Goal: Task Accomplishment & Management: Use online tool/utility

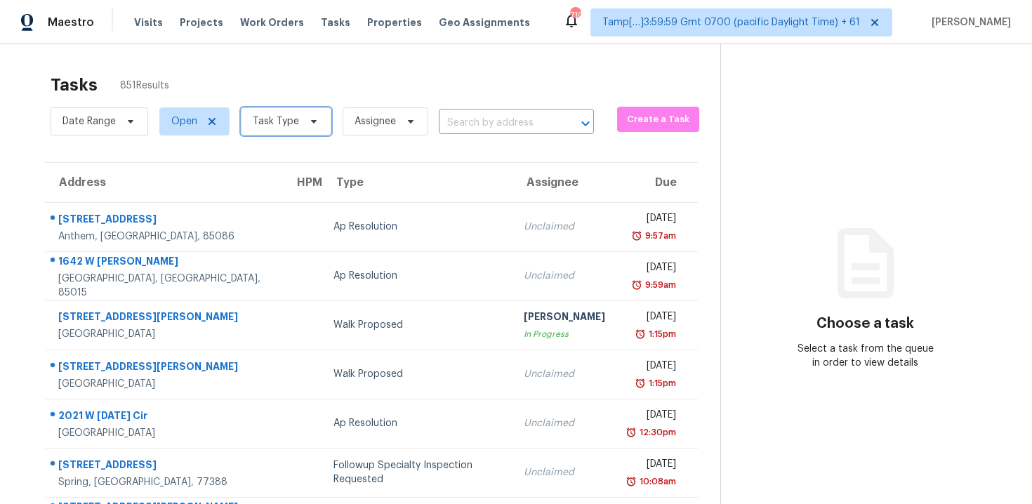
click at [308, 117] on icon at bounding box center [313, 121] width 11 height 11
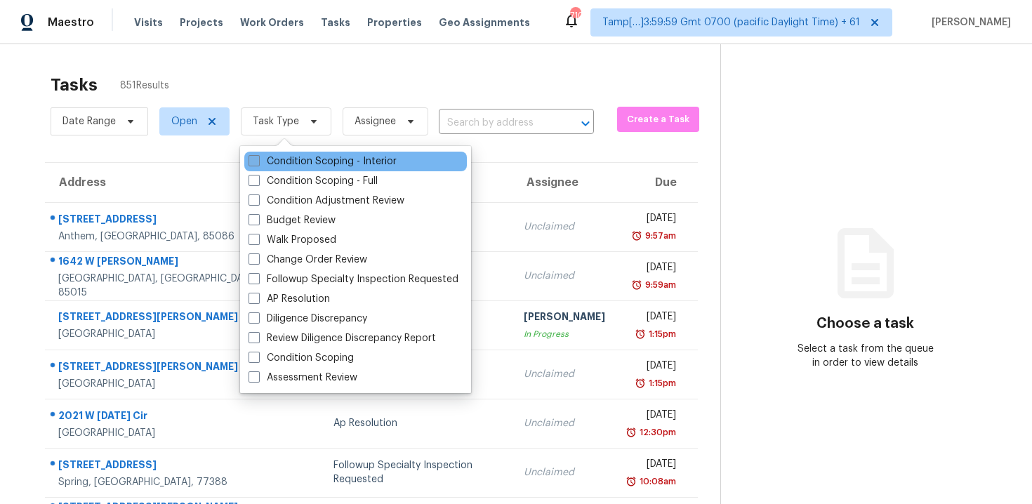
click at [331, 154] on label "Condition Scoping - Interior" at bounding box center [323, 161] width 148 height 14
click at [258, 154] on input "Condition Scoping - Interior" at bounding box center [253, 158] width 9 height 9
checkbox input "true"
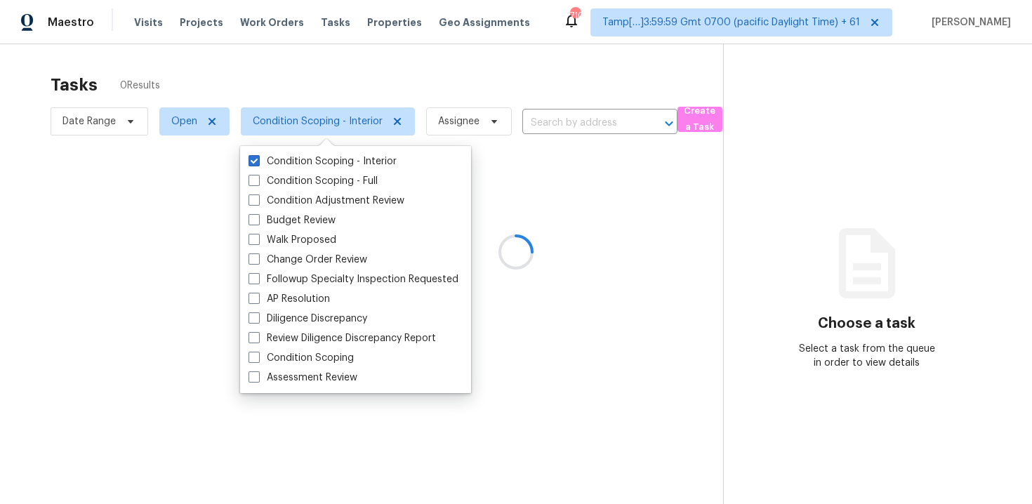
click at [308, 74] on div at bounding box center [516, 252] width 1032 height 504
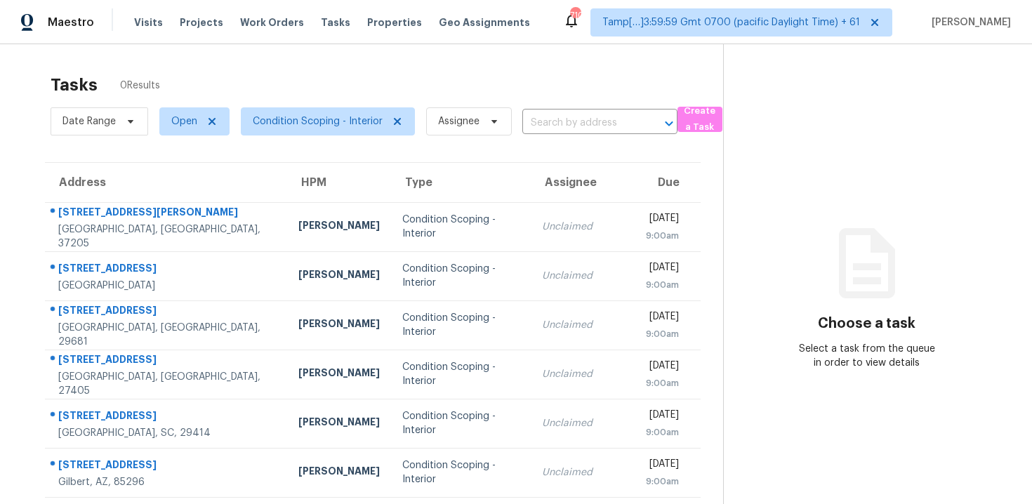
scroll to position [201, 0]
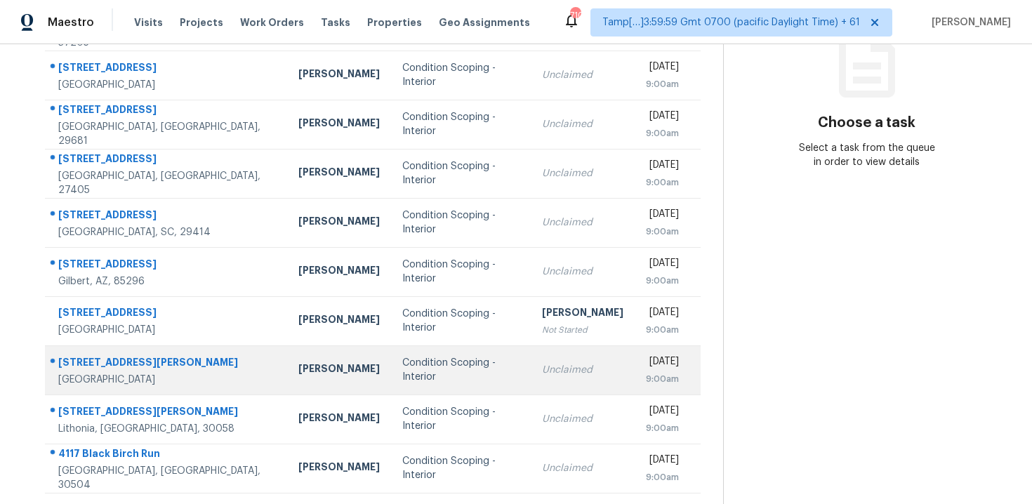
click at [449, 364] on div "Condition Scoping - Interior" at bounding box center [461, 370] width 118 height 28
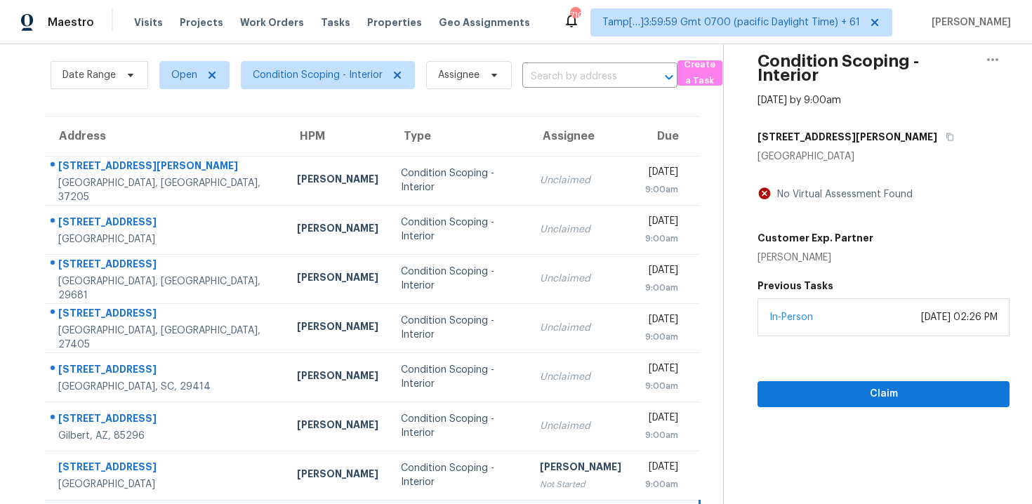
scroll to position [35, 0]
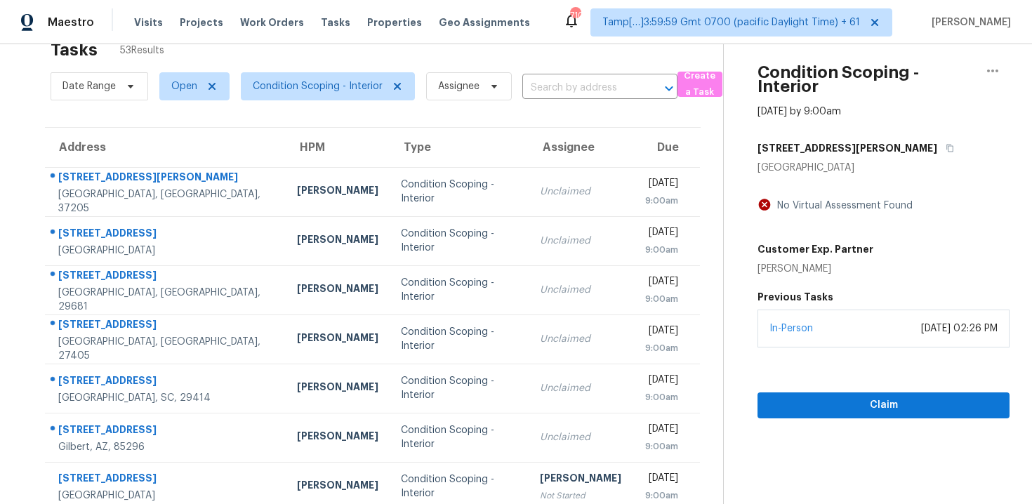
click at [888, 137] on div "19152 W Hazelwood St" at bounding box center [883, 147] width 252 height 25
click at [937, 138] on button "button" at bounding box center [946, 147] width 19 height 25
click at [797, 395] on button "Claim" at bounding box center [883, 405] width 252 height 26
click at [841, 388] on div "Start Assessment" at bounding box center [883, 383] width 252 height 71
click at [842, 397] on span "Start Assessment" at bounding box center [884, 406] width 230 height 18
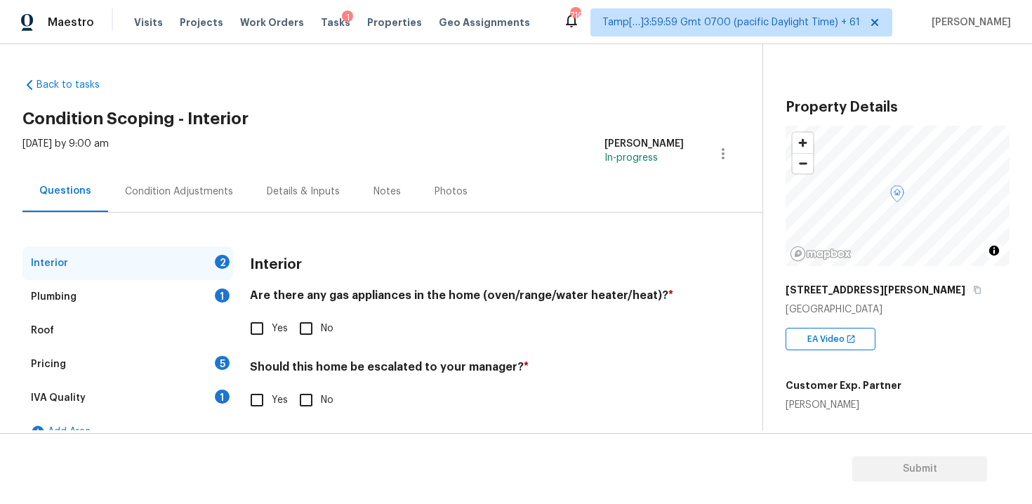
click at [177, 204] on div "Condition Adjustments" at bounding box center [179, 191] width 142 height 41
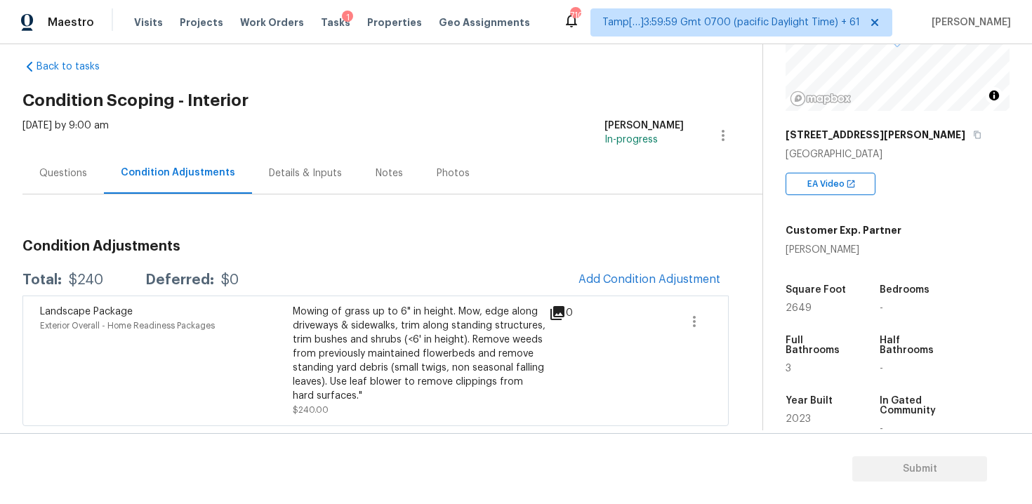
scroll to position [190, 0]
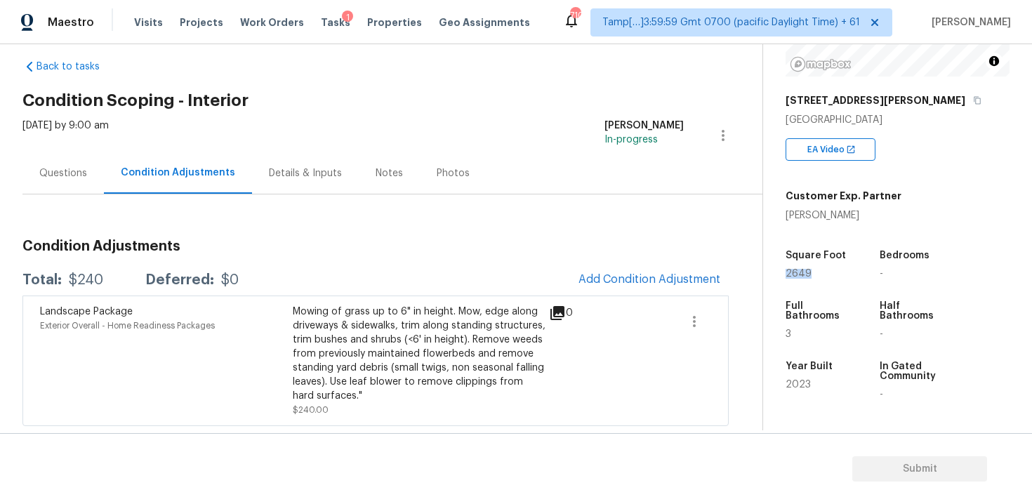
drag, startPoint x: 786, startPoint y: 275, endPoint x: 829, endPoint y: 275, distance: 42.8
click at [829, 275] on div "2649" at bounding box center [819, 274] width 67 height 10
copy span "2649"
click at [703, 277] on span "Add Condition Adjustment" at bounding box center [649, 279] width 142 height 13
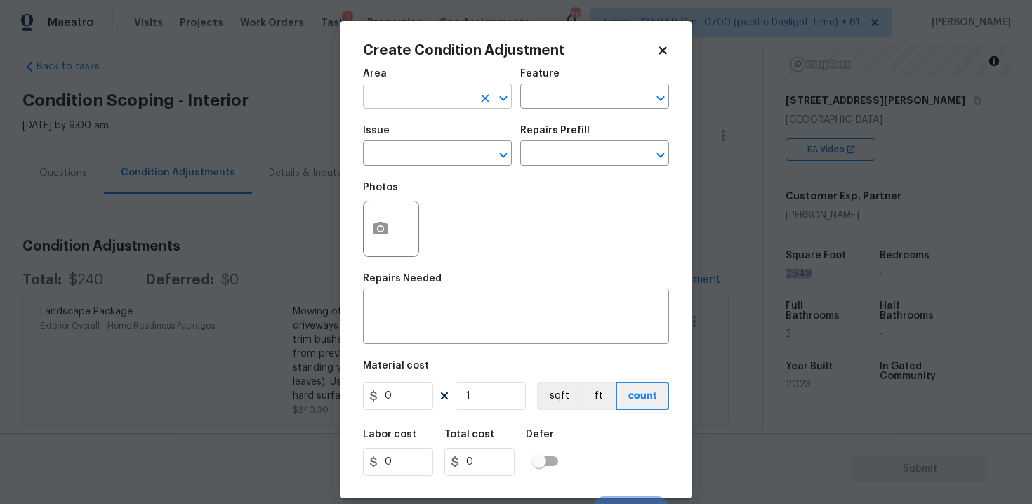
click at [401, 93] on input "text" at bounding box center [418, 98] width 110 height 22
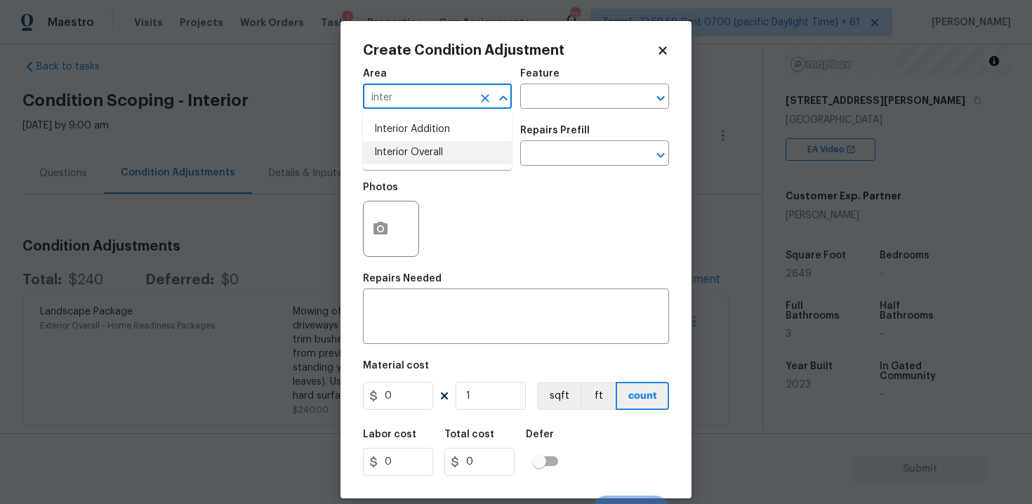
click at [380, 155] on li "Interior Overall" at bounding box center [437, 152] width 149 height 23
type input "Interior Overall"
click at [380, 155] on input "text" at bounding box center [418, 155] width 110 height 22
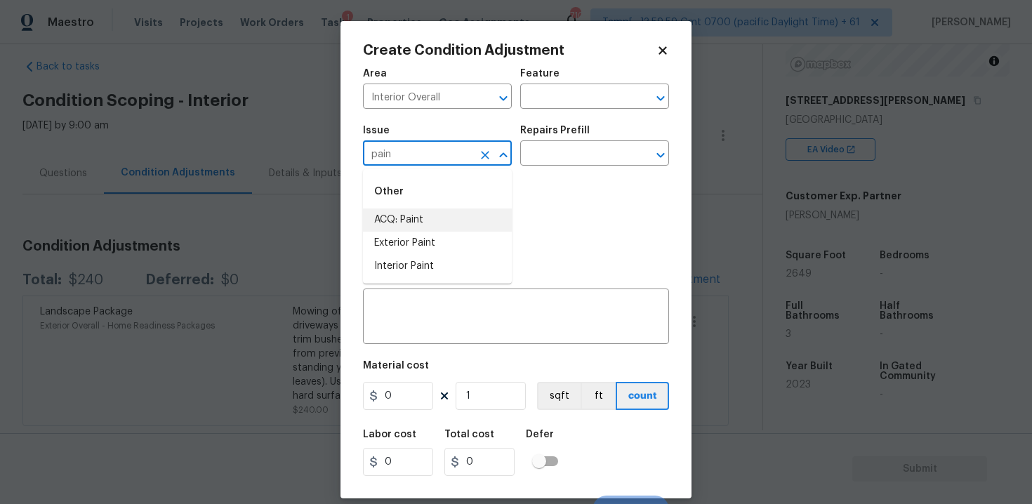
click at [392, 216] on li "ACQ: Paint" at bounding box center [437, 220] width 149 height 23
type input "ACQ: Paint"
click at [576, 139] on div "Repairs Prefill" at bounding box center [594, 135] width 149 height 18
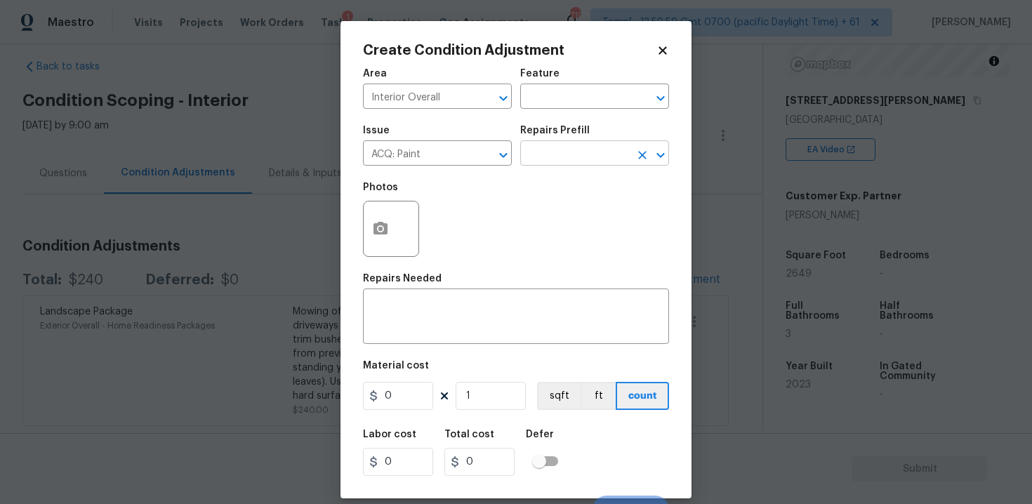
click at [576, 157] on input "text" at bounding box center [575, 155] width 110 height 22
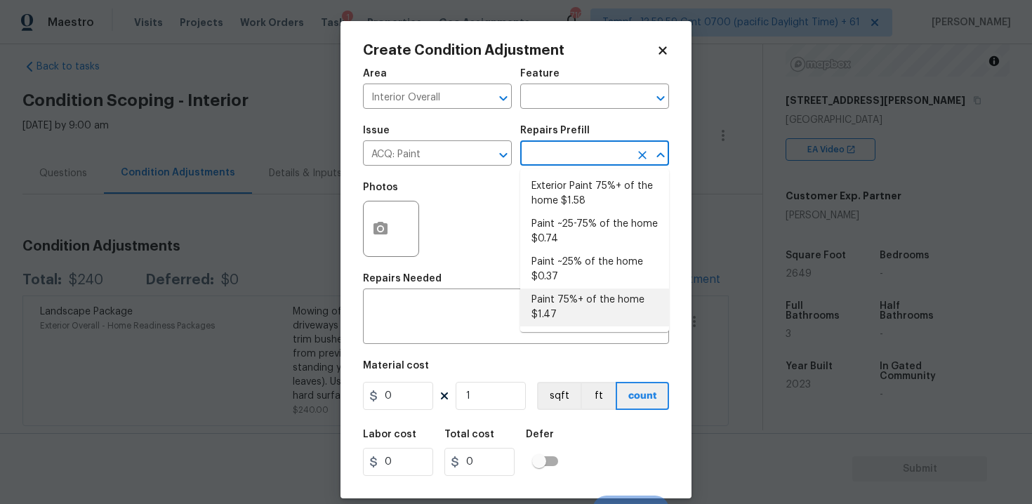
click at [577, 298] on li "Paint 75%+ of the home $1.47" at bounding box center [594, 308] width 149 height 38
type input "Acquisition"
type textarea "Acquisition Scope: 75%+ of the home will likely require interior paint"
type input "1.47"
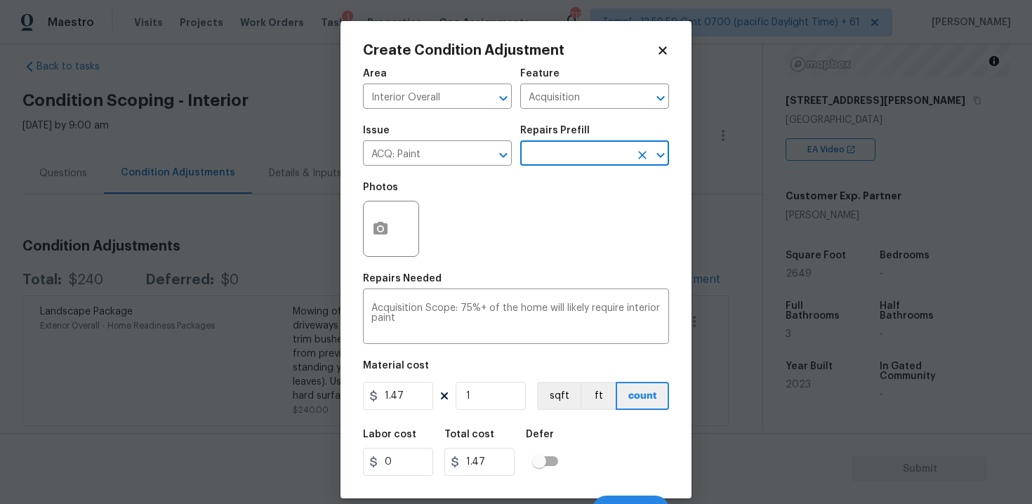
click at [353, 239] on div "Create Condition Adjustment Area Interior Overall ​ Feature Acquisition ​ Issue…" at bounding box center [515, 259] width 351 height 477
click at [376, 231] on icon "button" at bounding box center [380, 228] width 14 height 13
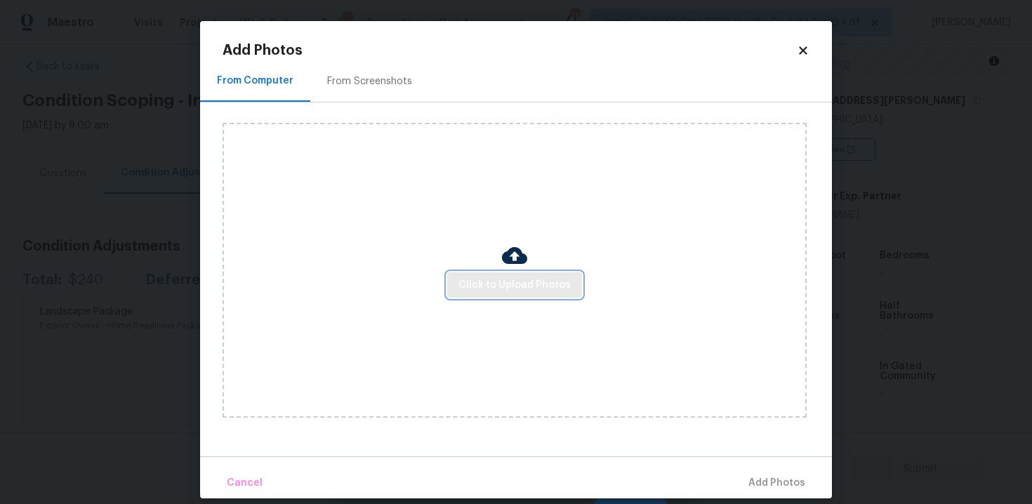
click at [501, 286] on span "Click to Upload Photos" at bounding box center [514, 286] width 112 height 18
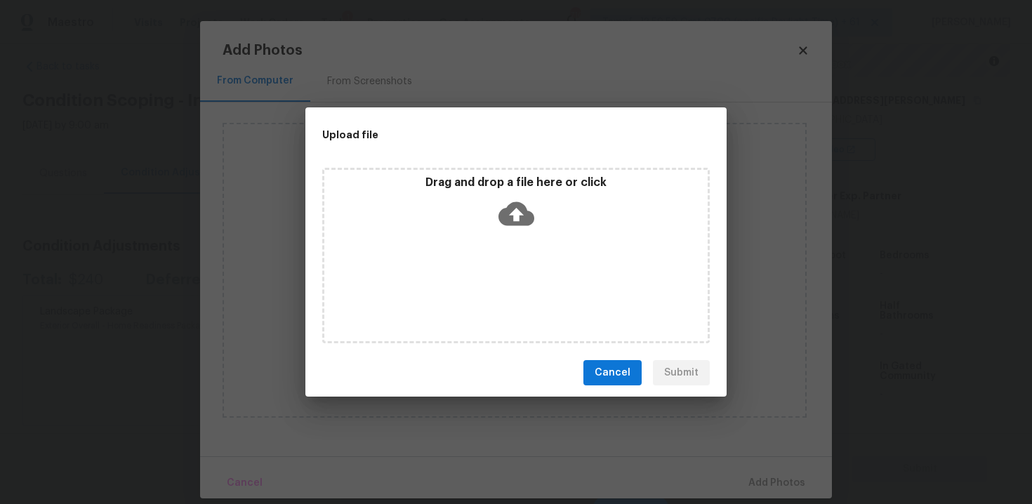
click at [512, 209] on icon at bounding box center [516, 214] width 36 height 24
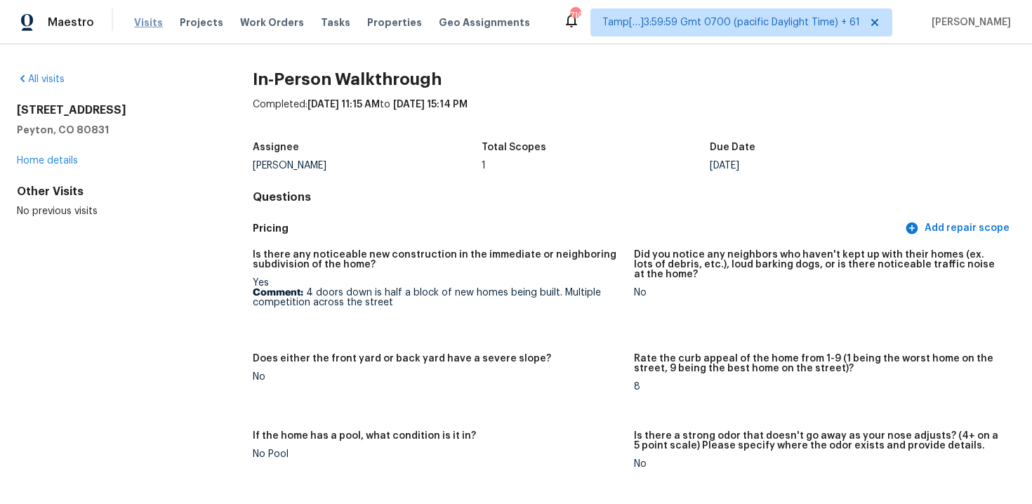
click at [142, 25] on span "Visits" at bounding box center [148, 22] width 29 height 14
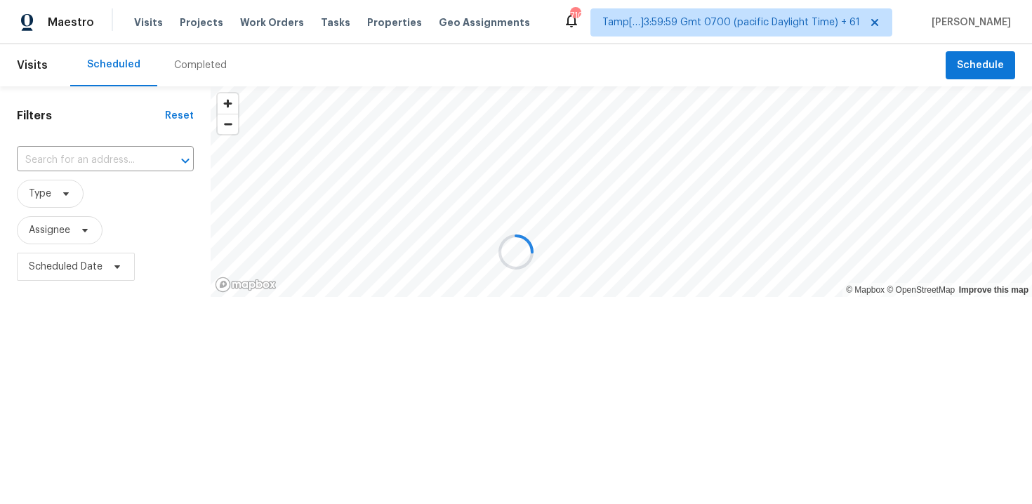
click at [212, 62] on div at bounding box center [516, 252] width 1032 height 504
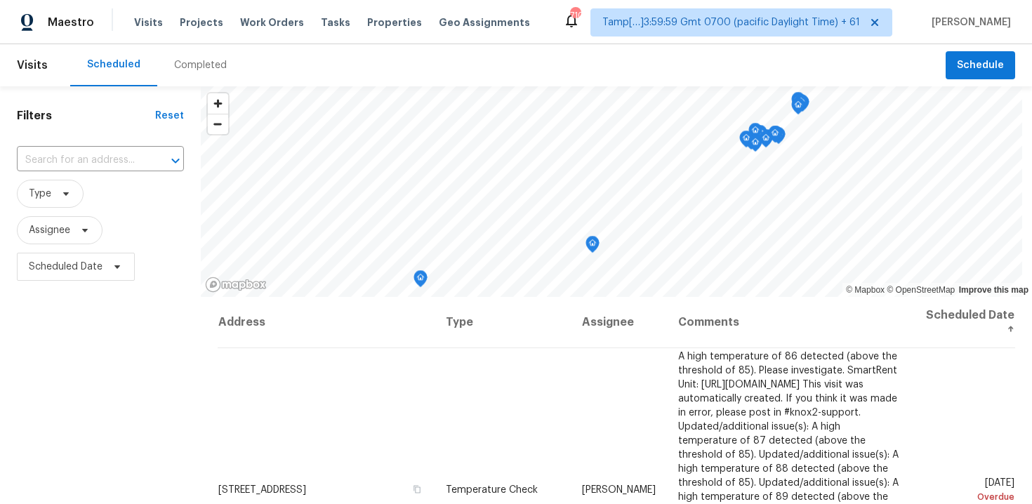
click at [212, 62] on div "Completed" at bounding box center [200, 65] width 53 height 14
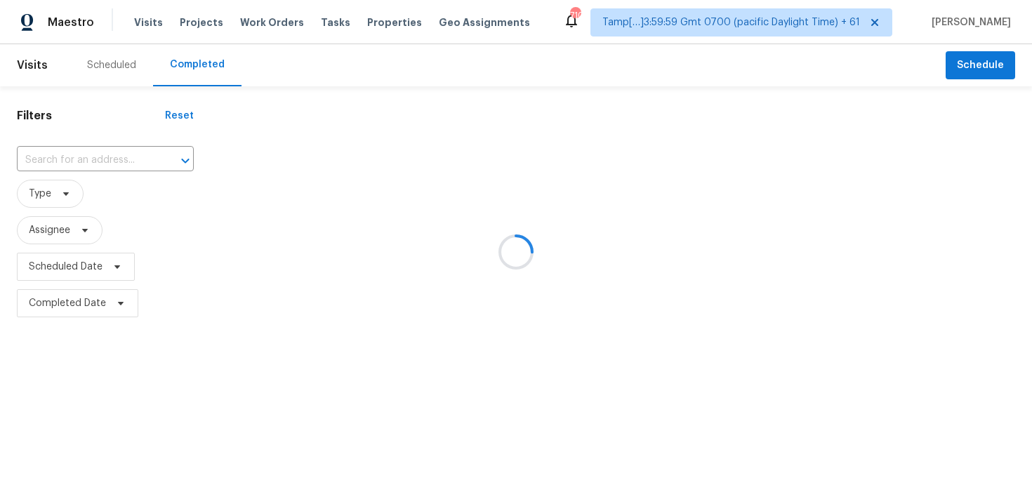
click at [79, 148] on div at bounding box center [516, 252] width 1032 height 504
click at [80, 151] on div at bounding box center [516, 252] width 1032 height 504
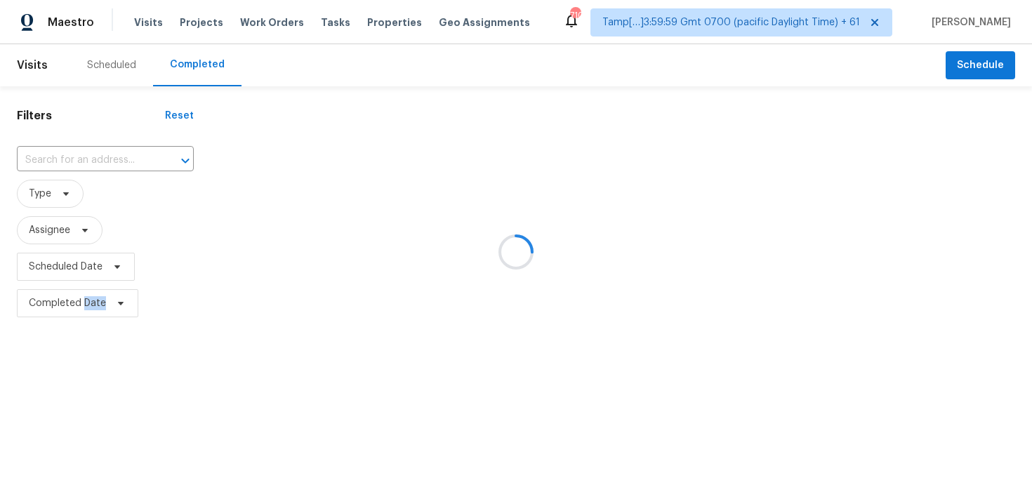
click at [80, 151] on div at bounding box center [516, 252] width 1032 height 504
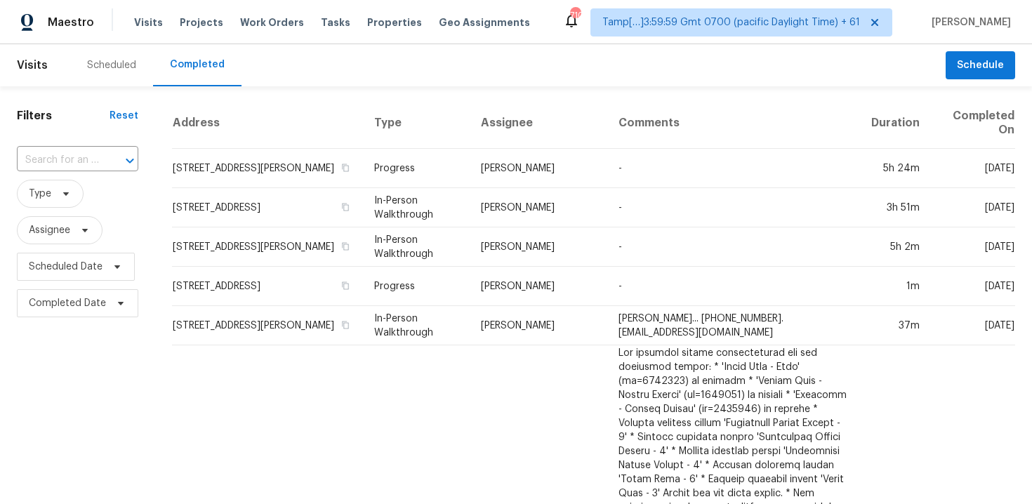
click at [80, 151] on input "text" at bounding box center [58, 161] width 82 height 22
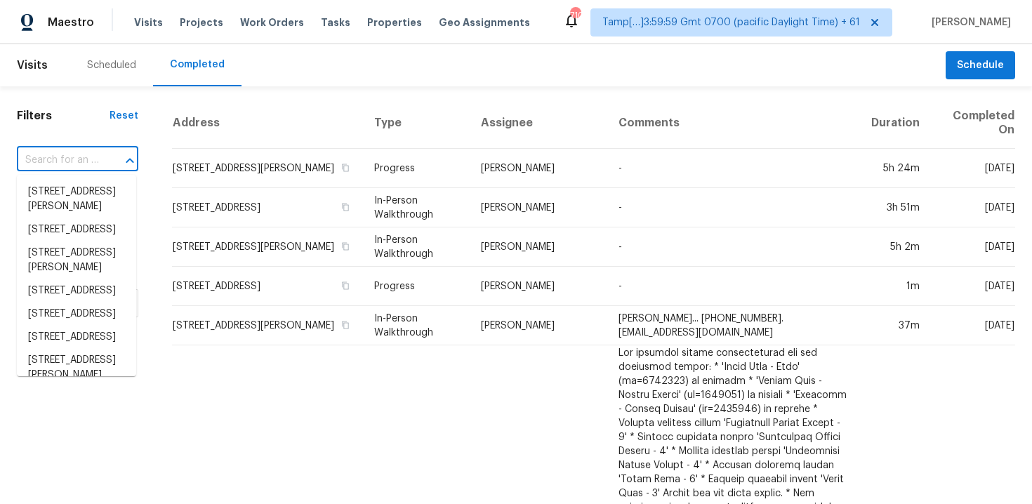
paste input "19152 W Hazelwood St, Litchfield Park, AZ 85340"
type input "19152 W Hazelwood St, Litchfield Park, AZ 85340"
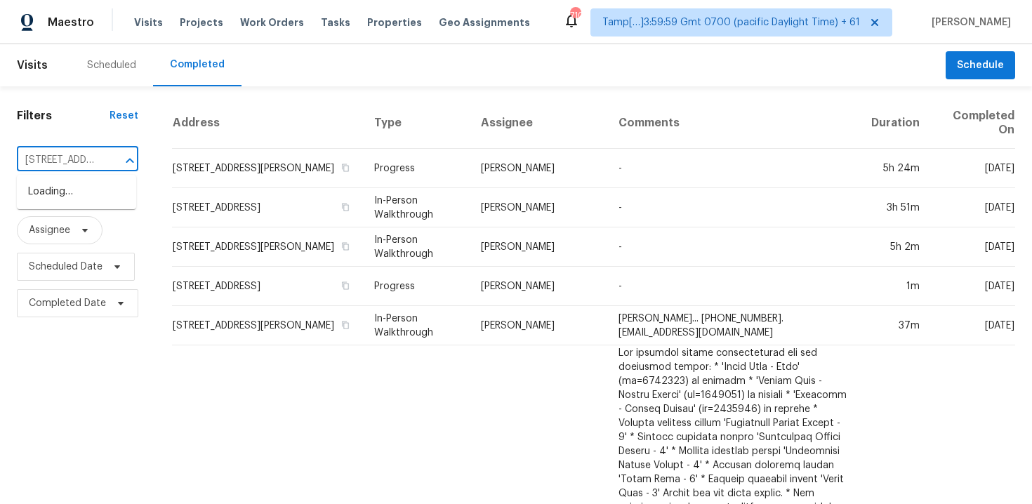
scroll to position [0, 152]
click at [103, 199] on li "19152 W Hazelwood St, Litchfield Park, AZ 85340" at bounding box center [76, 206] width 119 height 53
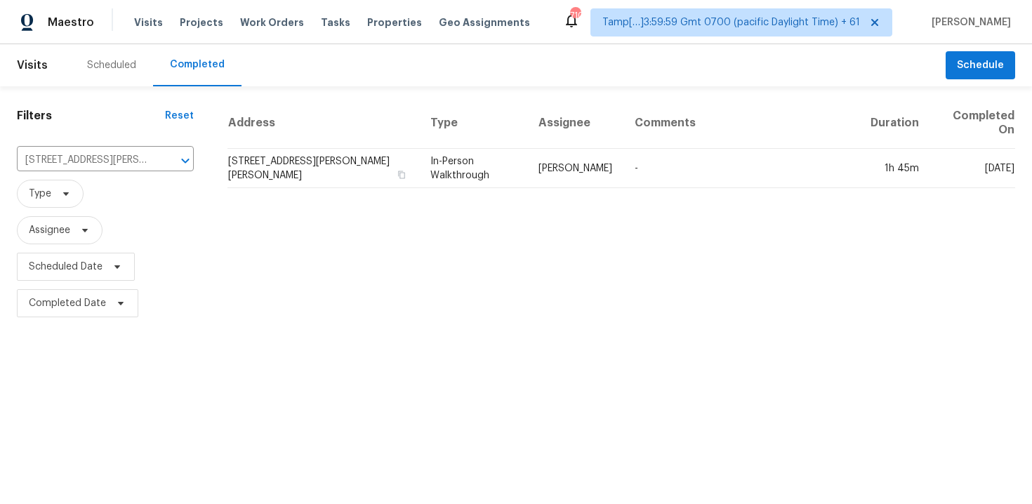
click at [292, 163] on td "19152 W Hazelwood St, Litchfield Park, AZ 85340" at bounding box center [323, 168] width 192 height 39
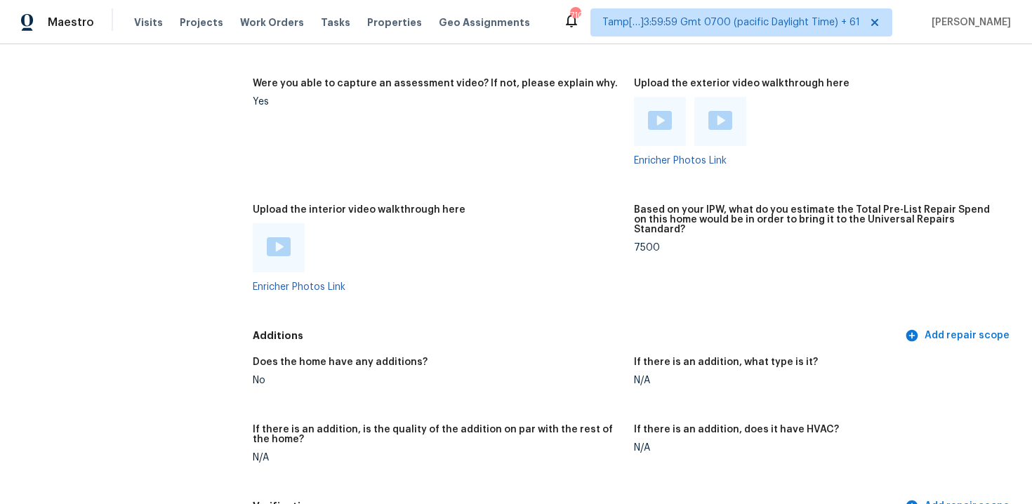
scroll to position [2825, 0]
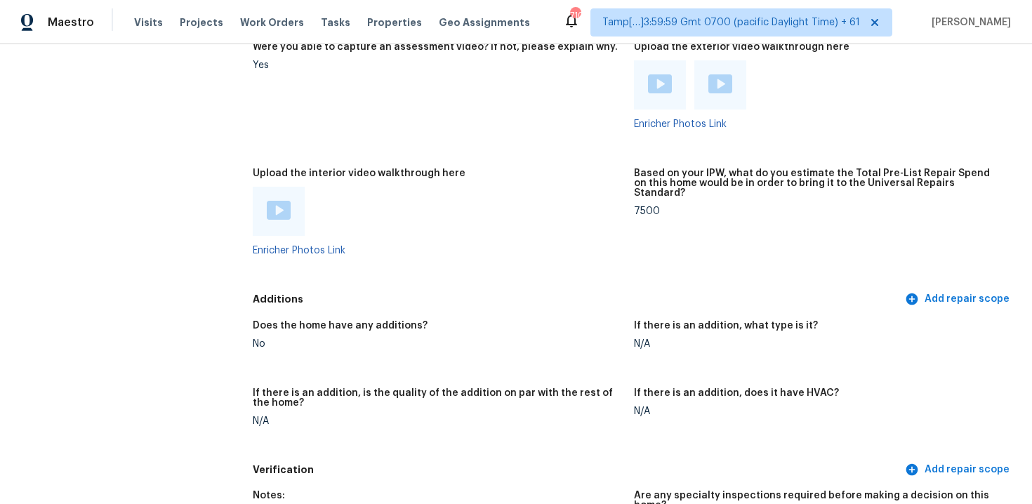
click at [284, 204] on img at bounding box center [279, 210] width 24 height 19
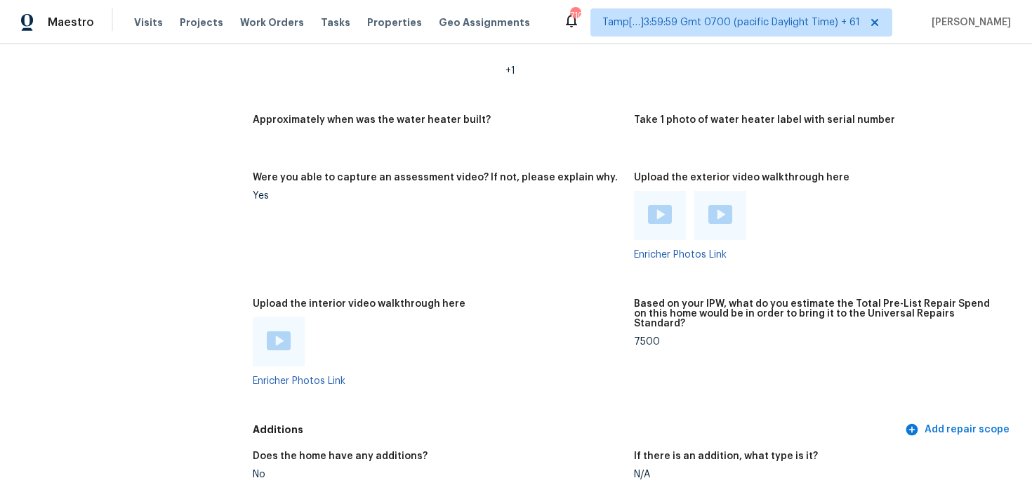
scroll to position [2634, 0]
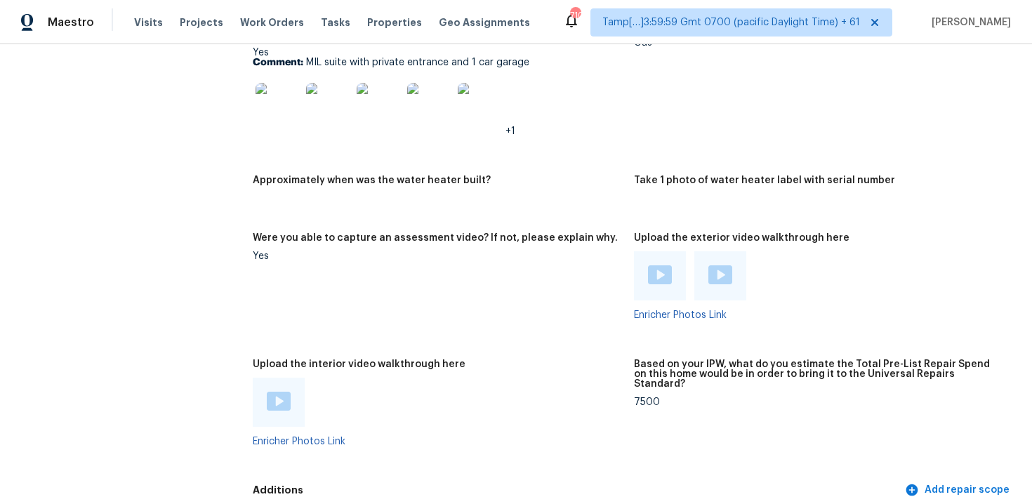
click at [411, 139] on figure "Is there anything else generally positive about the home that the pricing team …" at bounding box center [443, 89] width 381 height 139
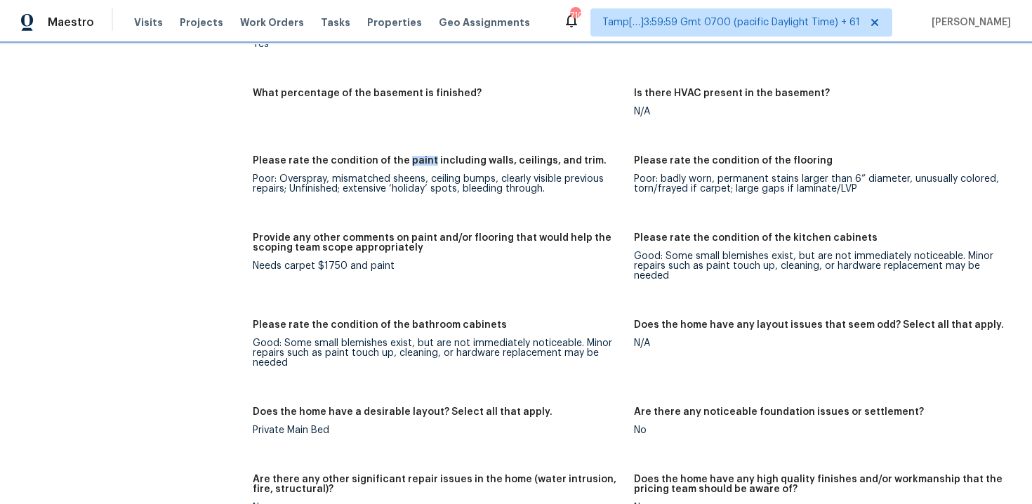
scroll to position [1983, 0]
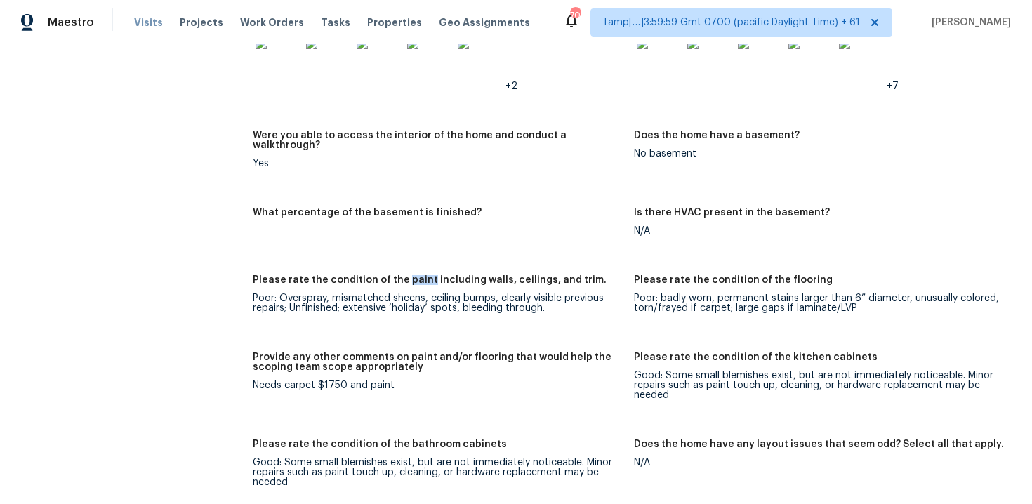
click at [147, 20] on span "Visits" at bounding box center [148, 22] width 29 height 14
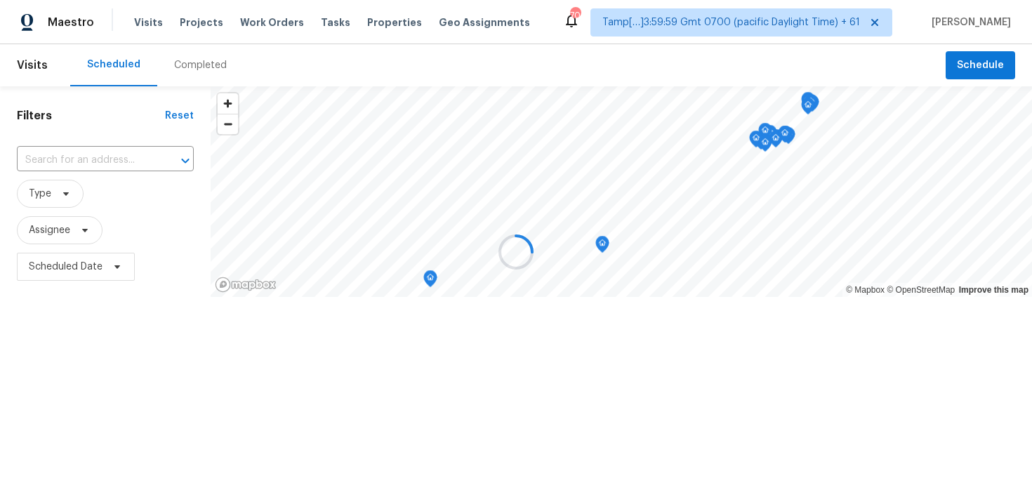
click at [194, 53] on div at bounding box center [516, 252] width 1032 height 504
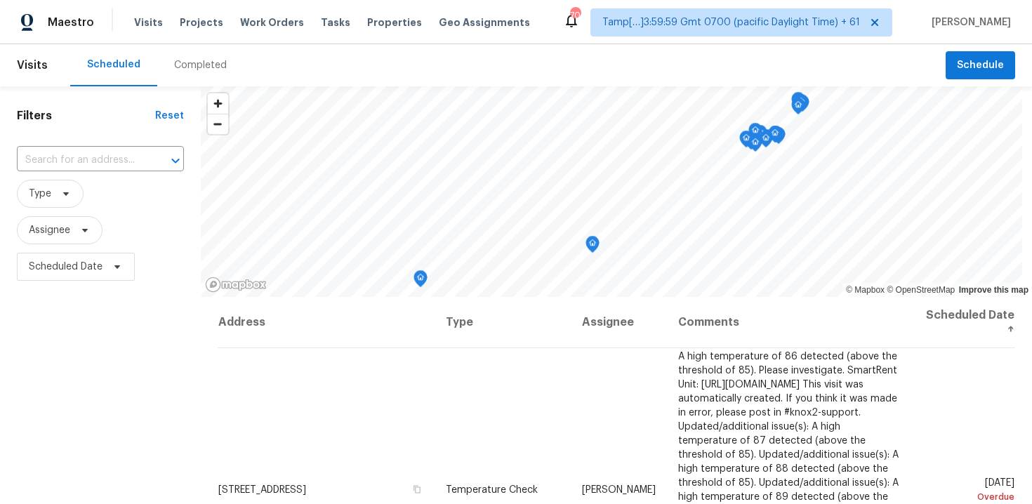
click at [185, 56] on div "Completed" at bounding box center [200, 65] width 86 height 42
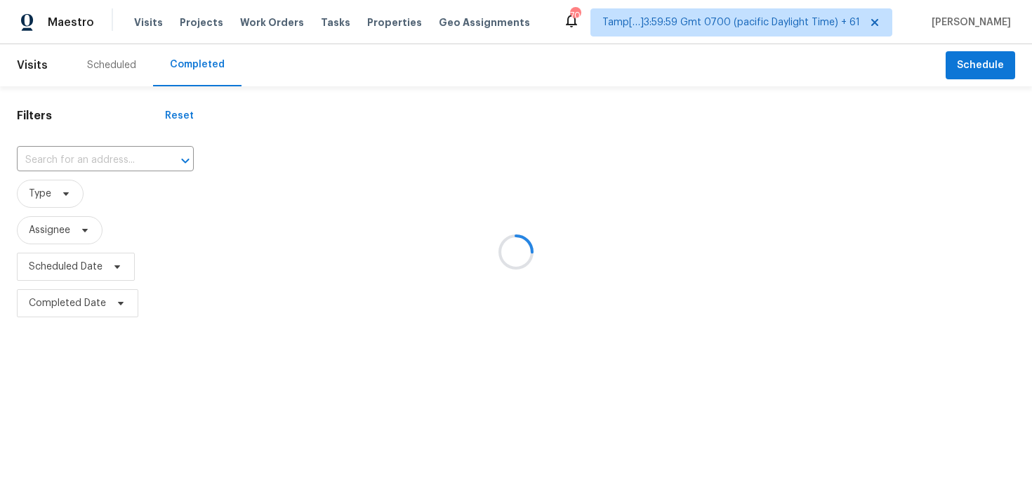
click at [117, 145] on div at bounding box center [516, 252] width 1032 height 504
click at [117, 157] on div at bounding box center [516, 252] width 1032 height 504
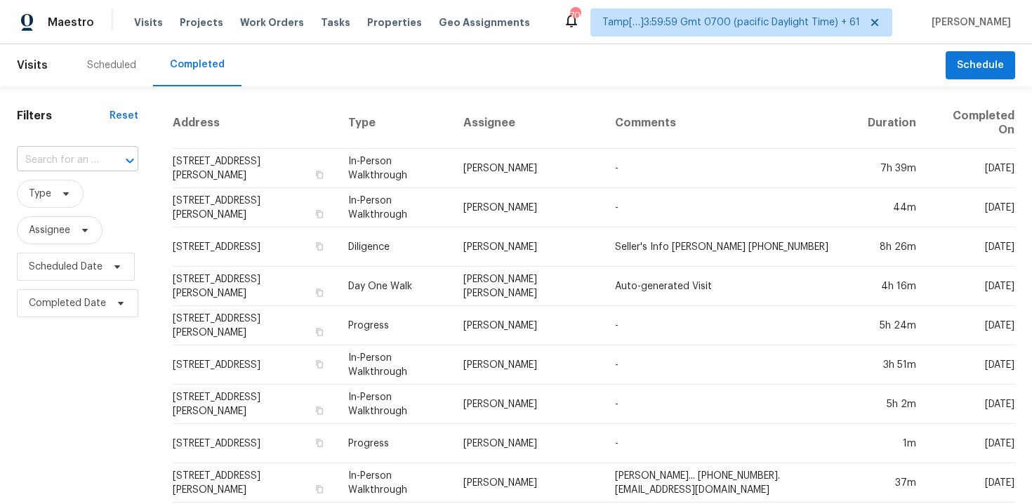
click at [88, 152] on input "text" at bounding box center [58, 161] width 82 height 22
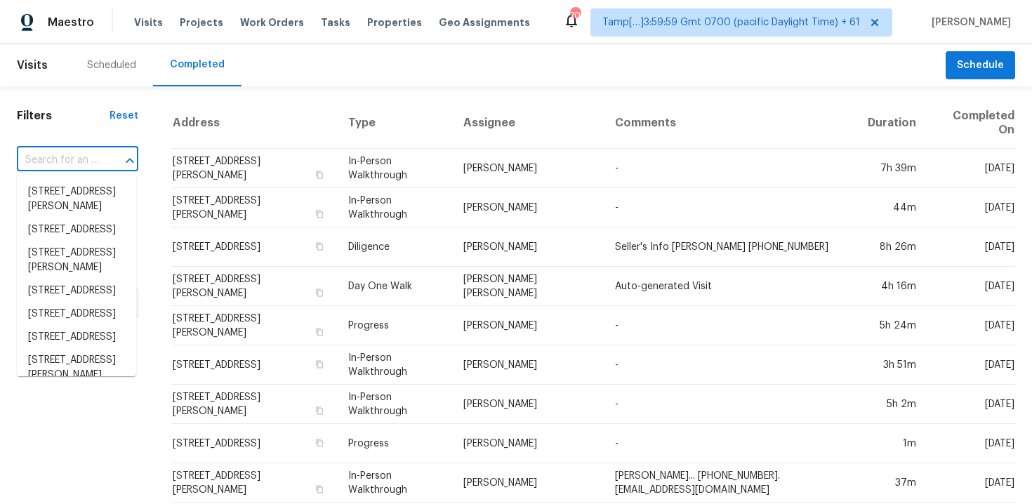
paste input "12440 Bella Dio Dr, Fort Worth, TX 76126"
type input "12440 Bella Dio Dr, Fort Worth, TX 76126"
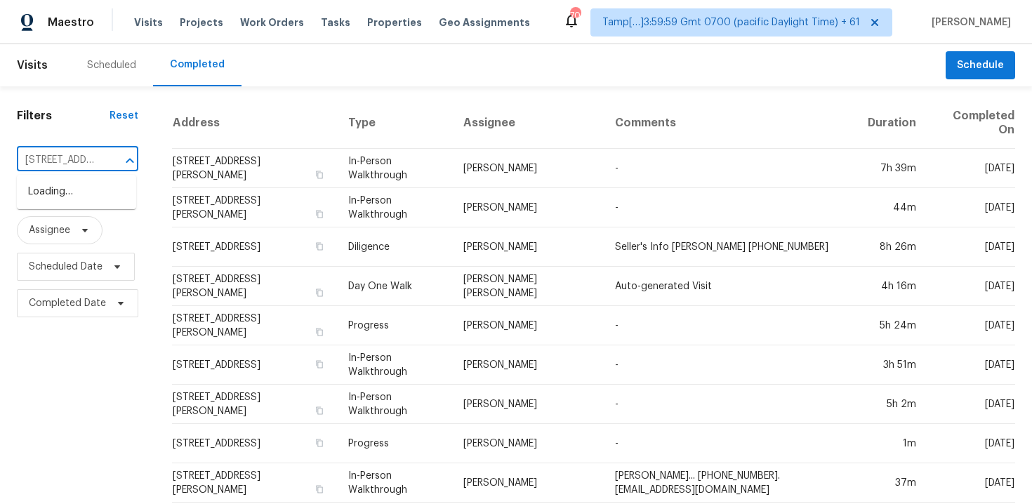
scroll to position [0, 111]
click at [105, 204] on li "12440 Bella Dio Dr, Fort Worth, TX 76126" at bounding box center [76, 191] width 119 height 23
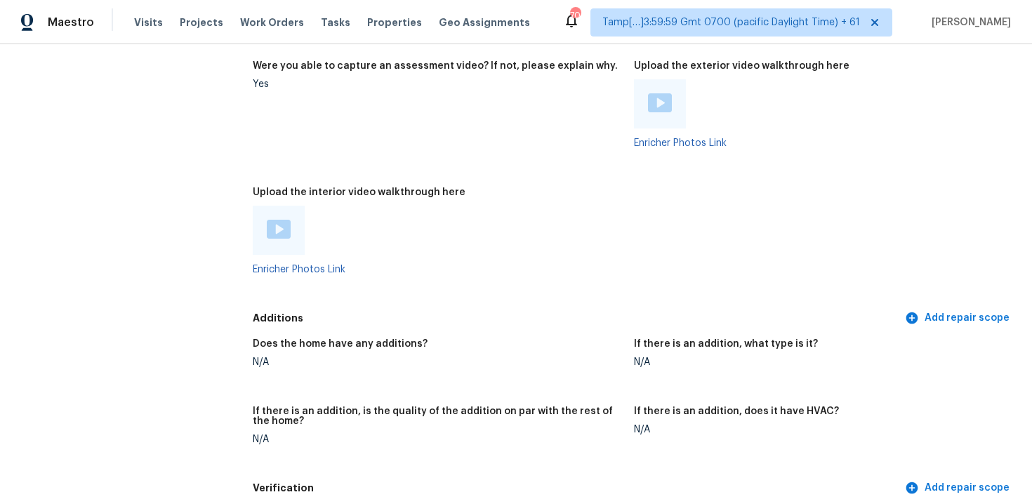
scroll to position [2904, 0]
click at [275, 221] on img at bounding box center [279, 230] width 24 height 19
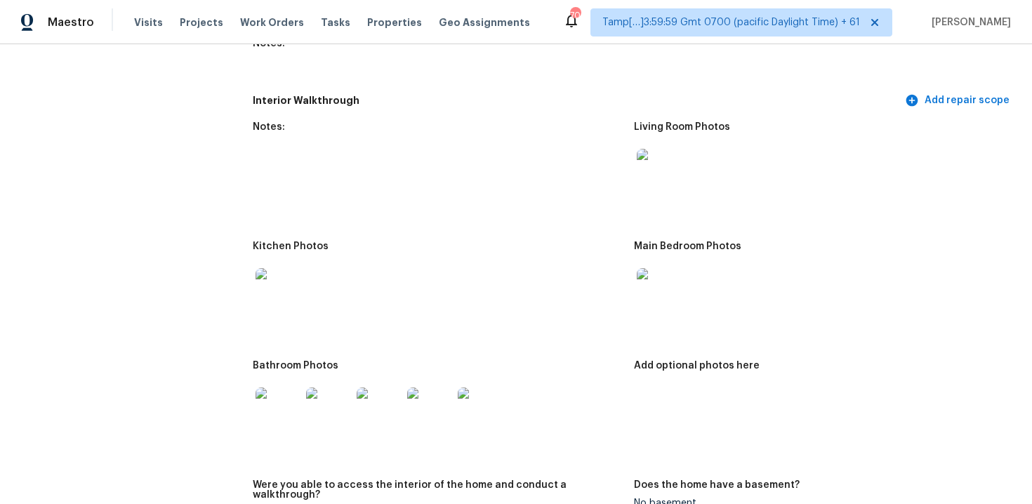
scroll to position [1773, 0]
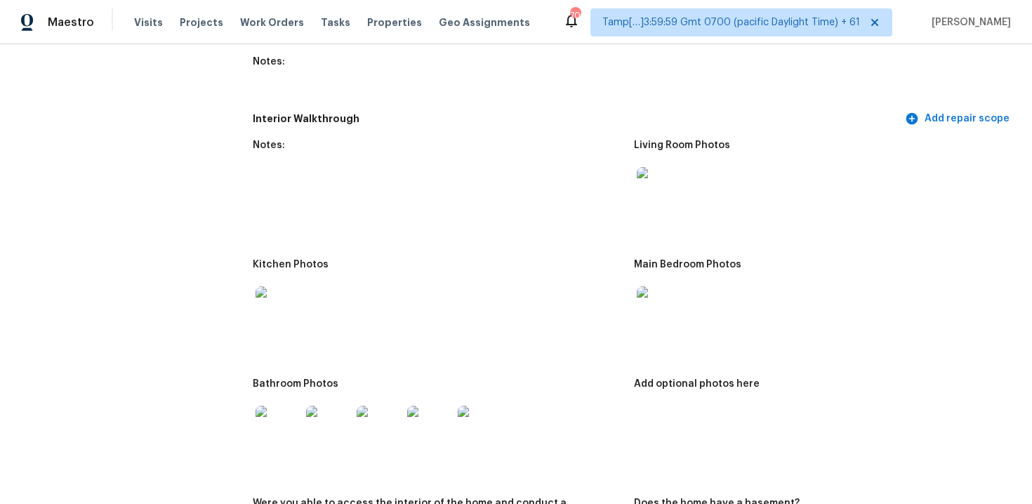
click at [657, 300] on img at bounding box center [659, 308] width 45 height 45
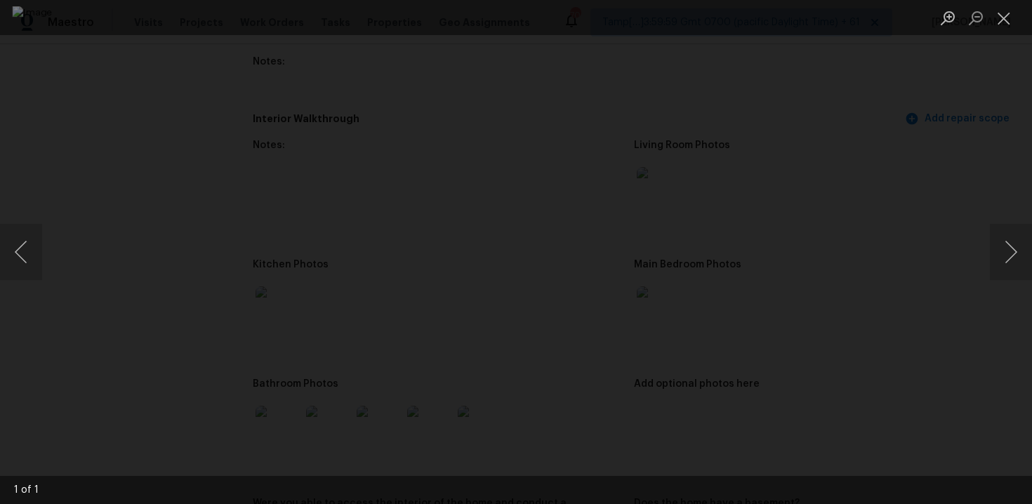
click at [893, 150] on div "Lightbox" at bounding box center [516, 252] width 1032 height 504
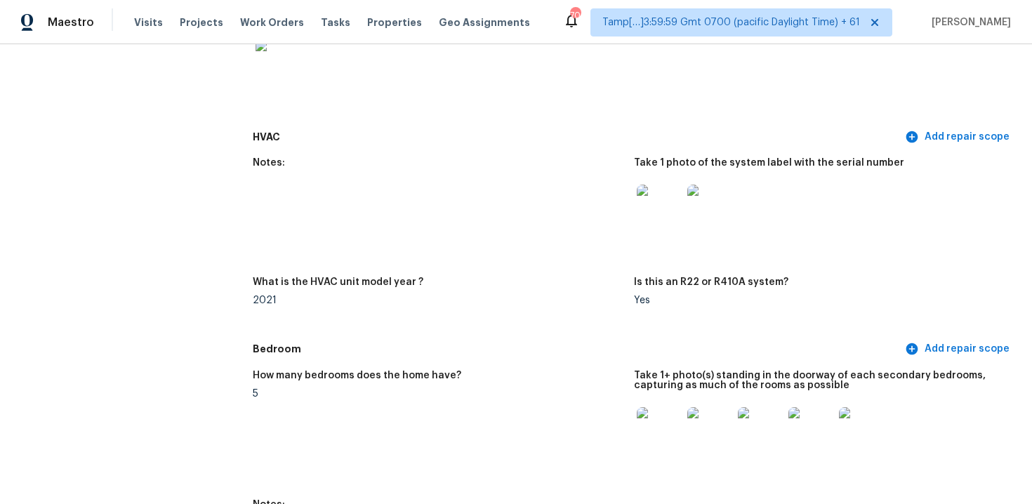
scroll to position [1130, 0]
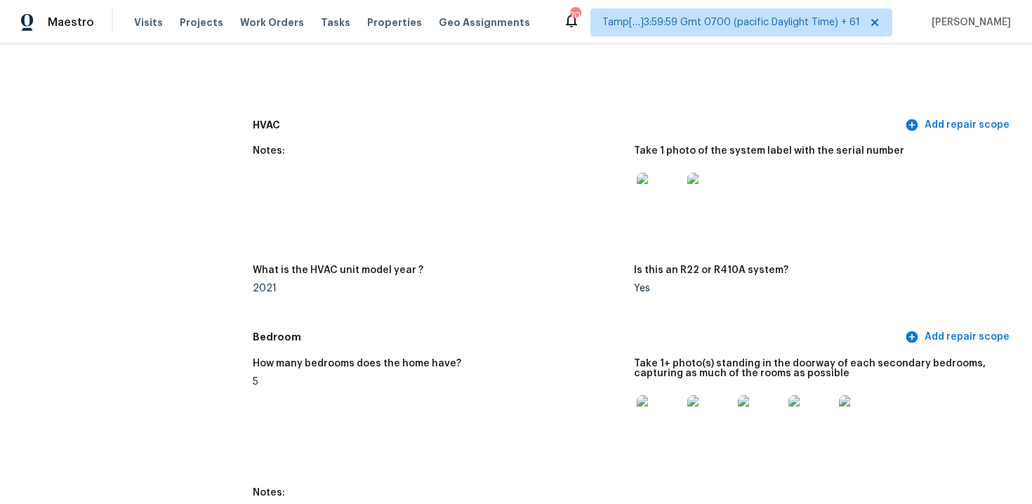
click at [649, 399] on img at bounding box center [659, 417] width 45 height 45
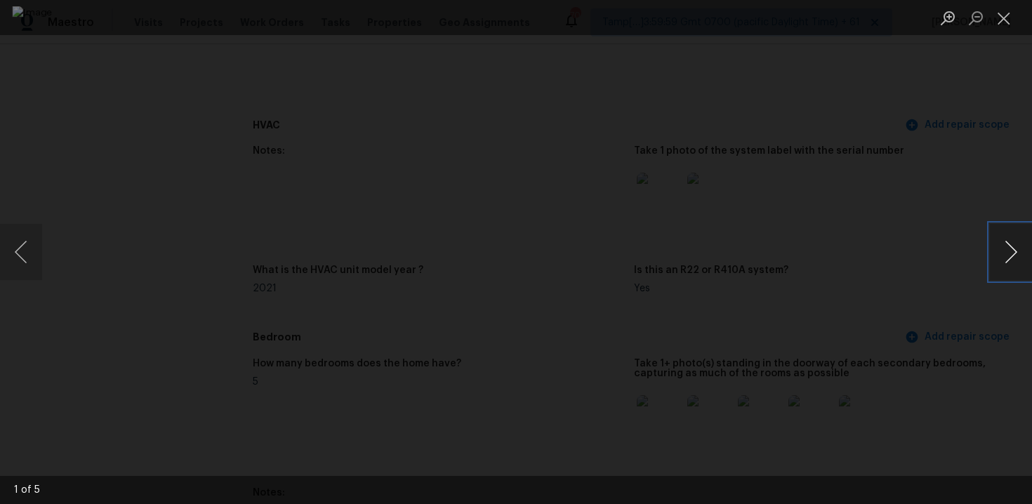
click at [996, 241] on button "Next image" at bounding box center [1011, 252] width 42 height 56
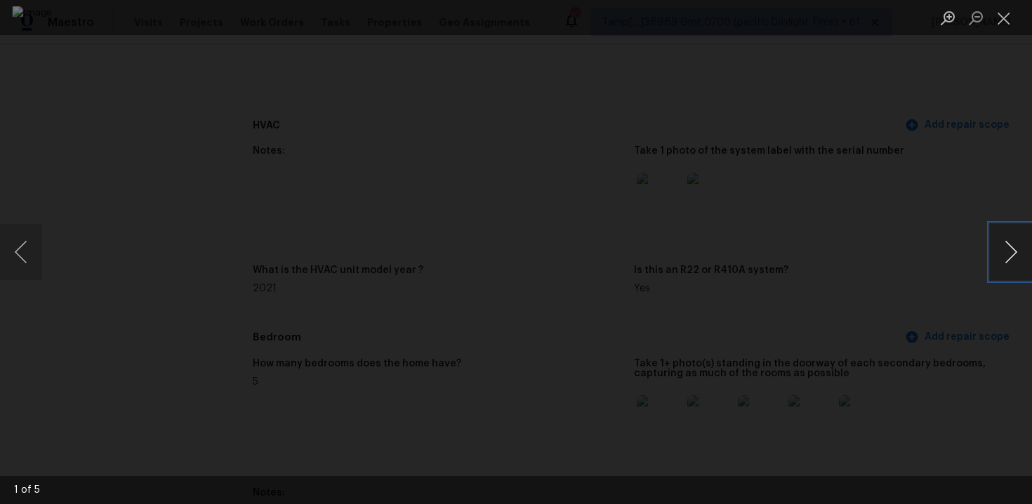
click at [996, 241] on button "Next image" at bounding box center [1011, 252] width 42 height 56
click at [974, 193] on div "Lightbox" at bounding box center [516, 252] width 1032 height 504
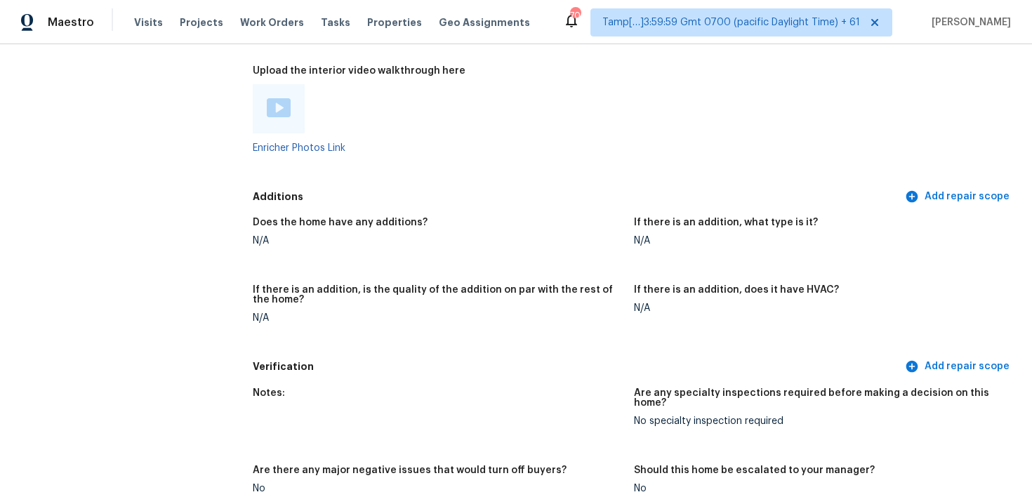
scroll to position [2998, 0]
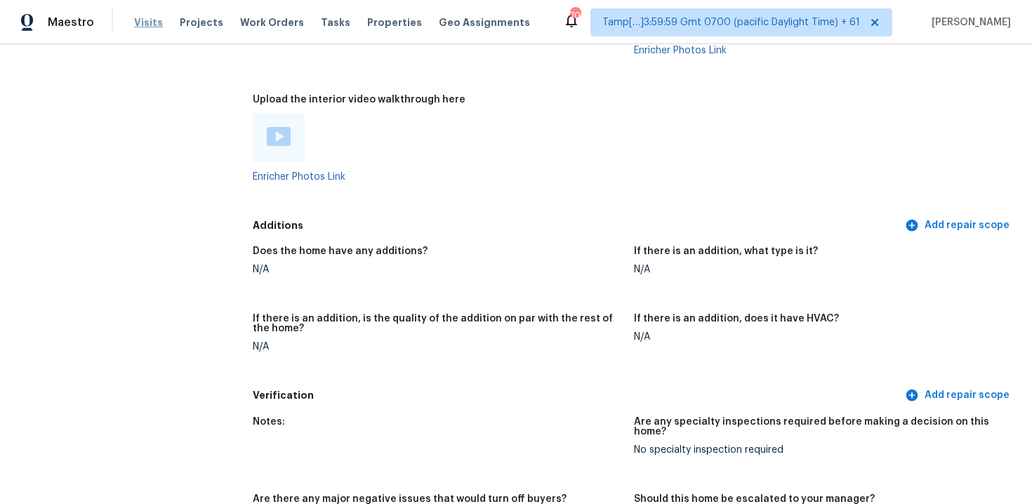
click at [143, 23] on span "Visits" at bounding box center [148, 22] width 29 height 14
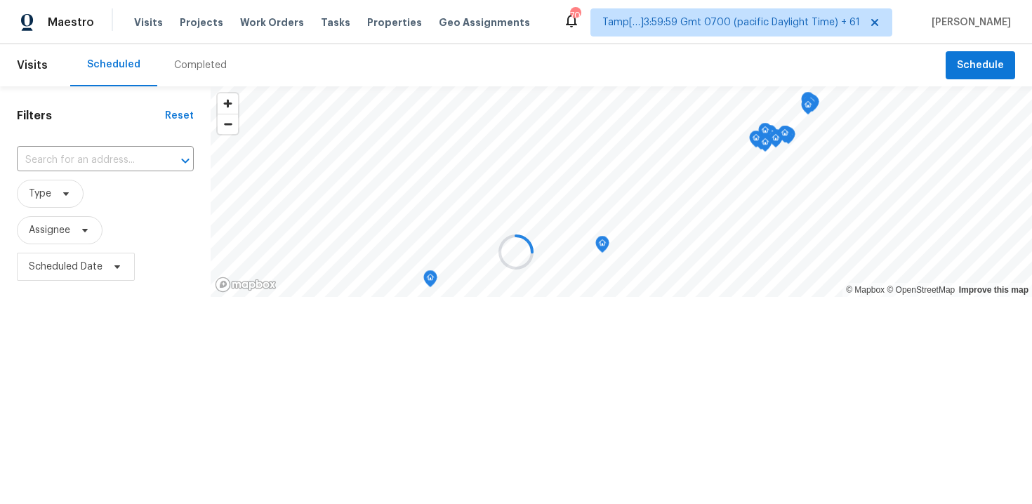
click at [186, 67] on div at bounding box center [516, 252] width 1032 height 504
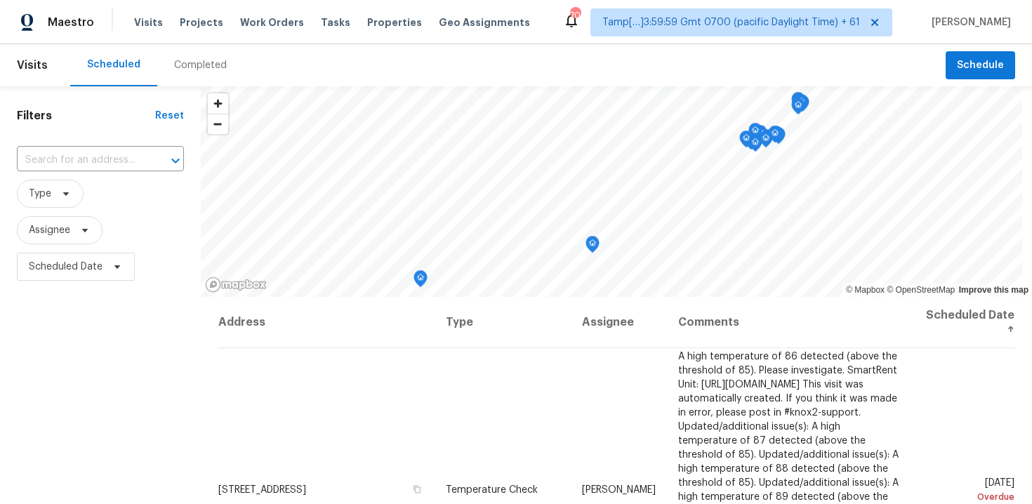
click at [186, 67] on div "Completed" at bounding box center [200, 65] width 53 height 14
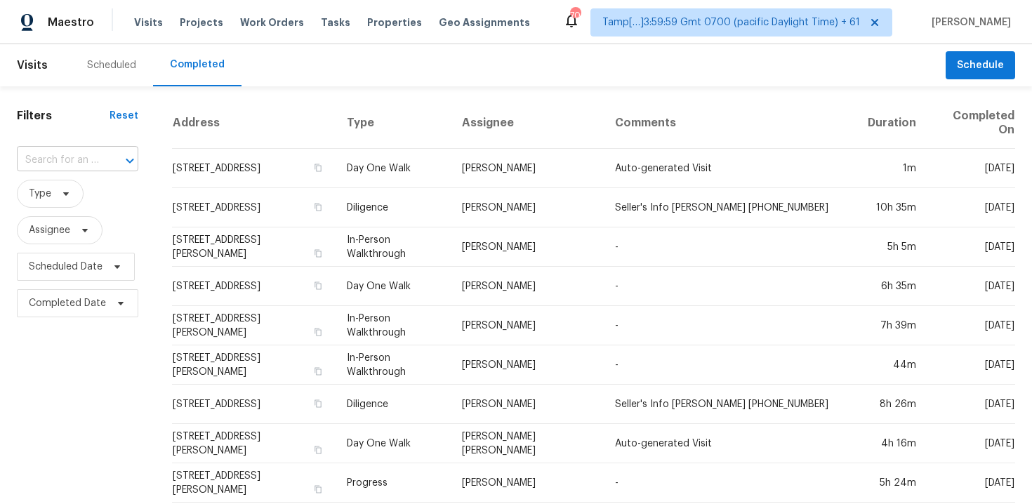
click at [107, 157] on div at bounding box center [120, 161] width 37 height 20
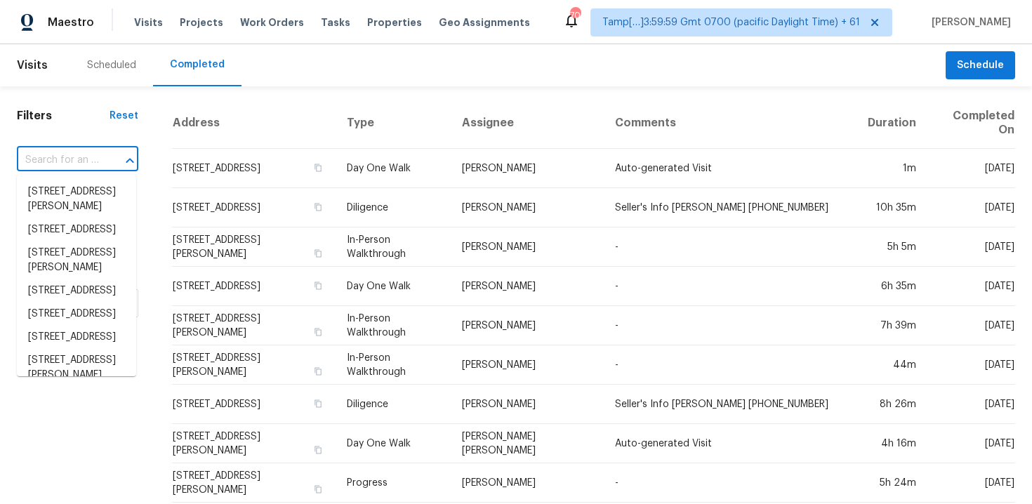
paste input "913 Risen Star Ln, Copperas Cove, TX 76522"
type input "913 Risen Star Ln, Copperas Cove, TX 76522"
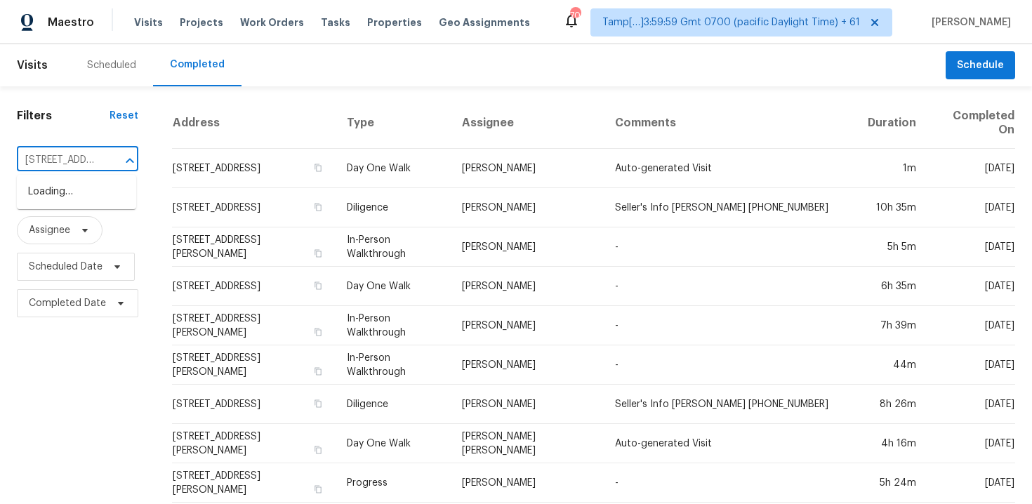
scroll to position [0, 130]
click at [107, 195] on li "913 Risen Star Ln, Copperas Cove, TX 76522" at bounding box center [76, 191] width 119 height 23
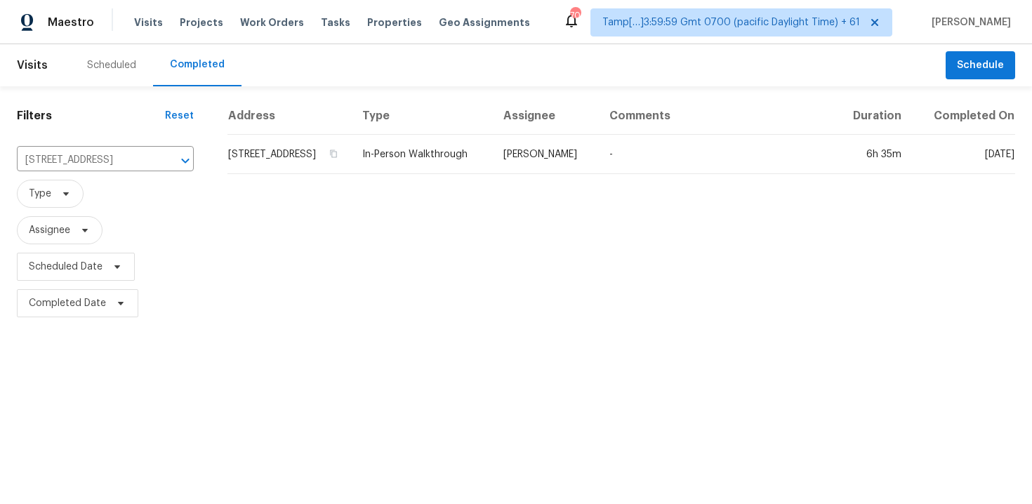
click at [237, 170] on td "913 Risen Star Ln, Copperas Cove, TX 76522" at bounding box center [289, 154] width 124 height 39
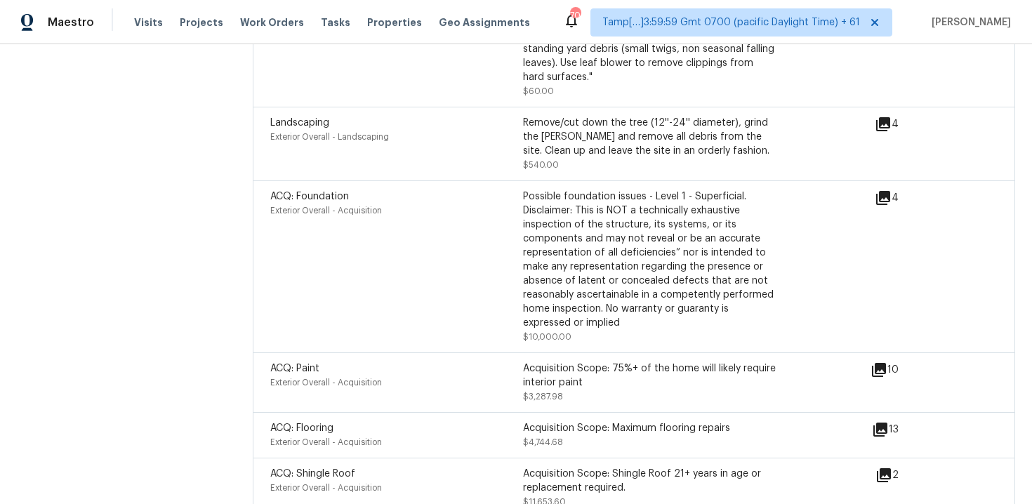
scroll to position [4077, 0]
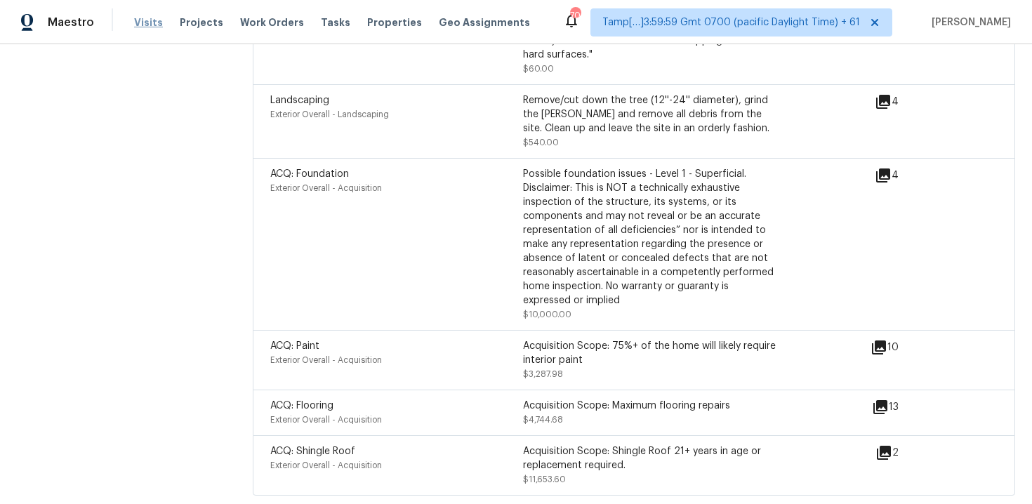
click at [146, 27] on span "Visits" at bounding box center [148, 22] width 29 height 14
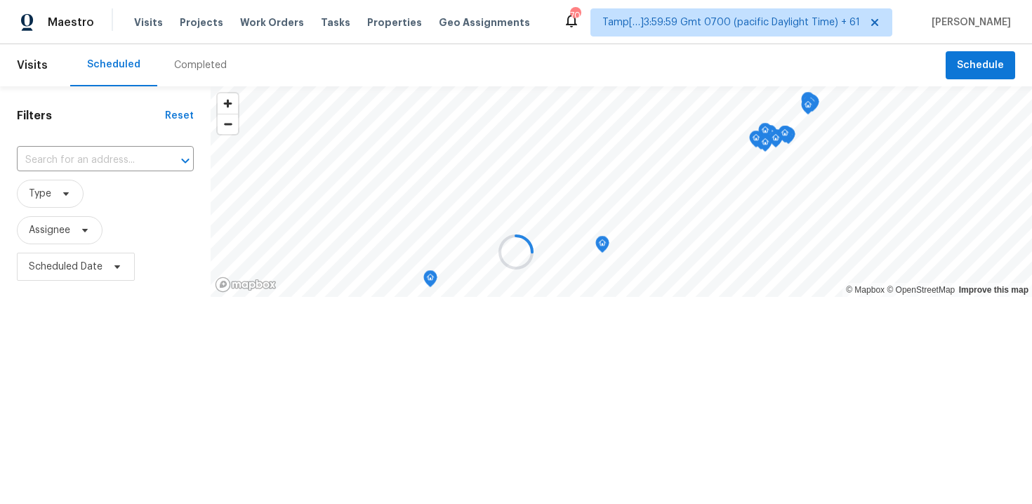
click at [202, 67] on div at bounding box center [516, 252] width 1032 height 504
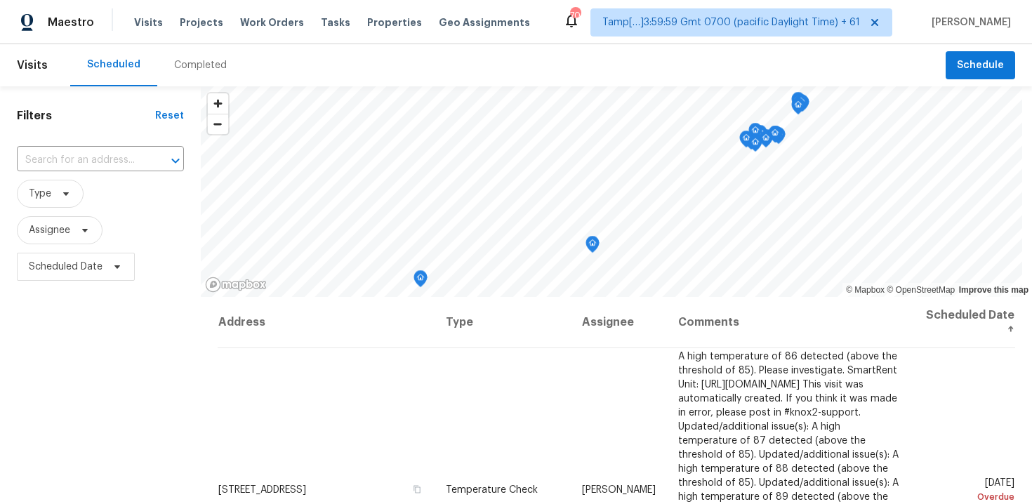
click at [202, 67] on div "Completed" at bounding box center [200, 65] width 53 height 14
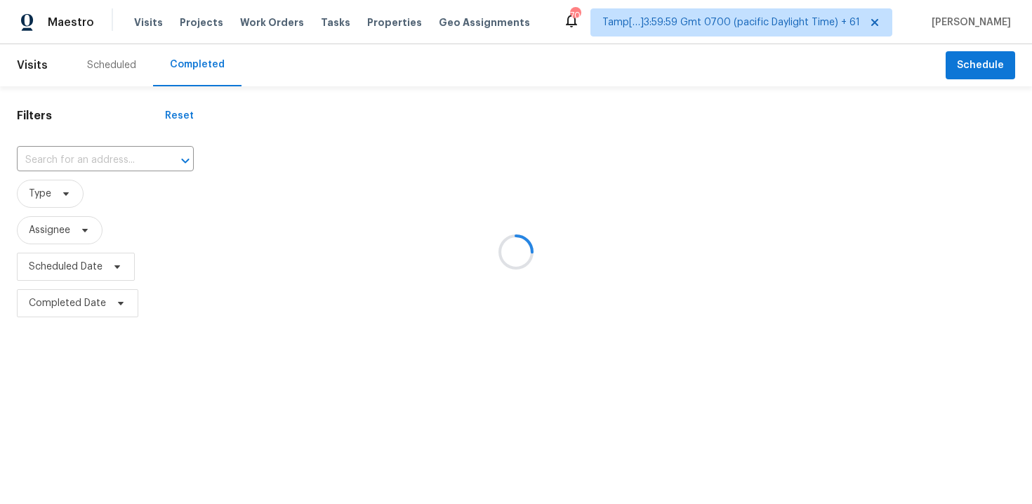
click at [157, 150] on div at bounding box center [516, 252] width 1032 height 504
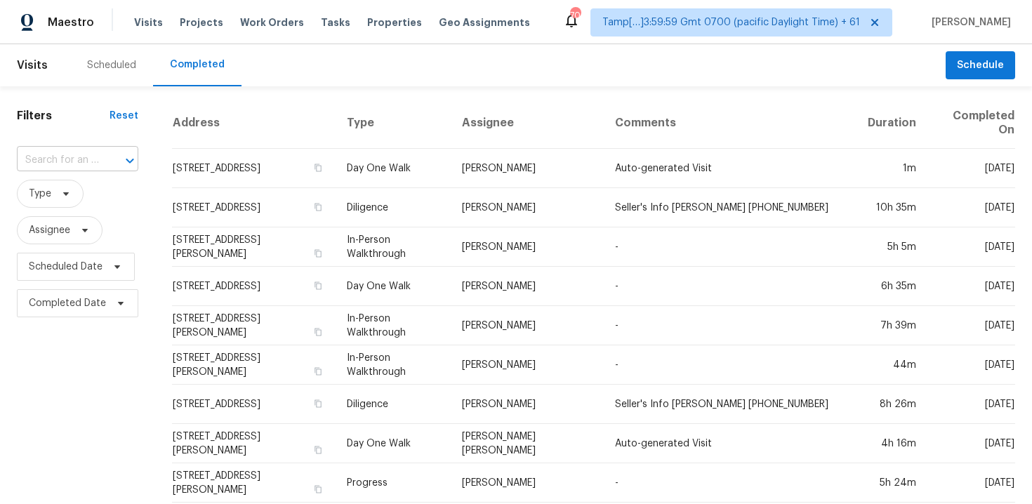
click at [117, 155] on div at bounding box center [120, 161] width 37 height 20
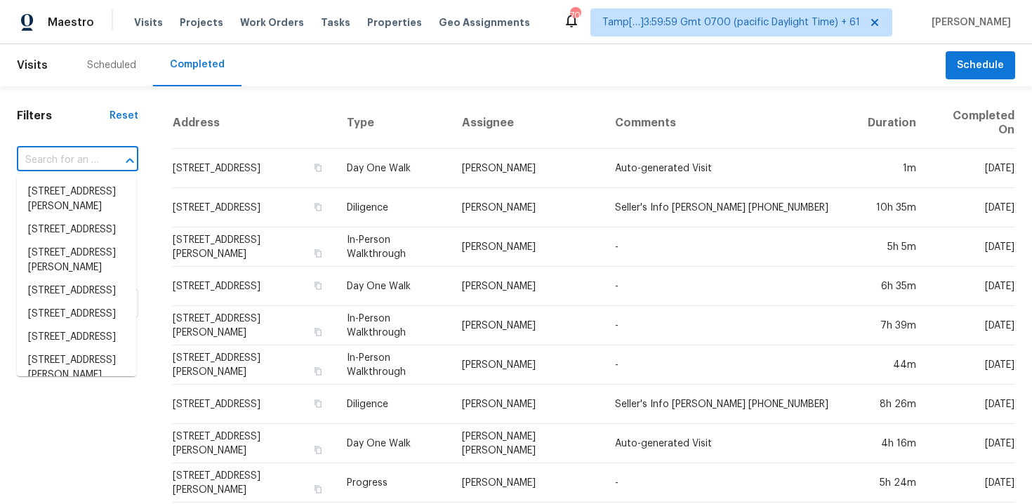
paste input "21 Vaughns Gap Rd Apt 24, Nashville, TN 37205"
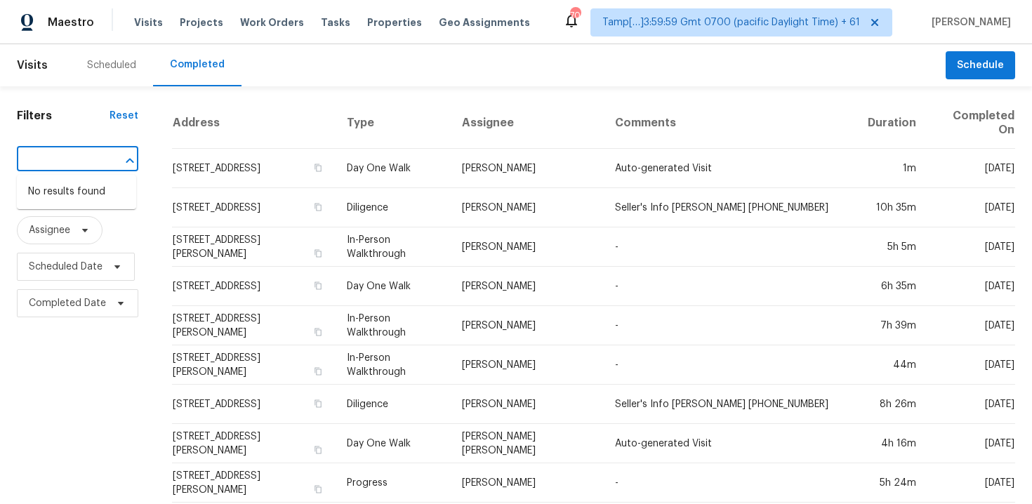
type input "21 Vaughns Gap Rd Apt 24, Nashville, TN 37205"
click at [88, 167] on input "text" at bounding box center [58, 161] width 82 height 22
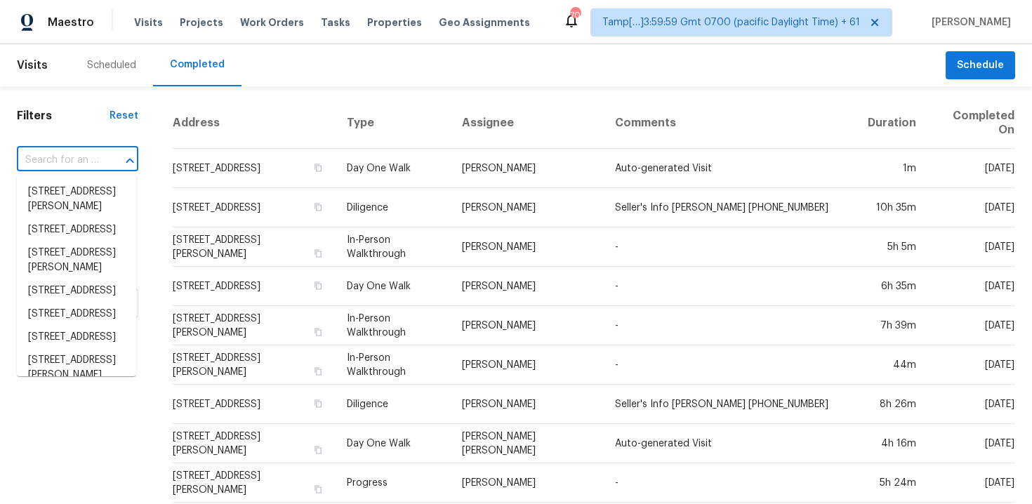
paste input "21 Vaughns Gap Rd Apt 24, Nashville, TN 37205"
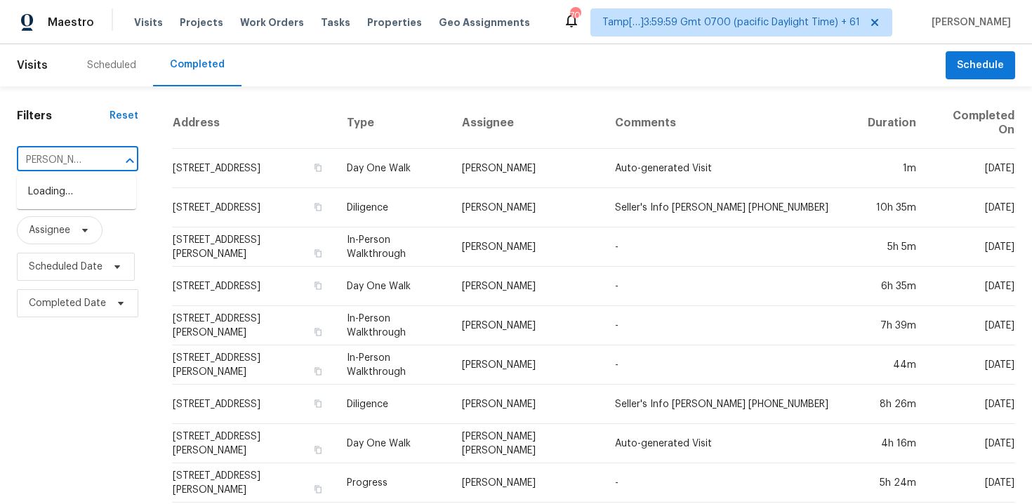
scroll to position [0, 10]
type input "21 Vaughns Gap Rd"
click at [80, 201] on li "21 Vaughns Gap Rd Apt 24, Nashville, TN 37205" at bounding box center [76, 199] width 119 height 38
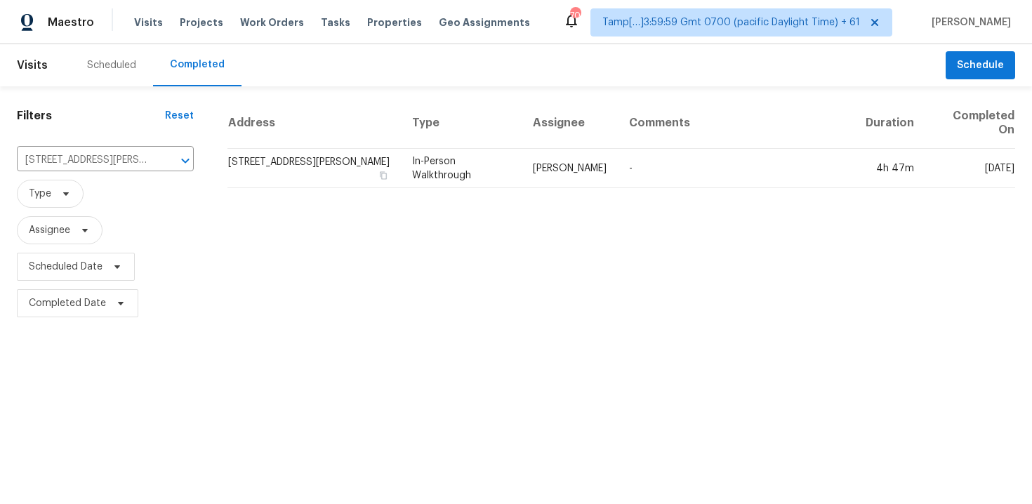
click at [322, 177] on td "21 Vaughns Gap Rd Apt 24, Nashville, TN 37205" at bounding box center [313, 168] width 173 height 39
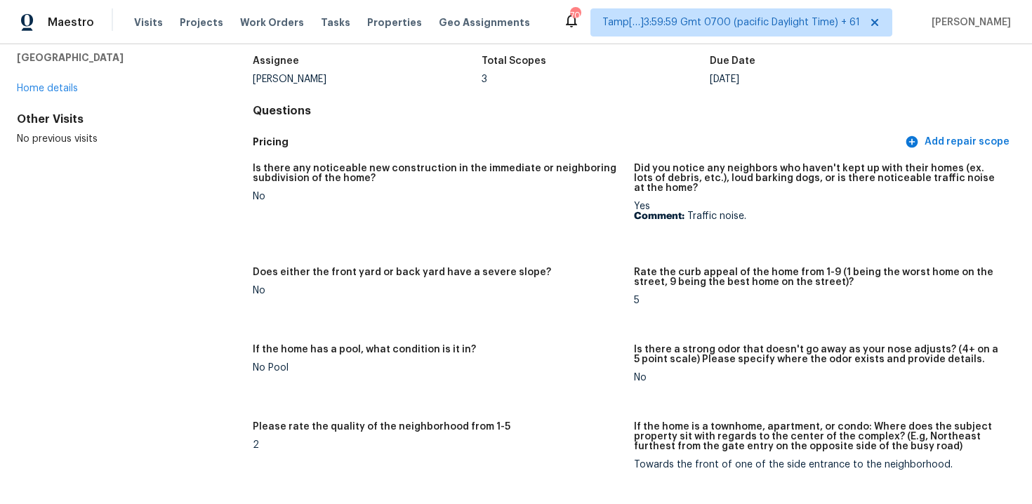
scroll to position [23, 0]
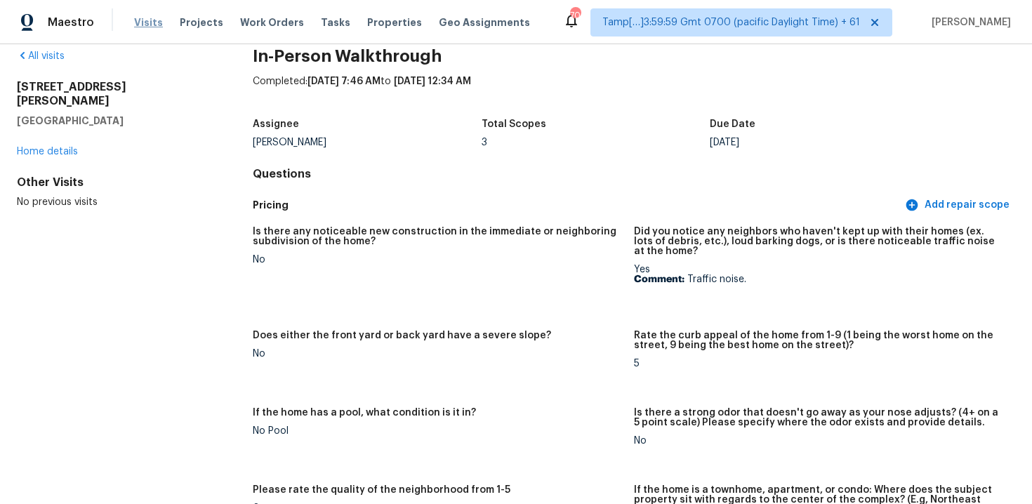
click at [147, 21] on span "Visits" at bounding box center [148, 22] width 29 height 14
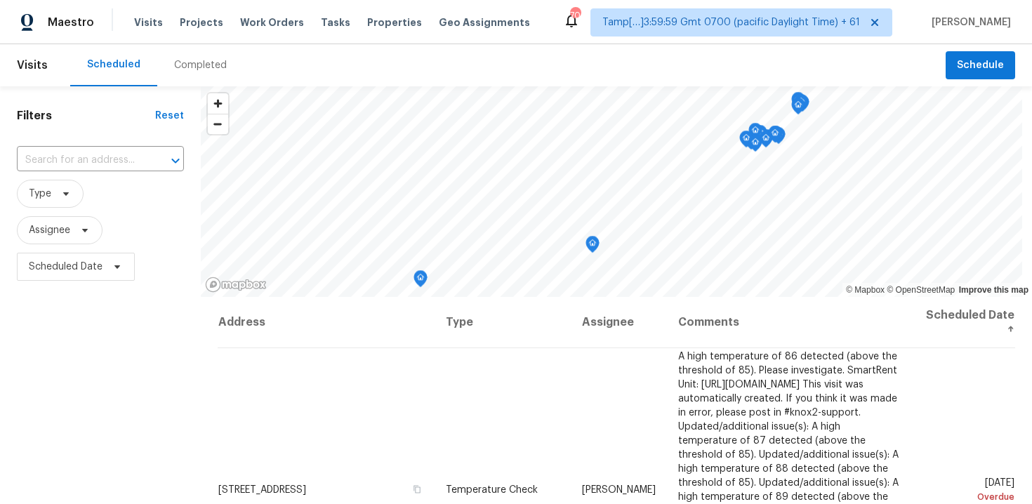
click at [194, 75] on div "Completed" at bounding box center [200, 65] width 86 height 42
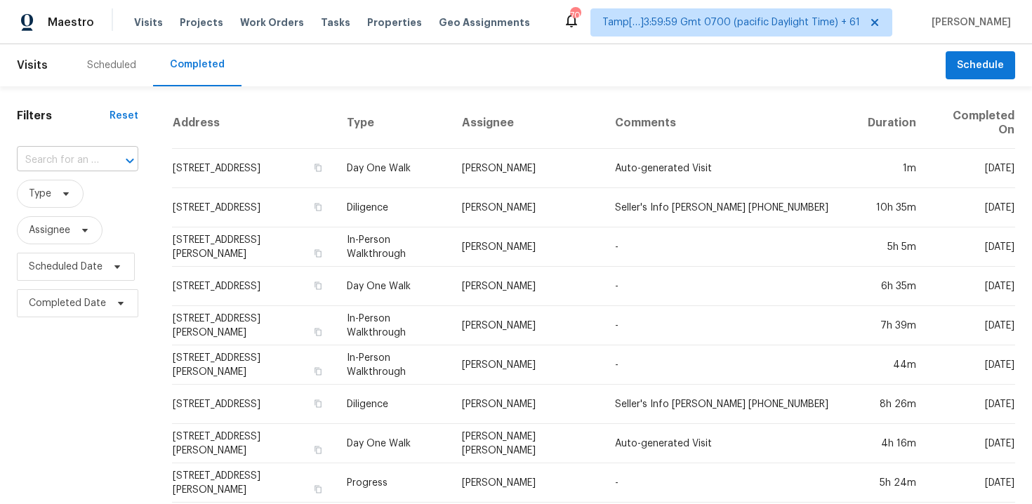
click at [80, 161] on input "text" at bounding box center [58, 161] width 82 height 22
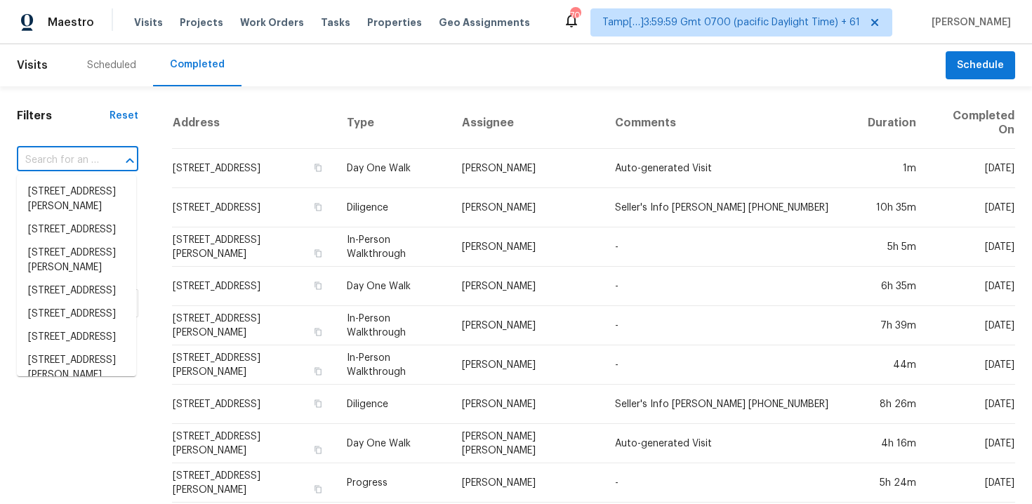
paste input "913 Risen Star Ln, Copperas Cove, TX 76522"
type input "913 Risen Star Ln, Copperas Cove, TX 76522"
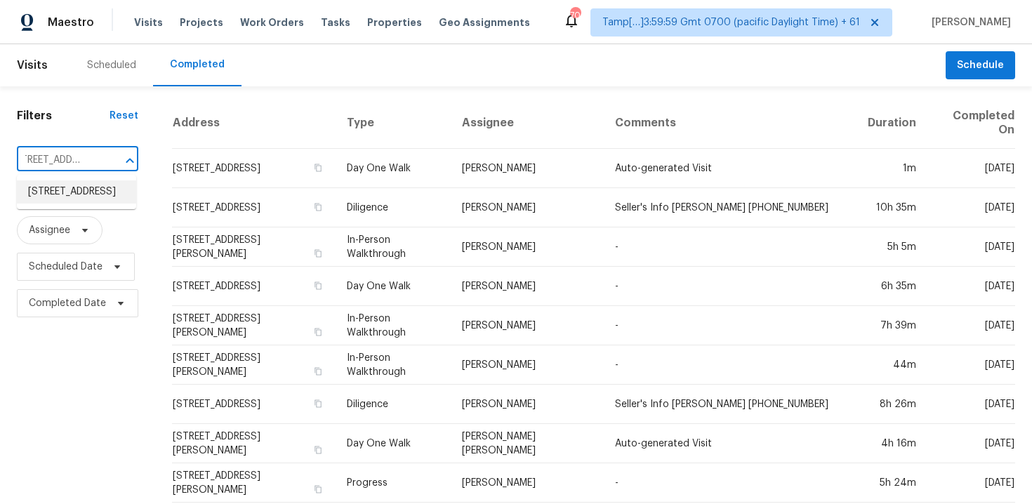
click at [93, 204] on li "913 Risen Star Ln, Copperas Cove, TX 76522" at bounding box center [76, 191] width 119 height 23
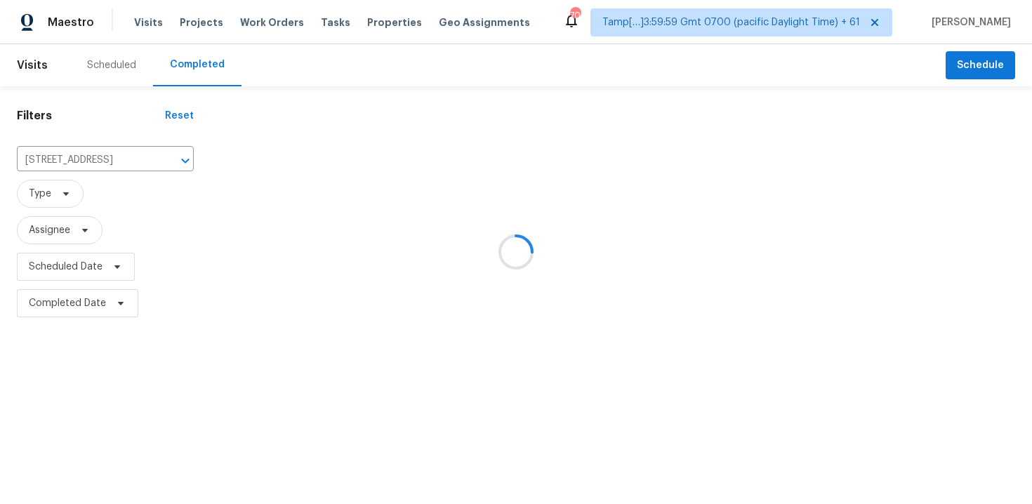
click at [282, 169] on div at bounding box center [516, 252] width 1032 height 504
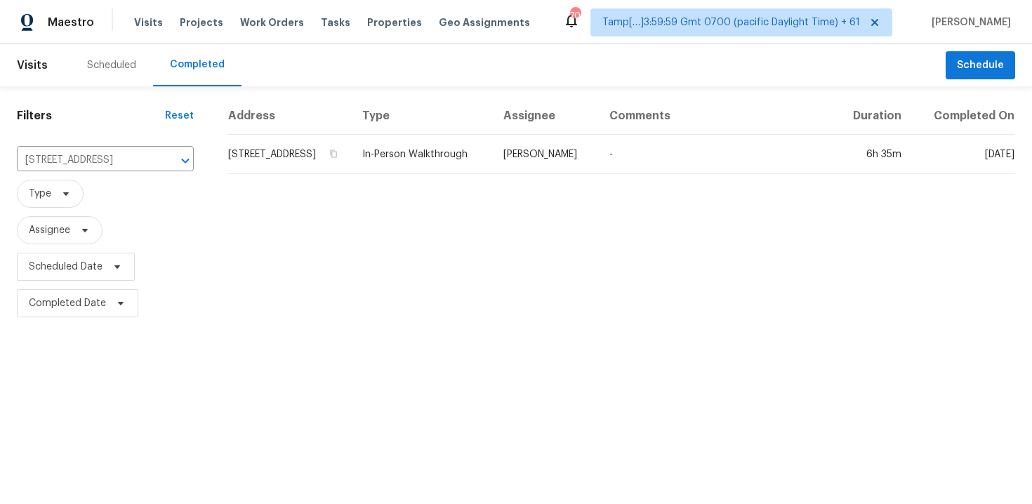
click at [282, 169] on td "913 Risen Star Ln, Copperas Cove, TX 76522" at bounding box center [289, 154] width 124 height 39
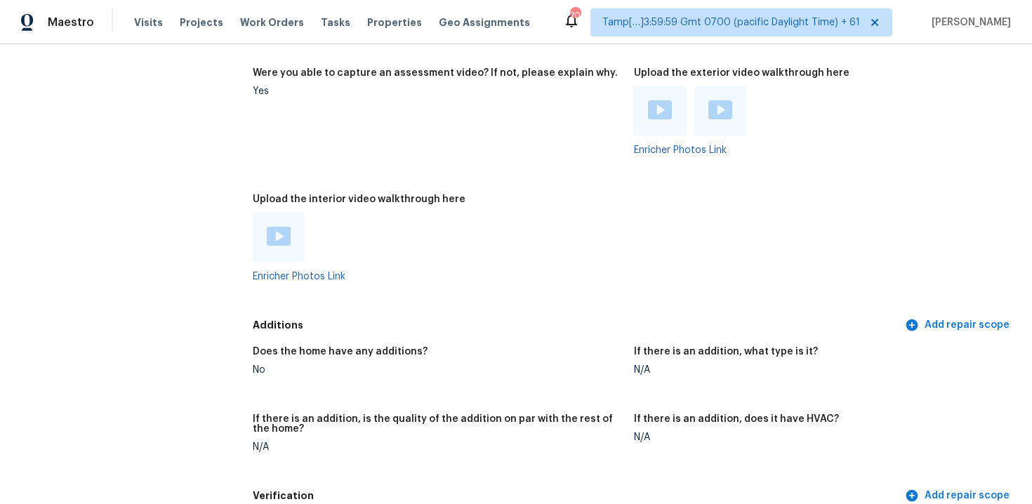
scroll to position [2875, 0]
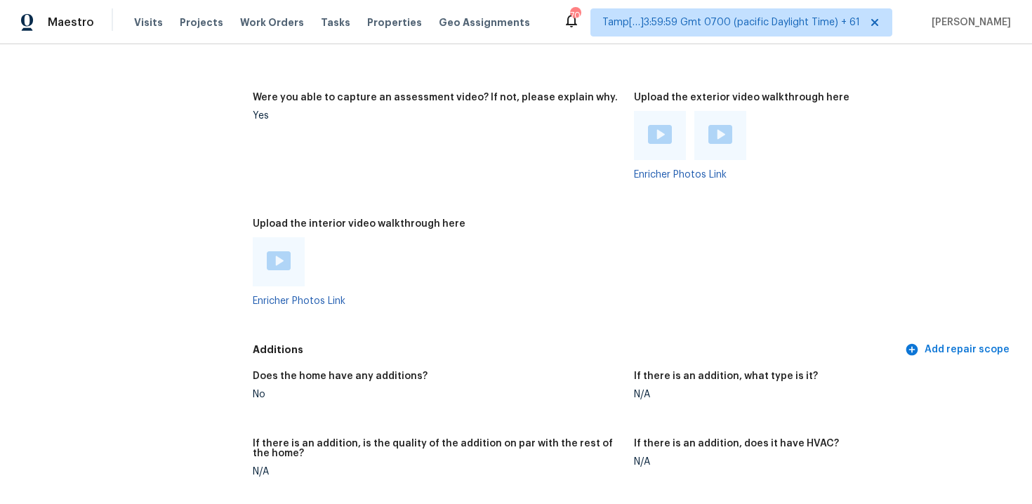
click at [274, 251] on img at bounding box center [279, 260] width 24 height 19
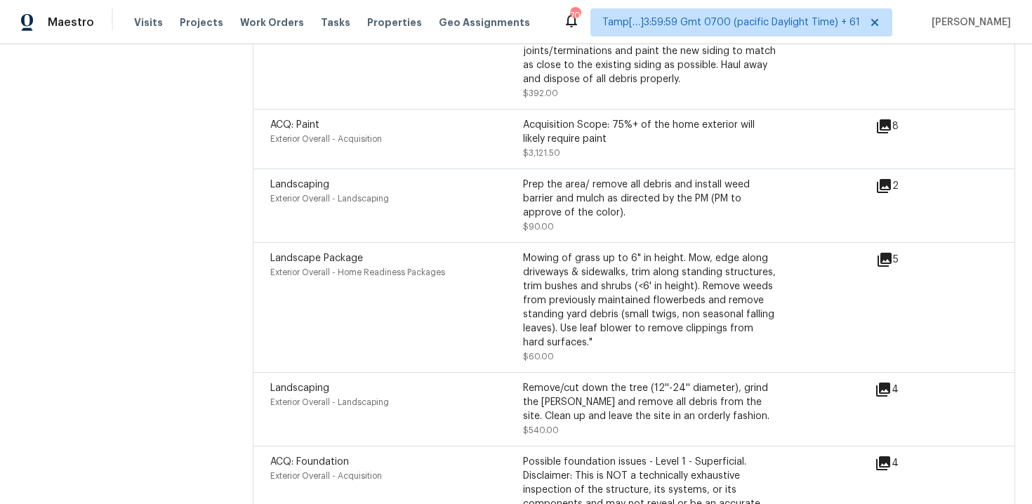
scroll to position [4077, 0]
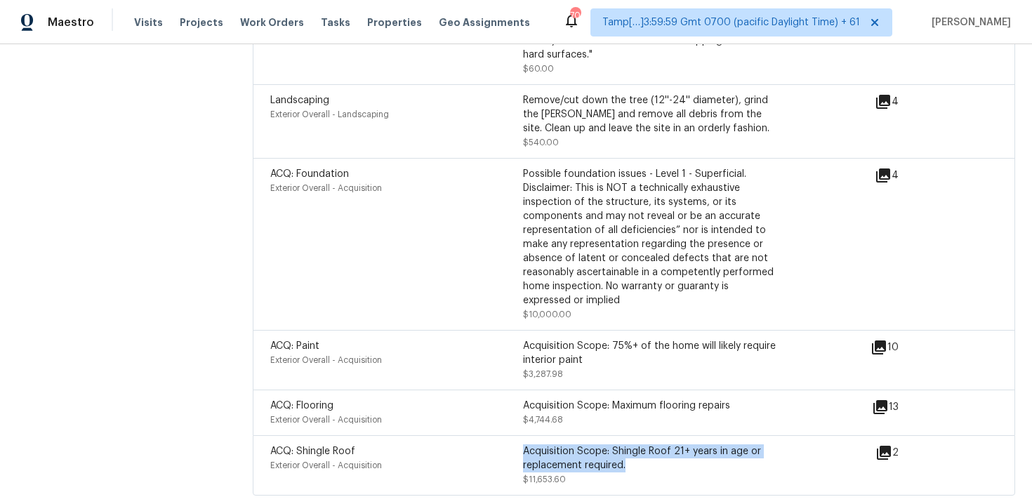
drag, startPoint x: 523, startPoint y: 424, endPoint x: 629, endPoint y: 434, distance: 106.5
click at [629, 444] on div "Acquisition Scope: Shingle Roof 21+ years in age or replacement required." at bounding box center [649, 458] width 253 height 28
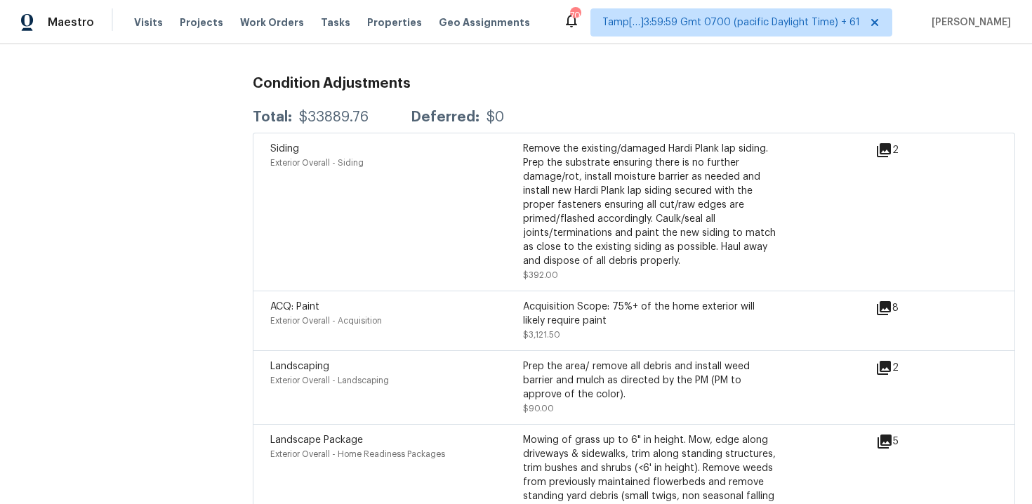
scroll to position [3557, 0]
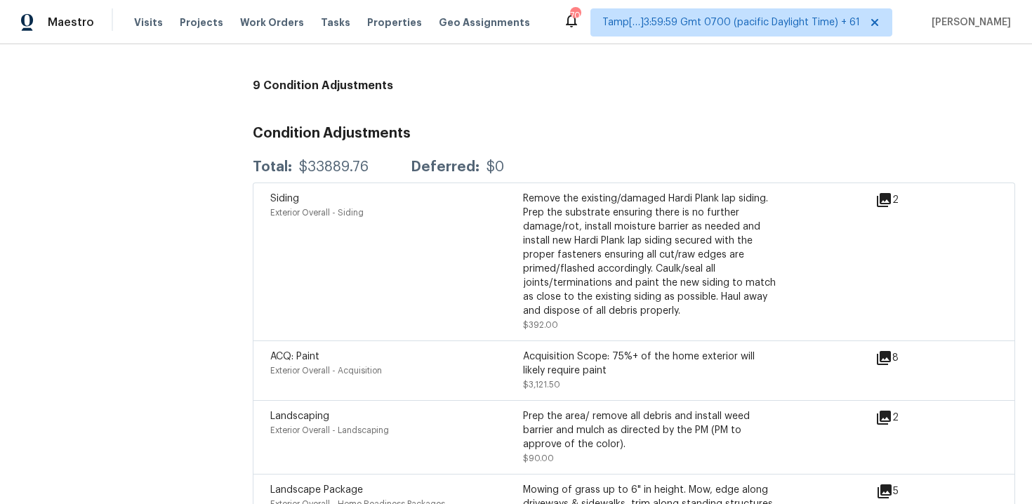
click at [424, 160] on div "Deferred:" at bounding box center [445, 167] width 69 height 14
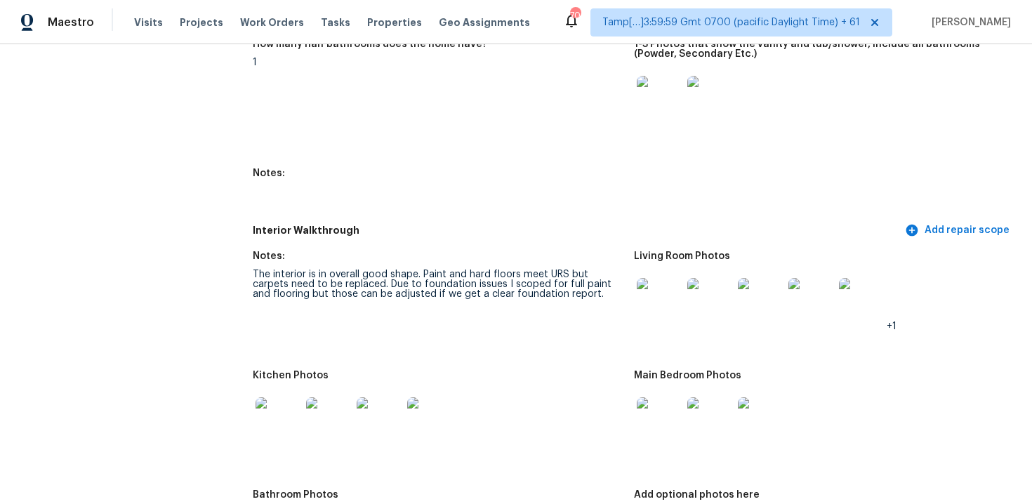
scroll to position [2259, 0]
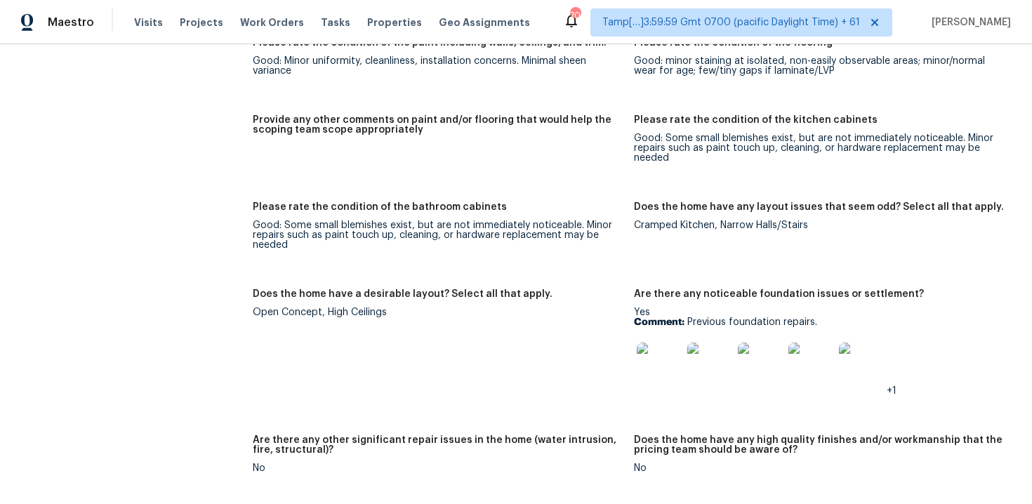
click at [630, 323] on figure "Does the home have a desirable layout? Select all that apply. Open Concept, Hig…" at bounding box center [443, 353] width 381 height 129
click at [644, 343] on img at bounding box center [659, 365] width 45 height 45
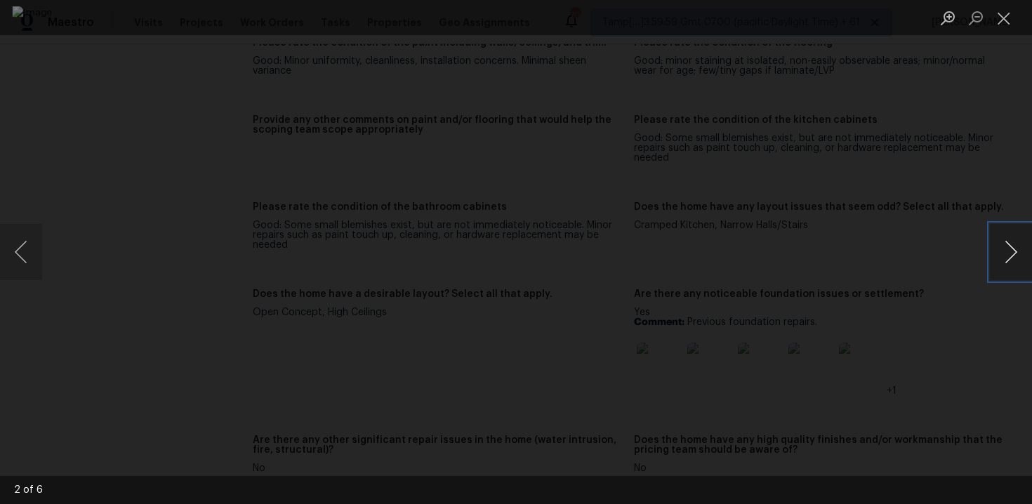
click at [996, 251] on button "Next image" at bounding box center [1011, 252] width 42 height 56
click at [873, 324] on div "Lightbox" at bounding box center [516, 252] width 1032 height 504
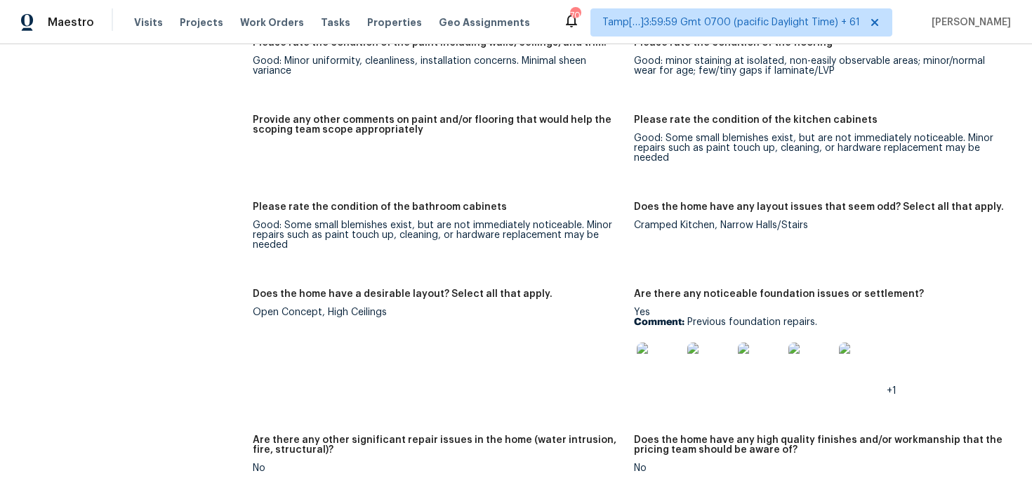
click at [712, 343] on img at bounding box center [709, 365] width 45 height 45
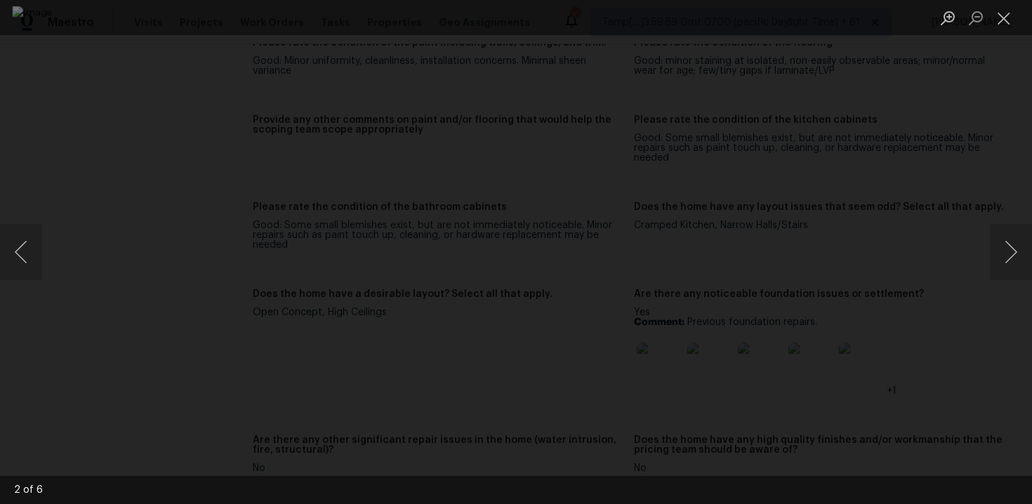
click at [889, 110] on div "Lightbox" at bounding box center [516, 252] width 1032 height 504
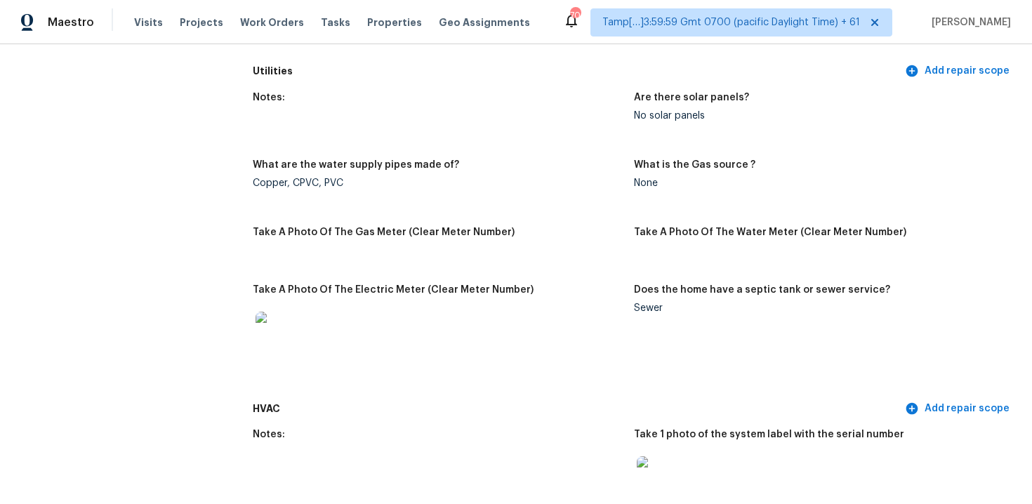
scroll to position [954, 0]
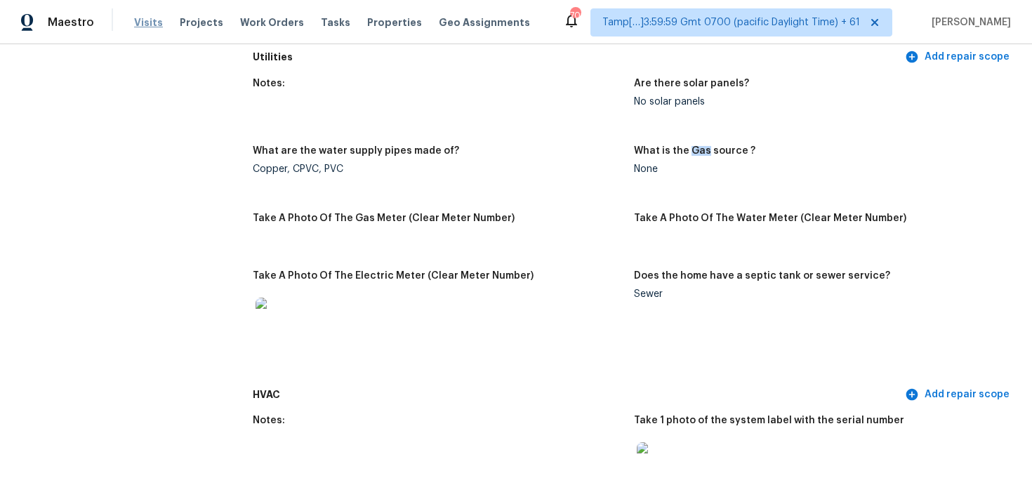
click at [143, 18] on span "Visits" at bounding box center [148, 22] width 29 height 14
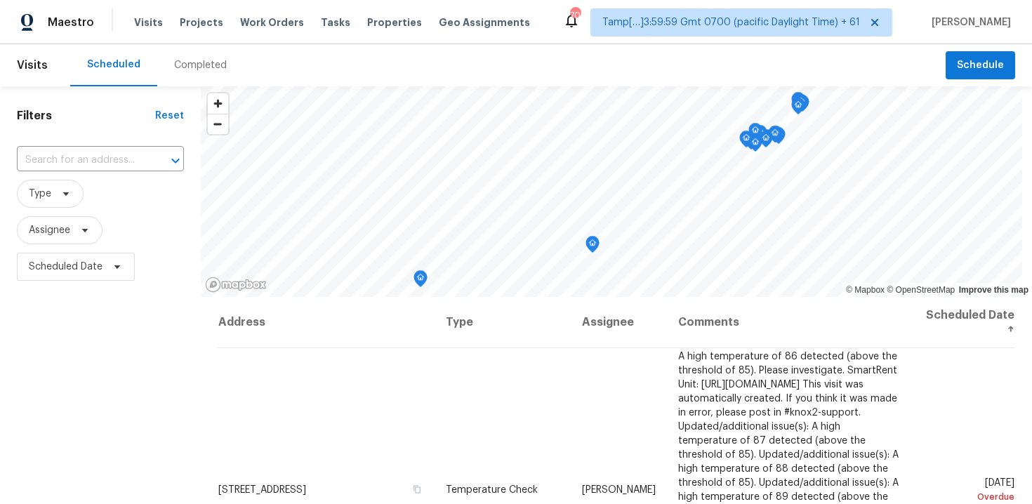
click at [173, 79] on div "Completed" at bounding box center [200, 65] width 86 height 42
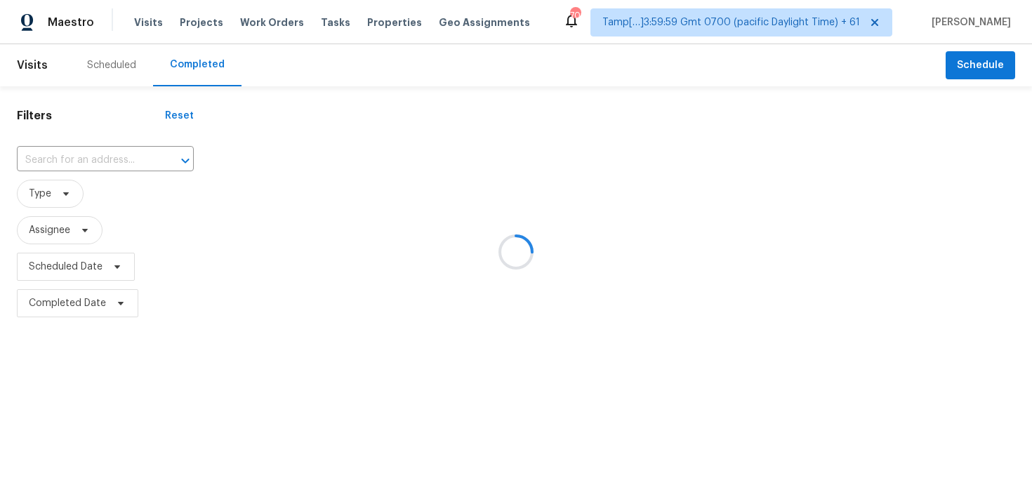
click at [117, 150] on div at bounding box center [516, 252] width 1032 height 504
click at [125, 169] on div at bounding box center [516, 252] width 1032 height 504
click at [100, 154] on div at bounding box center [516, 252] width 1032 height 504
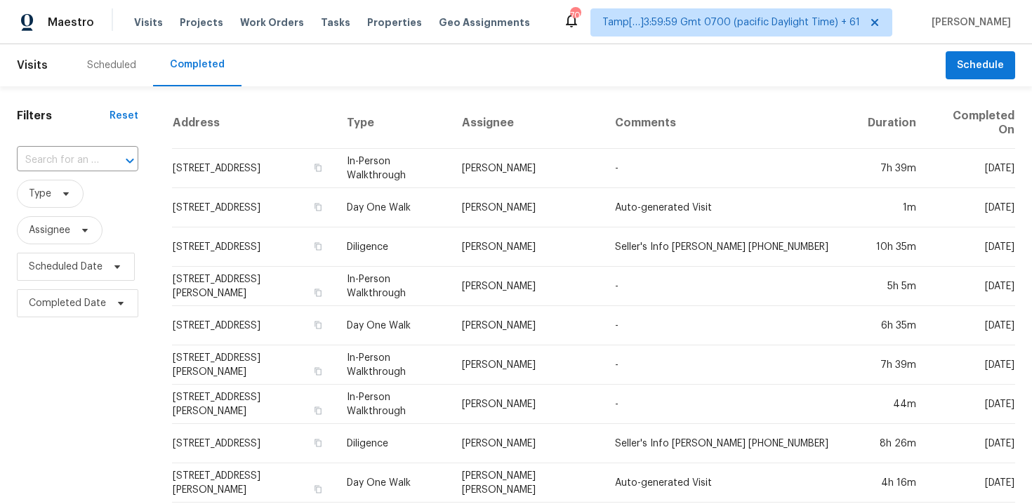
click at [102, 154] on div at bounding box center [120, 161] width 37 height 20
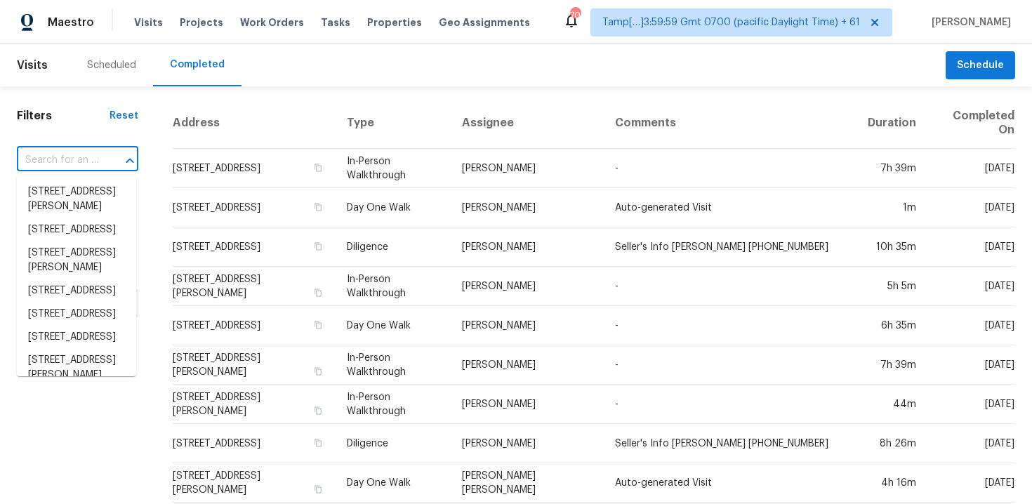
paste input "5345 Tartan Hill Ave, Las Vegas, NV 89141"
type input "5345 Tartan Hill Ave, Las Vegas, NV 89141"
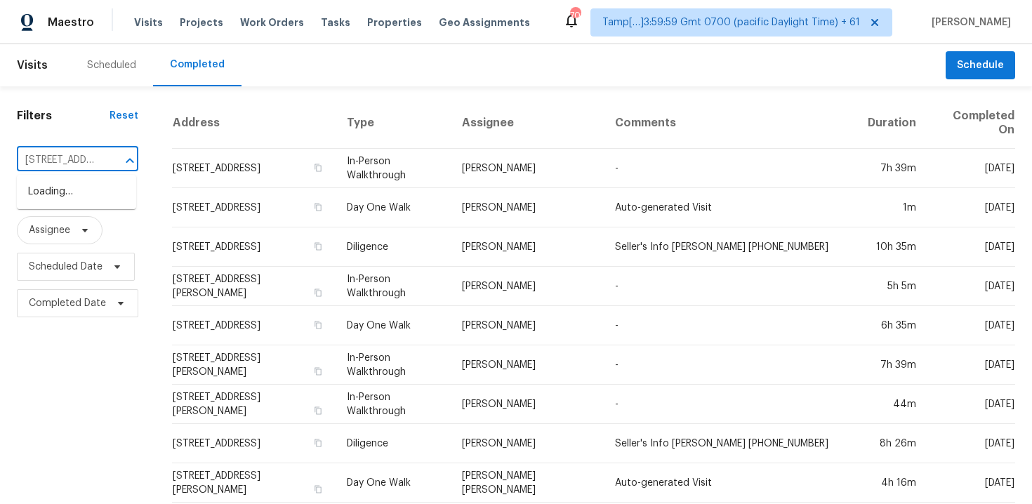
scroll to position [0, 117]
click at [107, 182] on li "5345 Tartan Hill Ave, Las Vegas, NV 89141" at bounding box center [76, 191] width 119 height 23
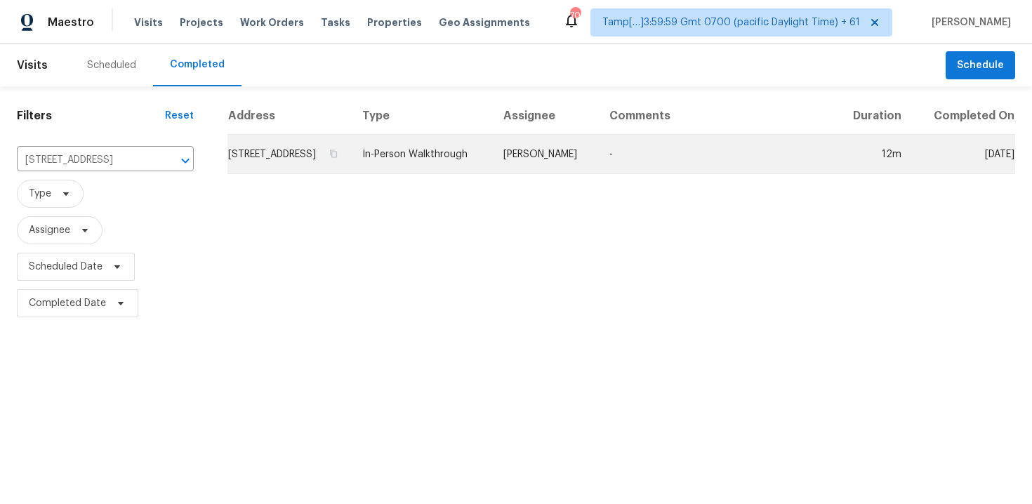
click at [282, 156] on td "5345 Tartan Hill Ave, Las Vegas, NV 89141" at bounding box center [289, 154] width 124 height 39
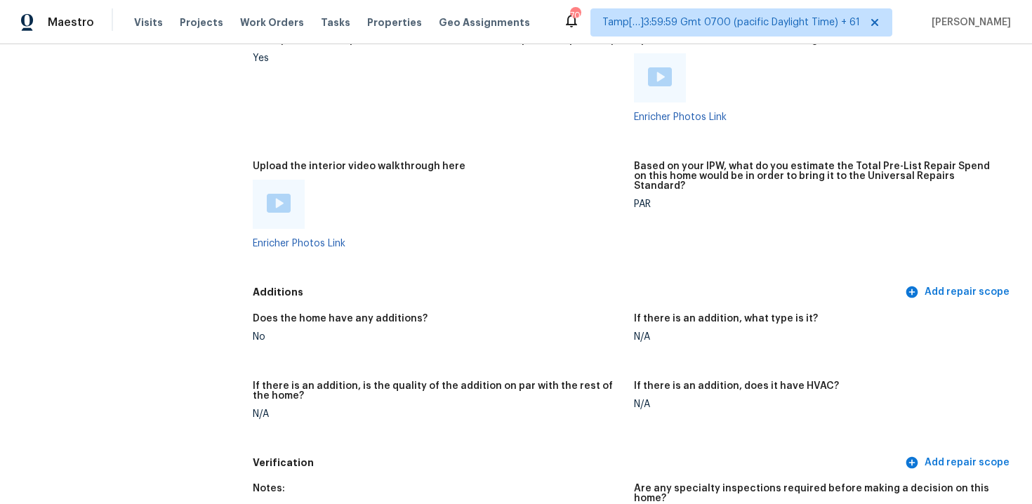
scroll to position [2700, 0]
click at [260, 197] on div at bounding box center [279, 205] width 52 height 49
click at [273, 197] on img at bounding box center [279, 204] width 24 height 19
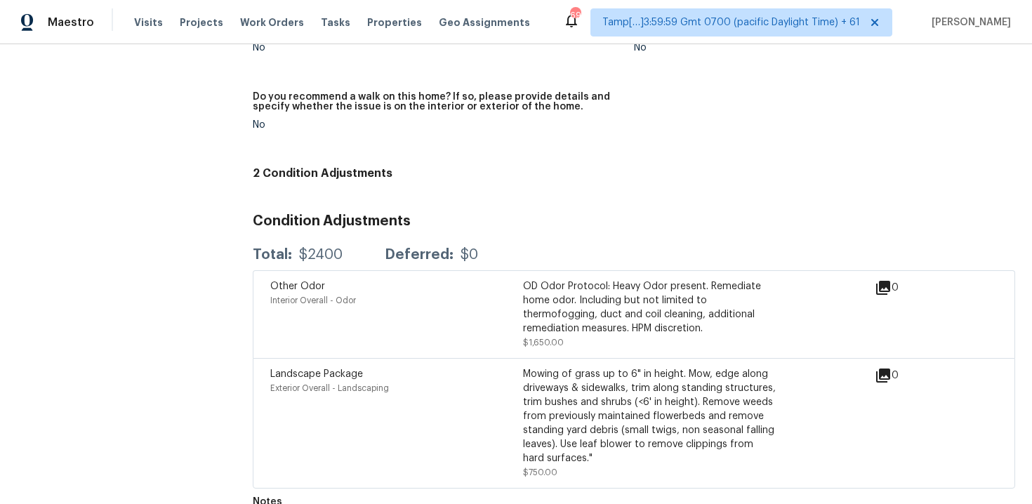
scroll to position [3000, 0]
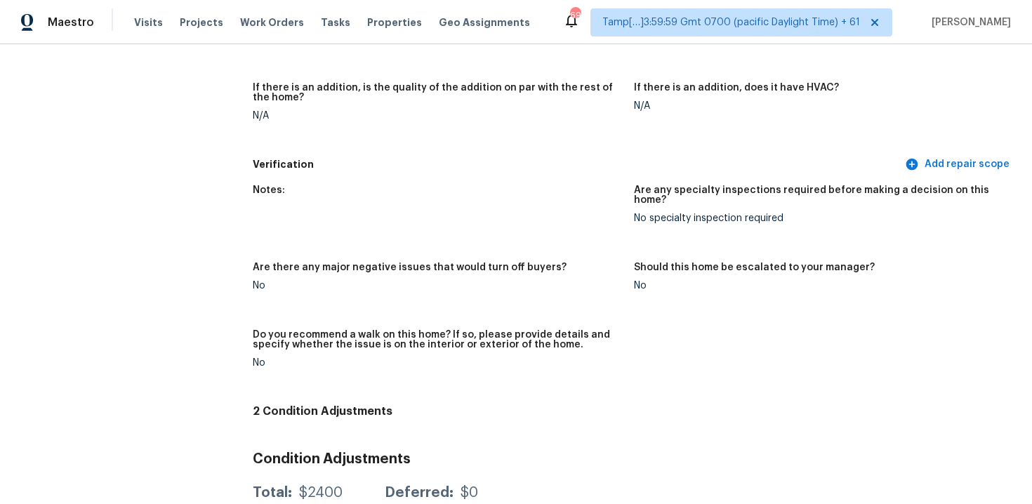
click at [429, 157] on h5 "Verification" at bounding box center [577, 164] width 649 height 15
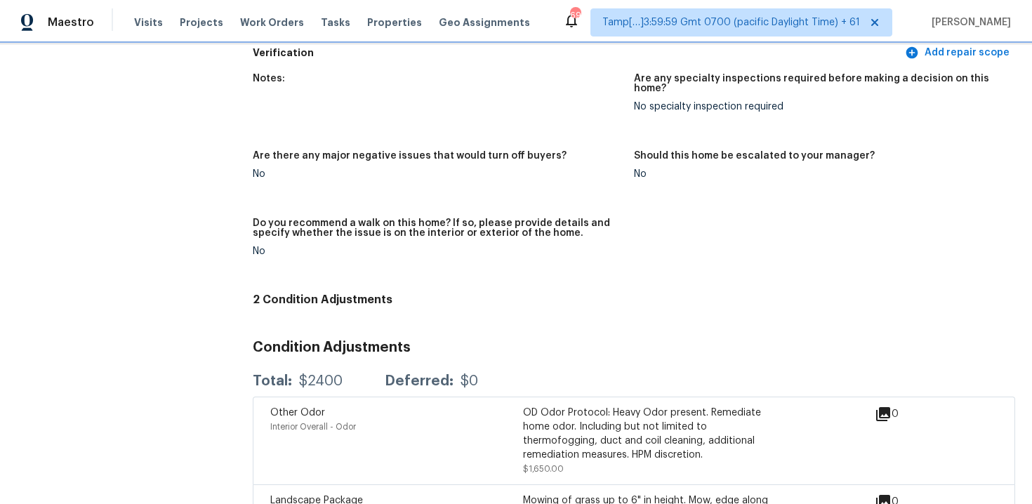
scroll to position [3238, 0]
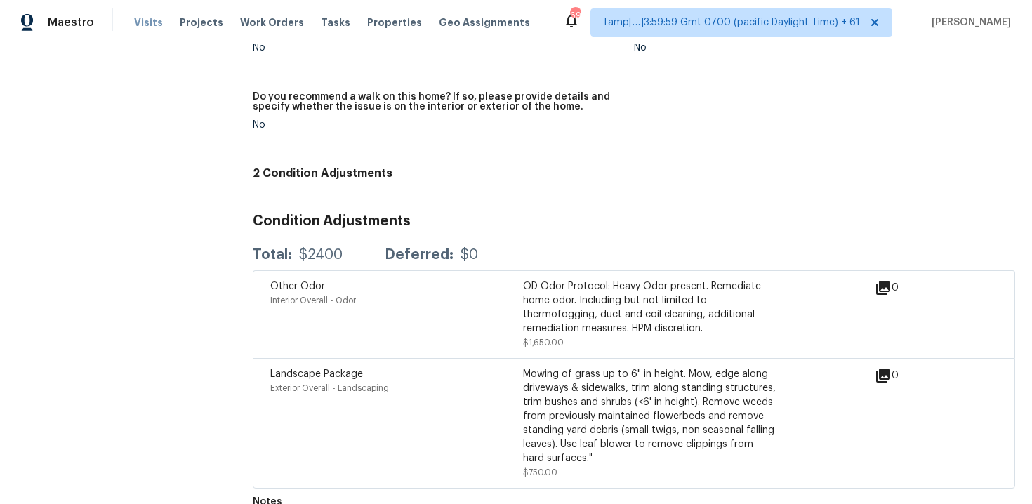
click at [152, 22] on span "Visits" at bounding box center [148, 22] width 29 height 14
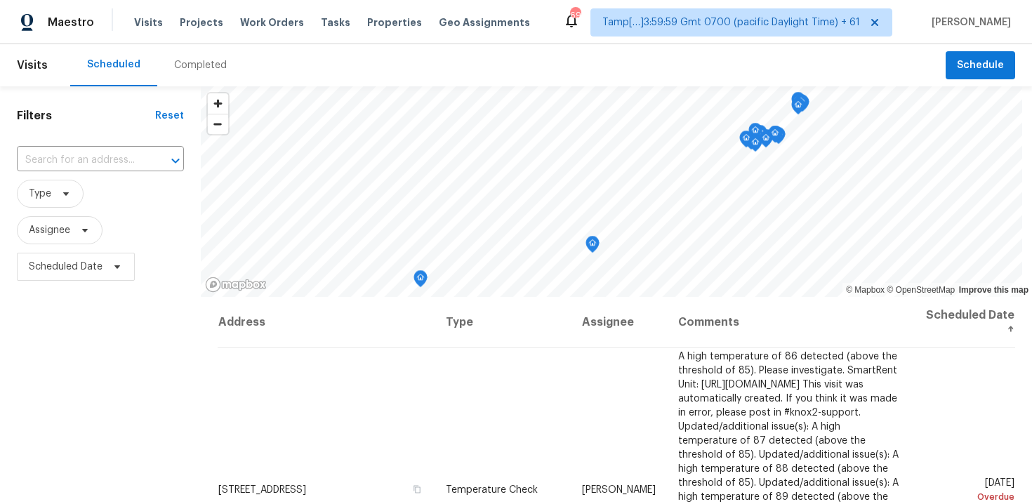
click at [183, 83] on div "Completed" at bounding box center [200, 65] width 86 height 42
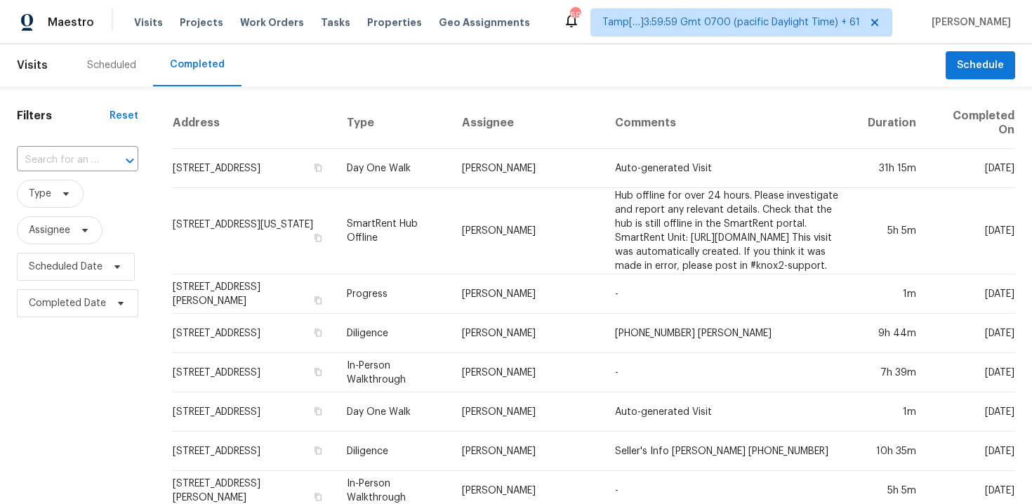
click at [65, 173] on div "​" at bounding box center [77, 160] width 121 height 30
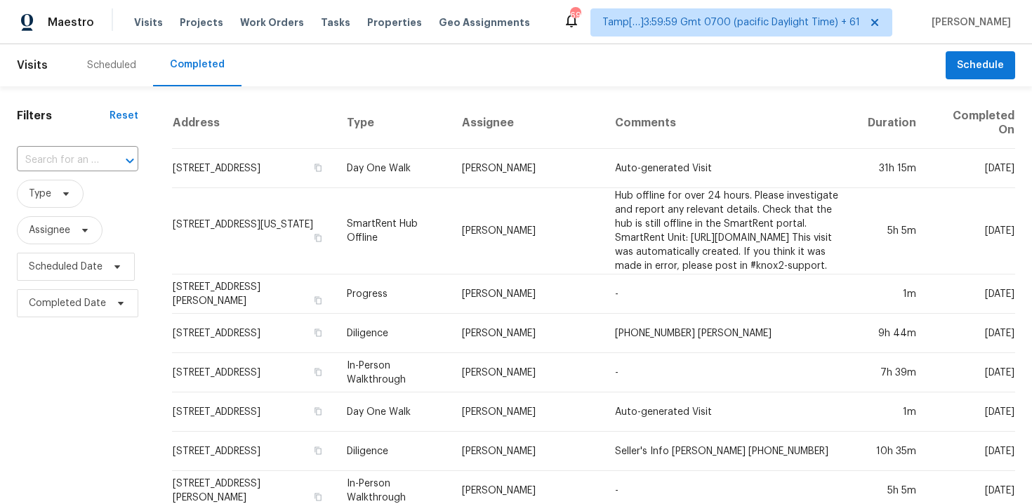
click at [76, 145] on div "​" at bounding box center [77, 160] width 121 height 30
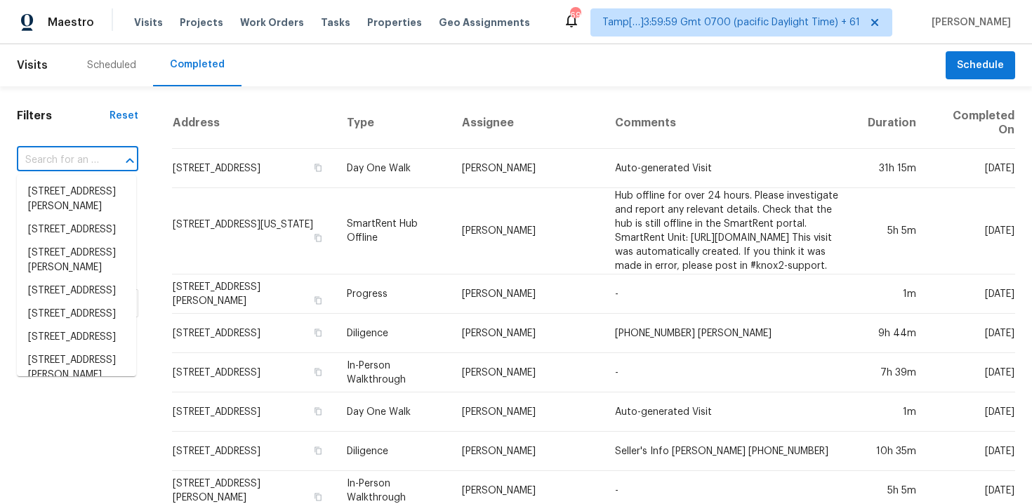
paste input "830 S 6th St, La Porte, TX 77571"
type input "830 S 6th St, La Porte, TX 77571"
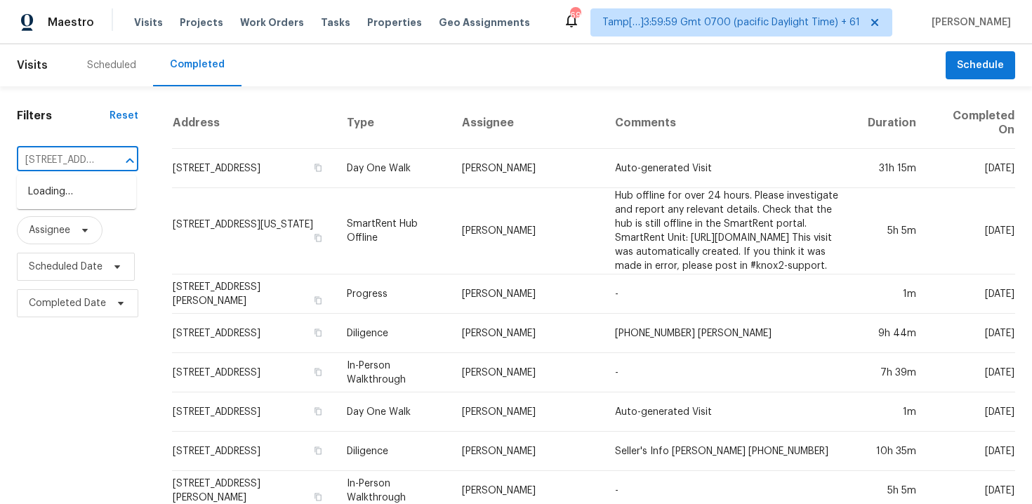
scroll to position [0, 73]
click at [89, 187] on li "830 S 6th St, La Porte, TX 77571" at bounding box center [76, 191] width 119 height 23
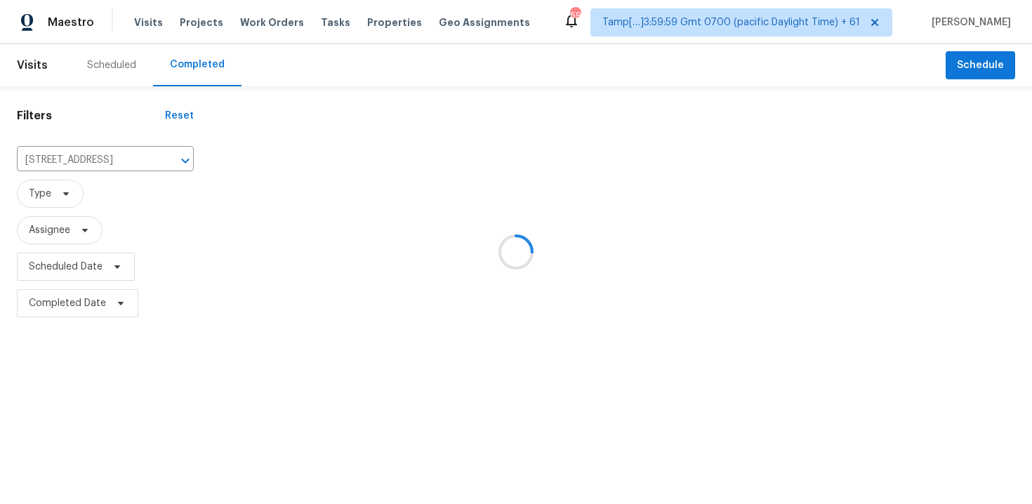
click at [281, 167] on div at bounding box center [516, 252] width 1032 height 504
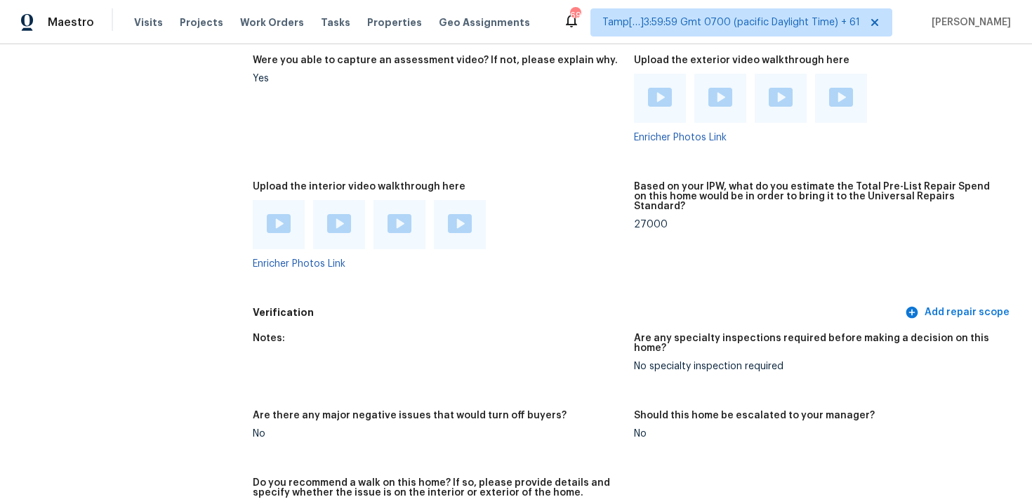
scroll to position [2739, 0]
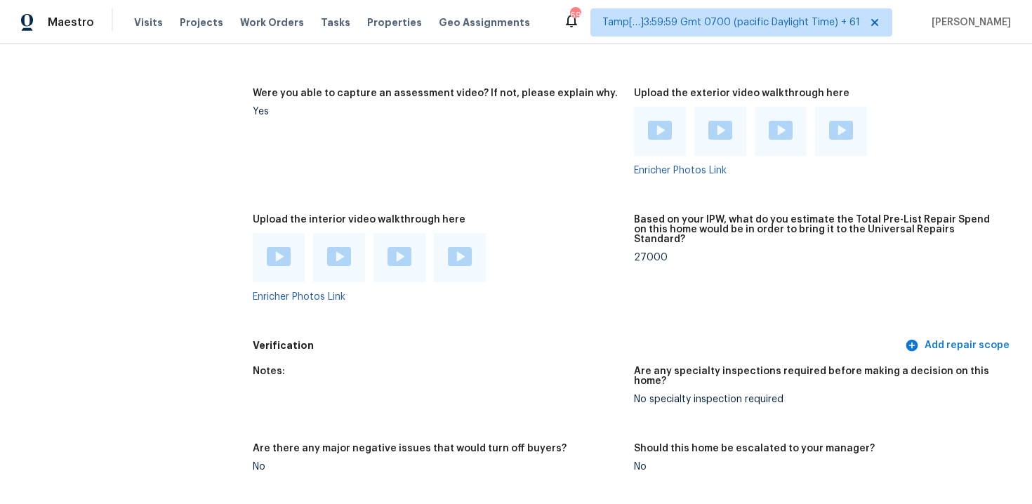
click at [279, 247] on div at bounding box center [279, 257] width 52 height 49
click at [279, 247] on img at bounding box center [279, 256] width 24 height 19
click at [340, 247] on img at bounding box center [339, 256] width 24 height 19
click at [409, 247] on img at bounding box center [400, 256] width 24 height 19
click at [465, 249] on div at bounding box center [460, 257] width 52 height 49
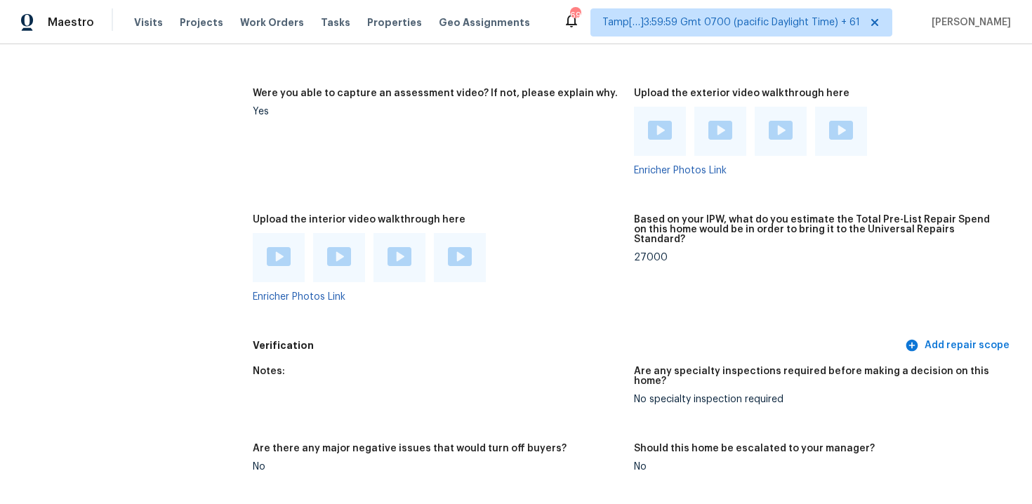
click at [458, 233] on div at bounding box center [460, 257] width 52 height 49
click at [459, 247] on img at bounding box center [460, 256] width 24 height 19
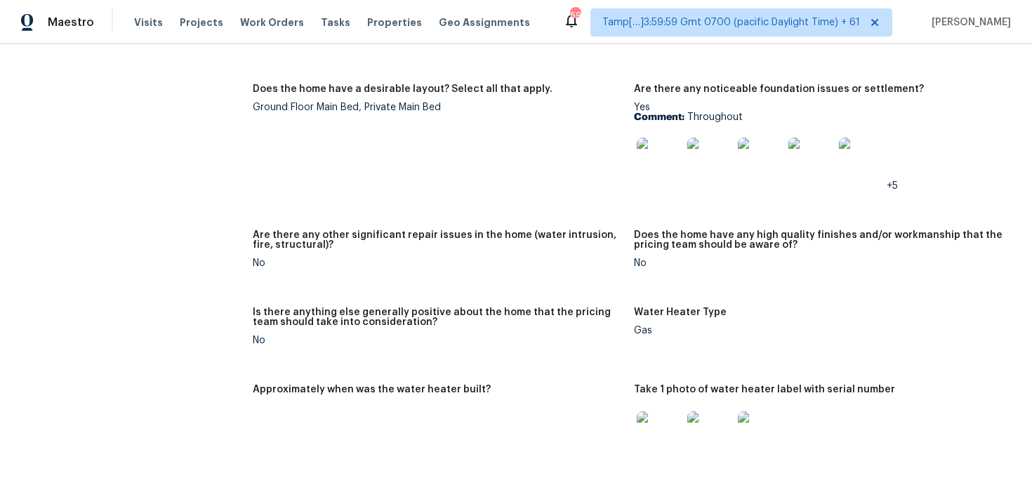
scroll to position [2157, 0]
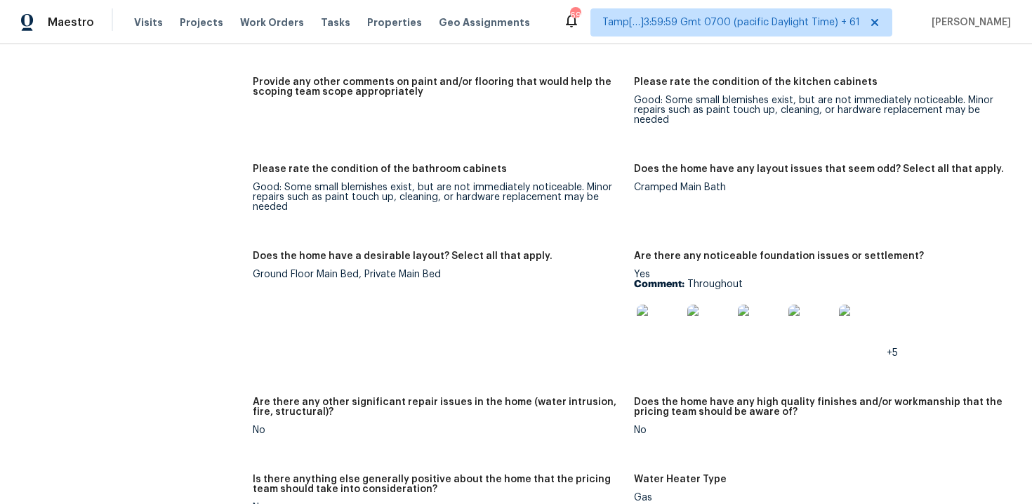
click at [636, 299] on div at bounding box center [659, 327] width 51 height 62
click at [642, 305] on img at bounding box center [659, 327] width 45 height 45
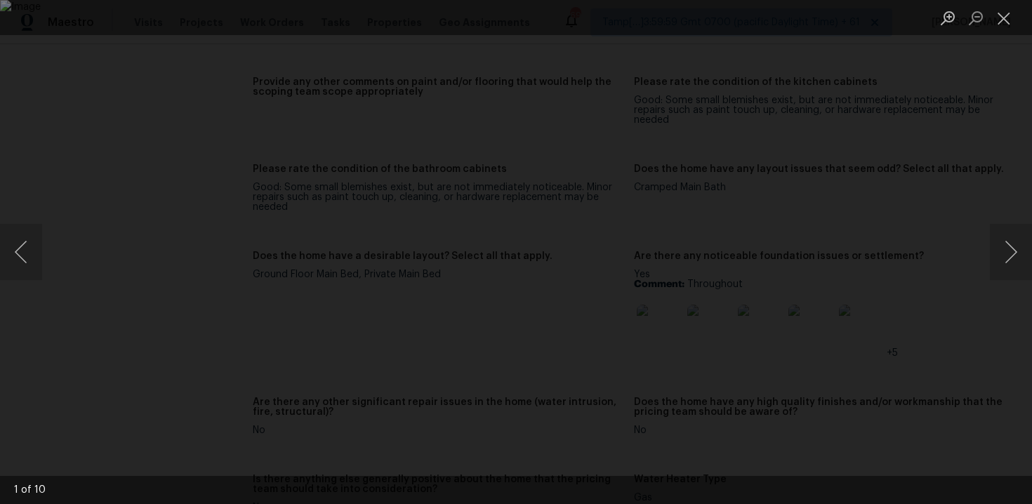
click at [902, 284] on div "Lightbox" at bounding box center [516, 252] width 1032 height 504
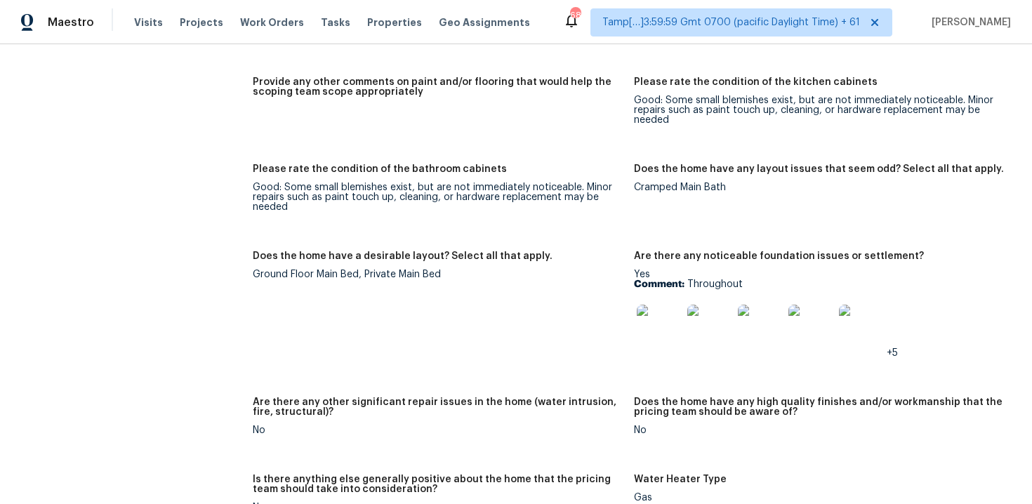
click at [424, 130] on div "Notes: Living Room Photos +2 Kitchen Photos +1 Main Bedroom Photos Bathroom Pho…" at bounding box center [634, 202] width 762 height 1427
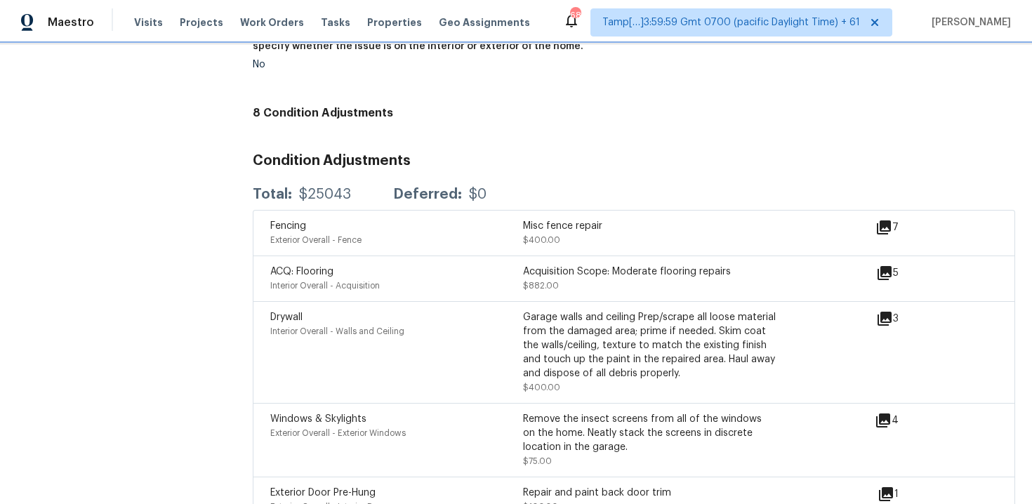
scroll to position [3111, 0]
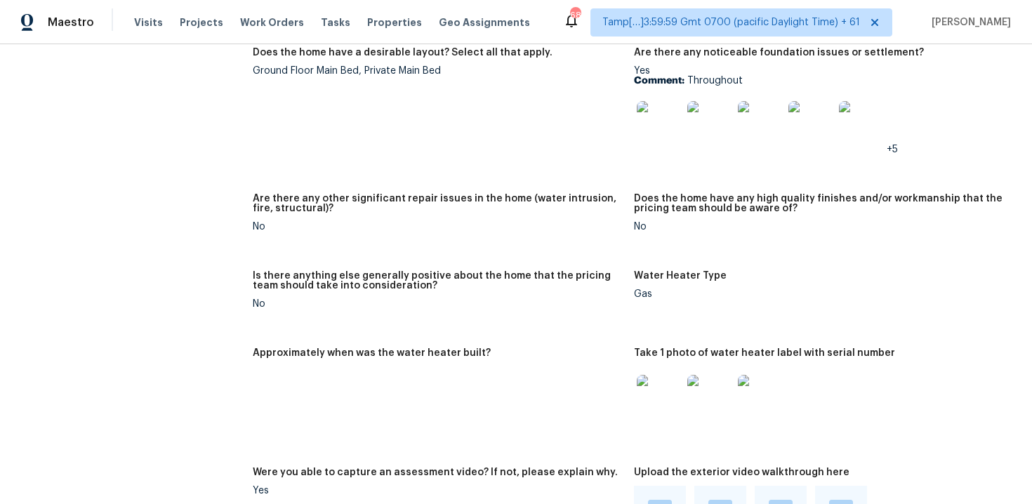
scroll to position [830, 0]
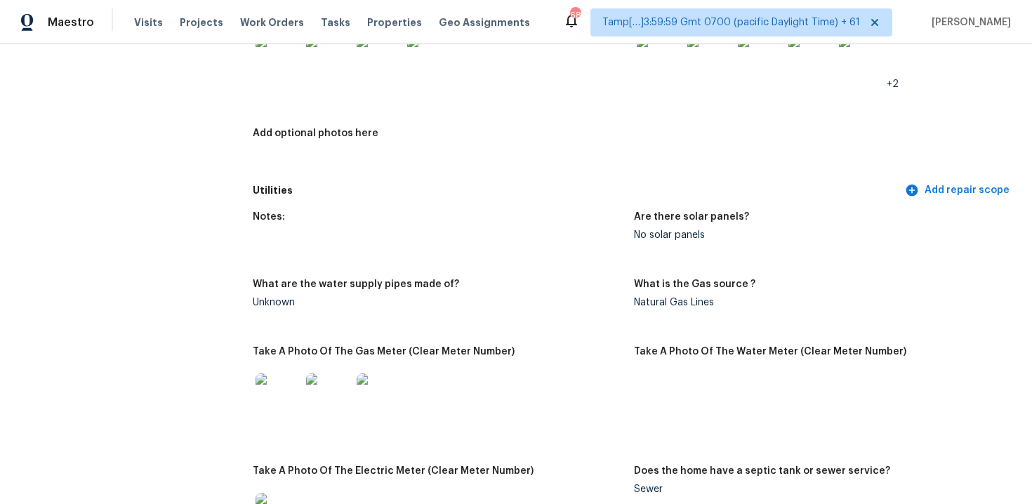
click at [413, 189] on div "Utilities Add repair scope" at bounding box center [634, 191] width 762 height 26
click at [492, 212] on div "Notes:" at bounding box center [438, 221] width 370 height 18
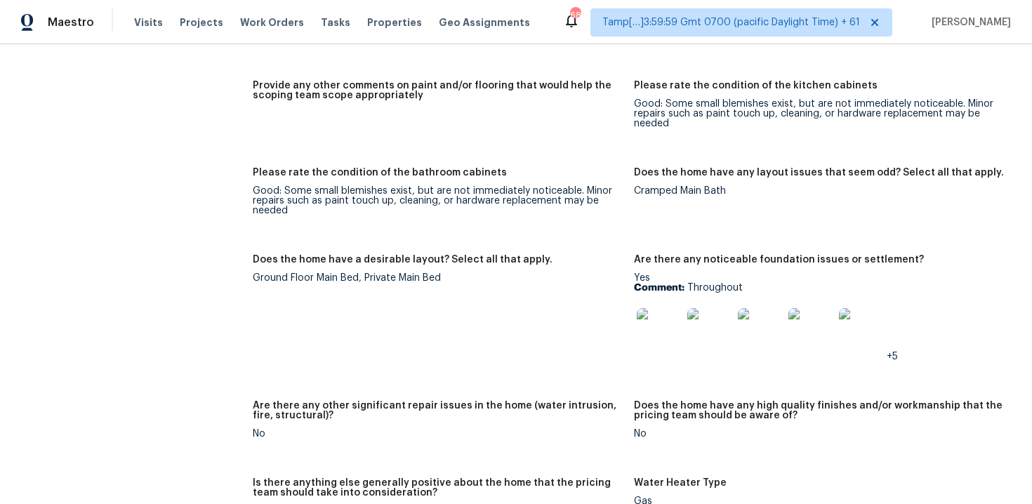
scroll to position [2184, 0]
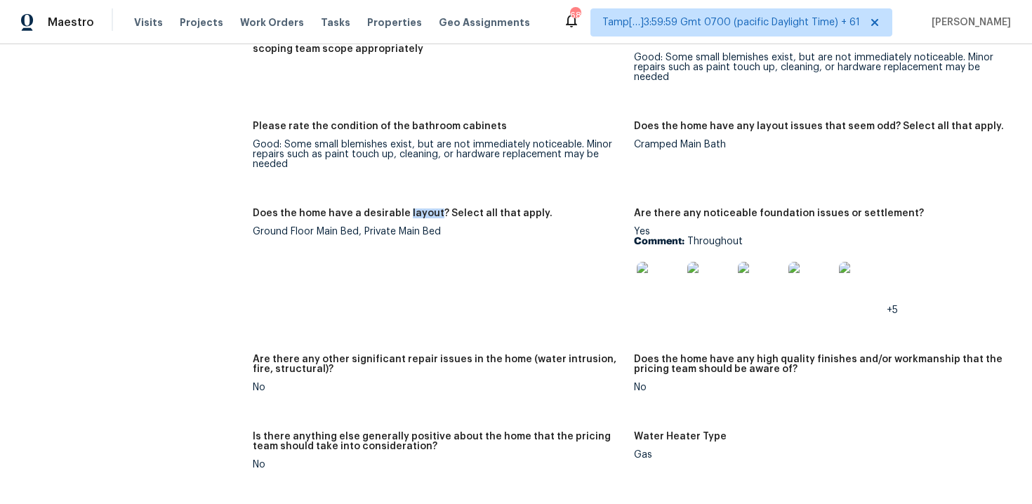
click at [397, 182] on div "Notes: Living Room Photos +2 Kitchen Photos +1 Main Bedroom Photos Bathroom Pho…" at bounding box center [634, 159] width 762 height 1427
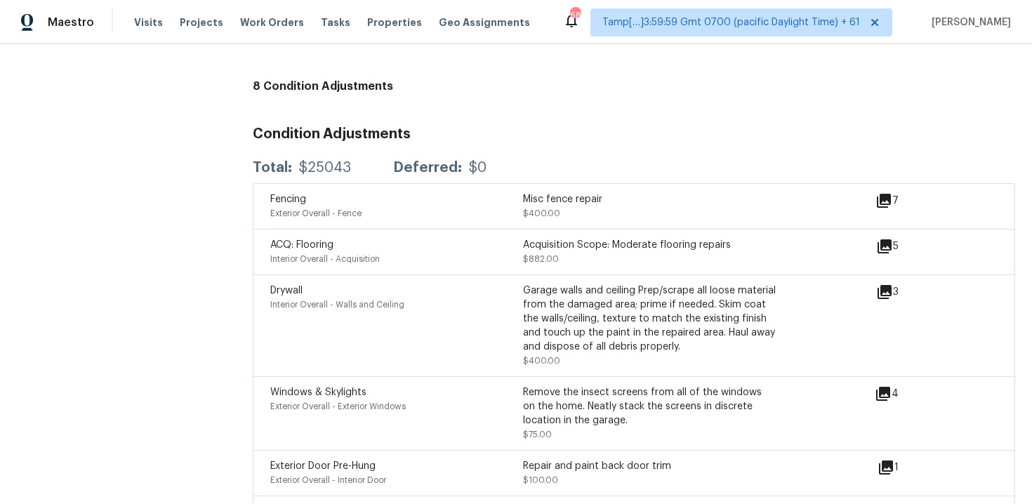
scroll to position [3224, 0]
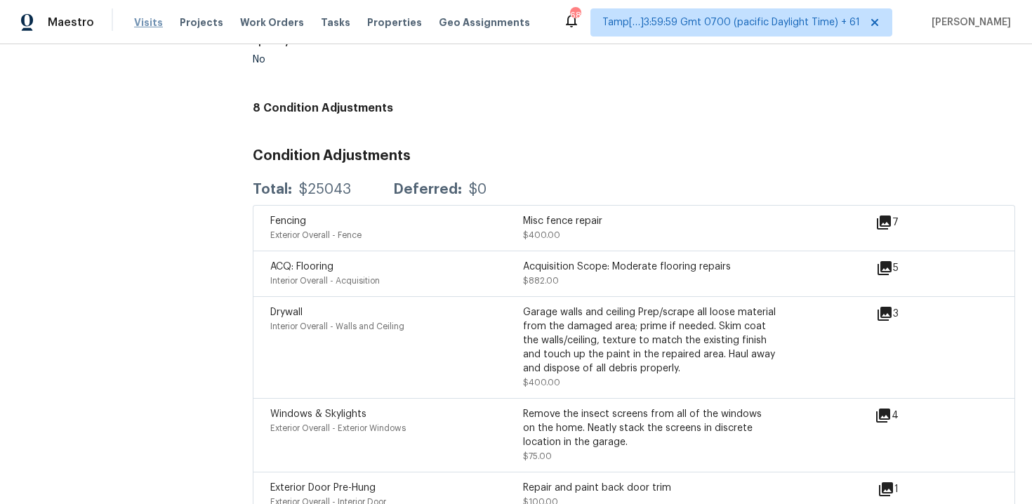
click at [139, 20] on span "Visits" at bounding box center [148, 22] width 29 height 14
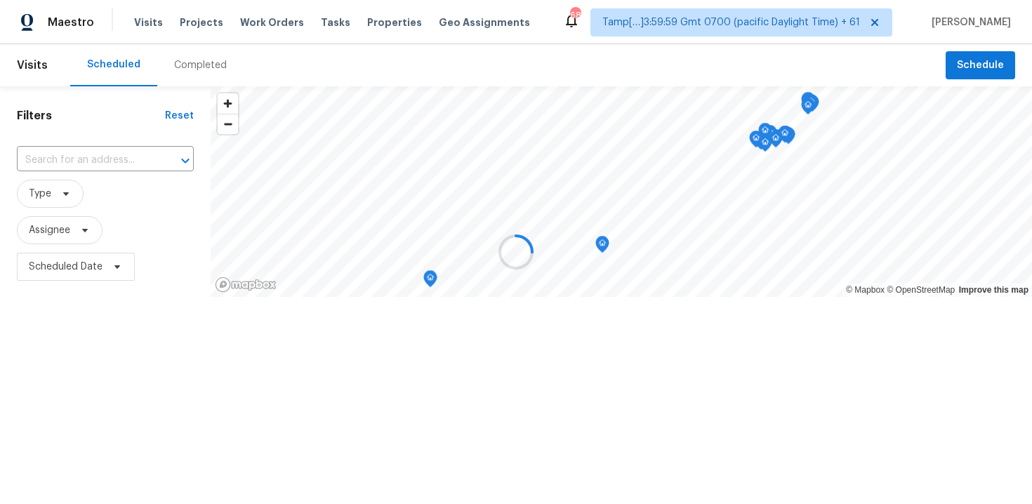
click at [190, 70] on div at bounding box center [516, 252] width 1032 height 504
click at [190, 70] on div "Completed" at bounding box center [200, 65] width 53 height 14
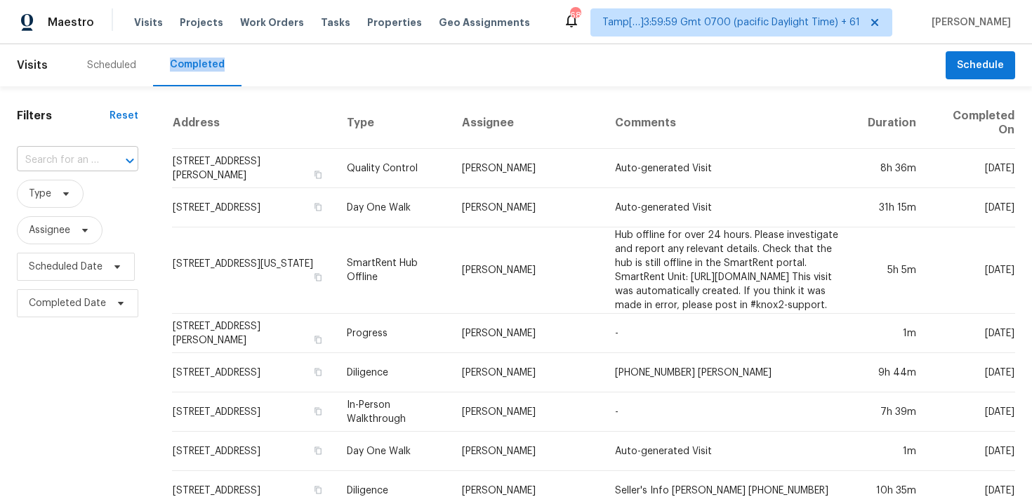
click at [79, 155] on input "text" at bounding box center [58, 161] width 82 height 22
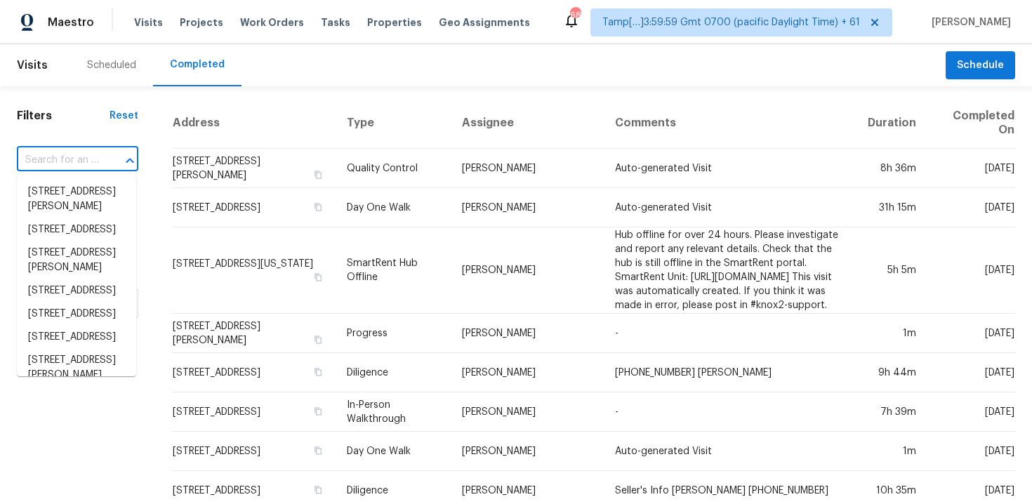
paste input "12440 Bella Dio Dr, Fort Worth, TX 76126"
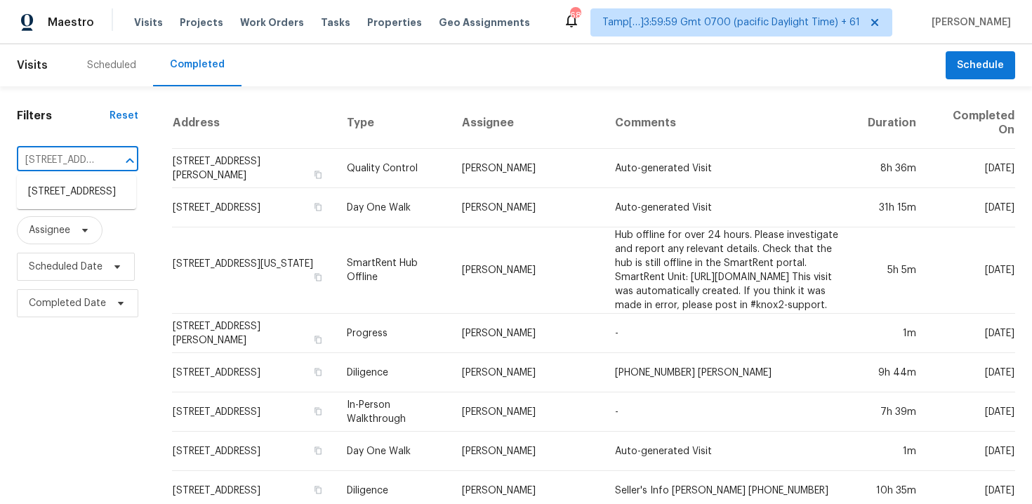
scroll to position [0, 111]
type input "12440 Bella Dio Dr, Fort Worth, TX 76126"
click at [85, 178] on ul "12440 Bella Dio Dr, Fort Worth, TX 76126" at bounding box center [76, 192] width 119 height 34
click at [96, 188] on li "12440 Bella Dio Dr, Fort Worth, TX 76126" at bounding box center [76, 191] width 119 height 23
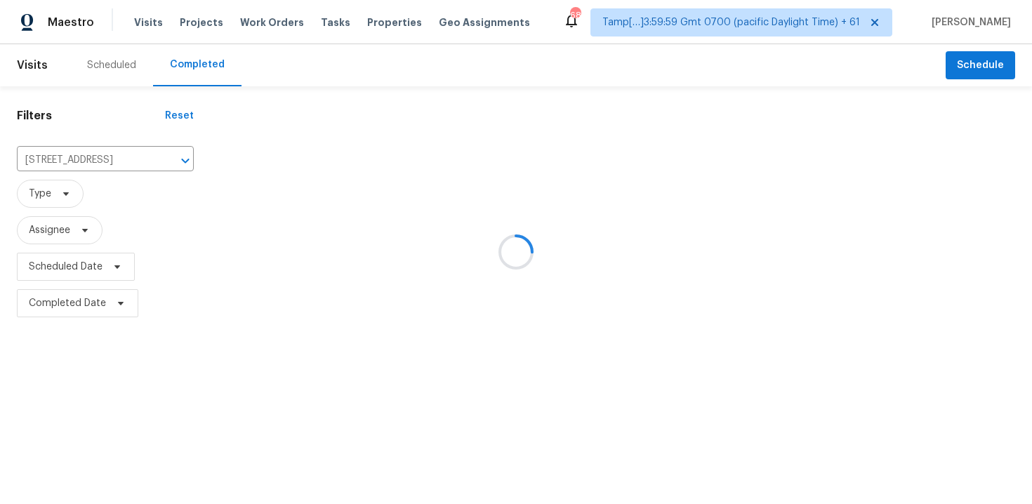
click at [311, 134] on div at bounding box center [516, 252] width 1032 height 504
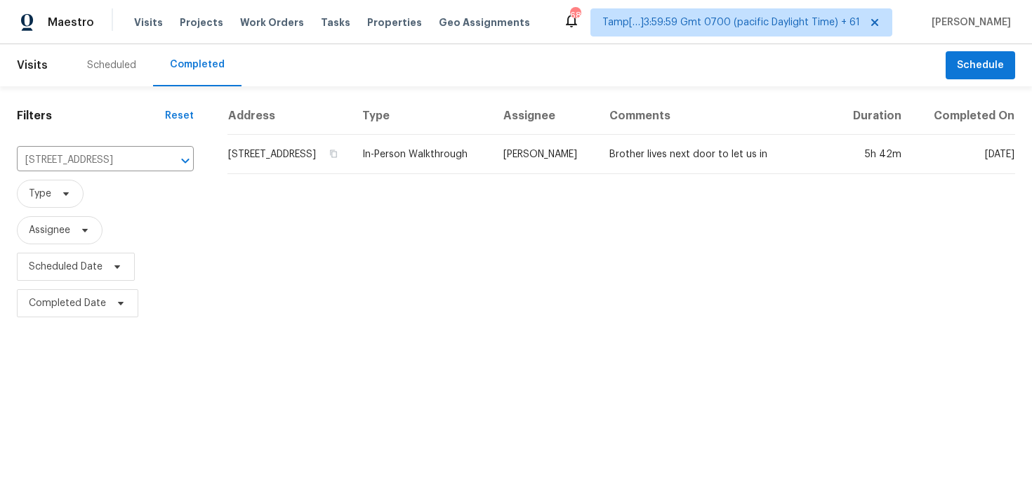
click at [313, 174] on td "12440 Bella Dio Dr, Fort Worth, TX 76126" at bounding box center [289, 154] width 124 height 39
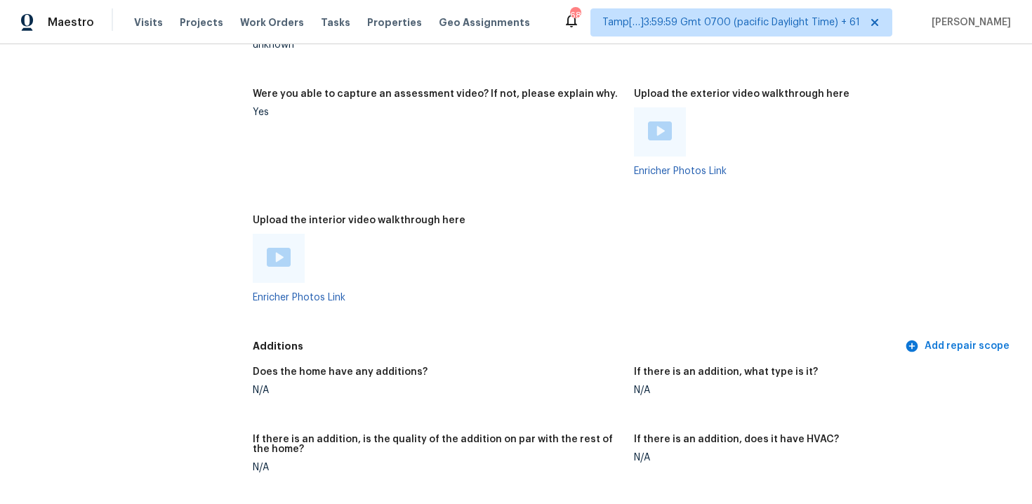
scroll to position [2849, 0]
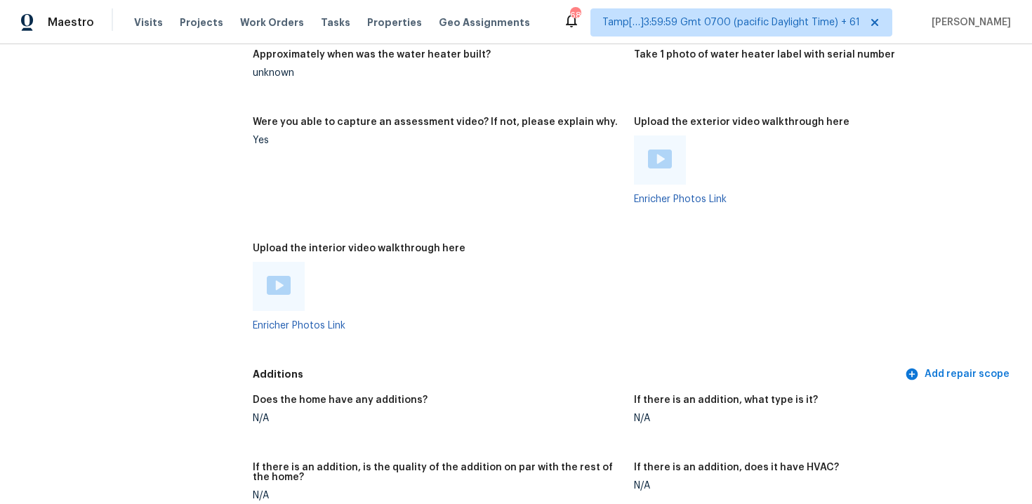
click at [279, 276] on img at bounding box center [279, 285] width 24 height 19
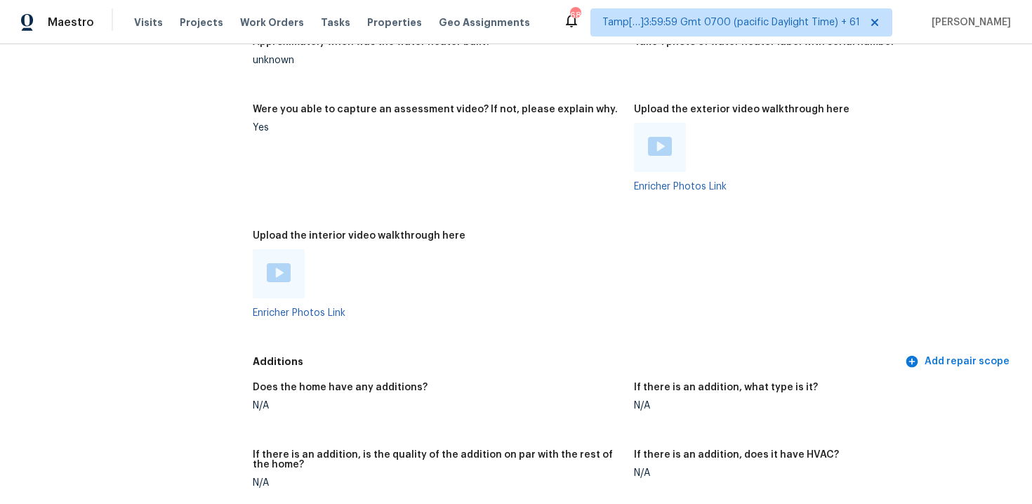
scroll to position [2857, 0]
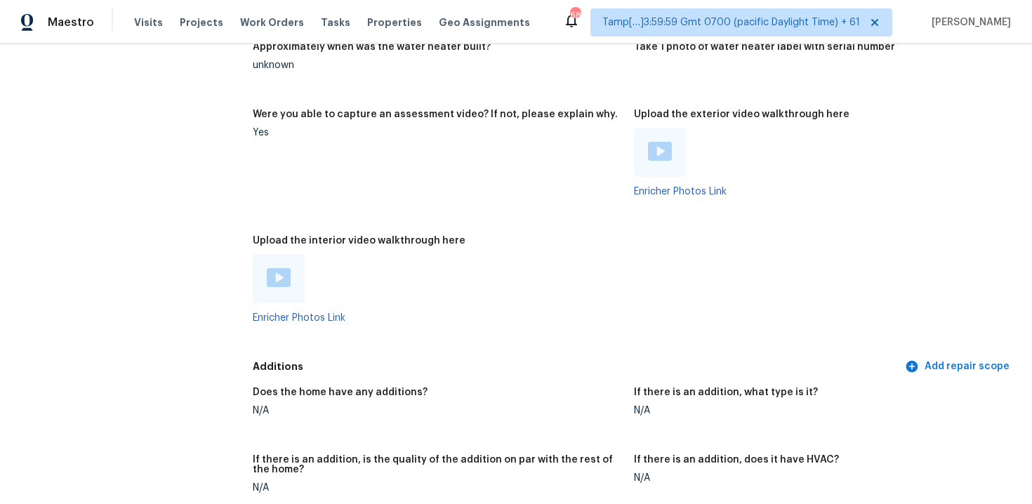
click at [456, 186] on figure "Were you able to capture an assessment video? If not, please explain why. Yes" at bounding box center [443, 165] width 381 height 110
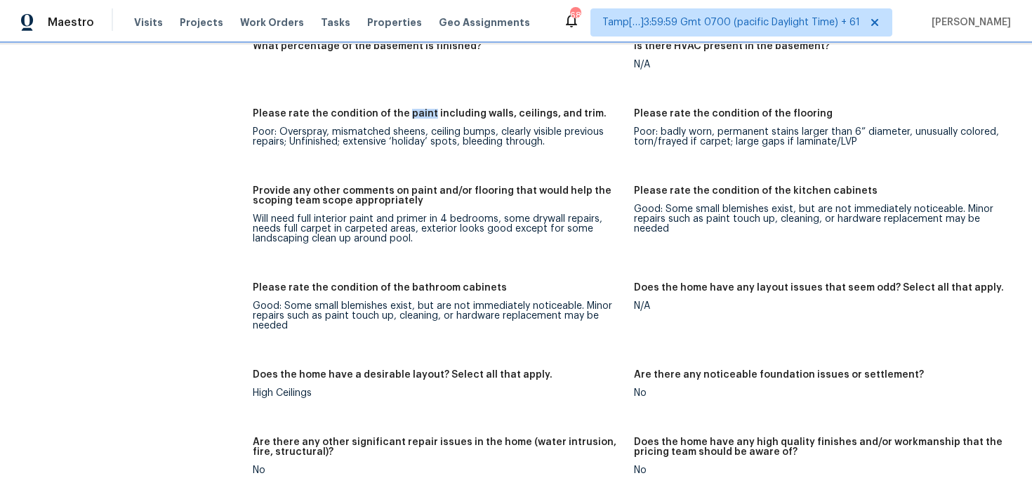
scroll to position [2309, 0]
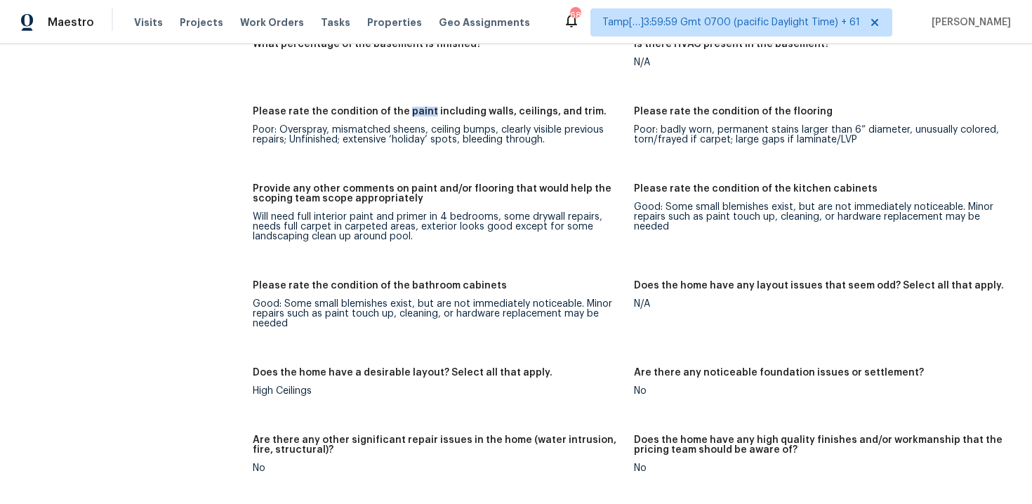
click at [381, 184] on h5 "Provide any other comments on paint and/or flooring that would help the scoping…" at bounding box center [438, 194] width 370 height 20
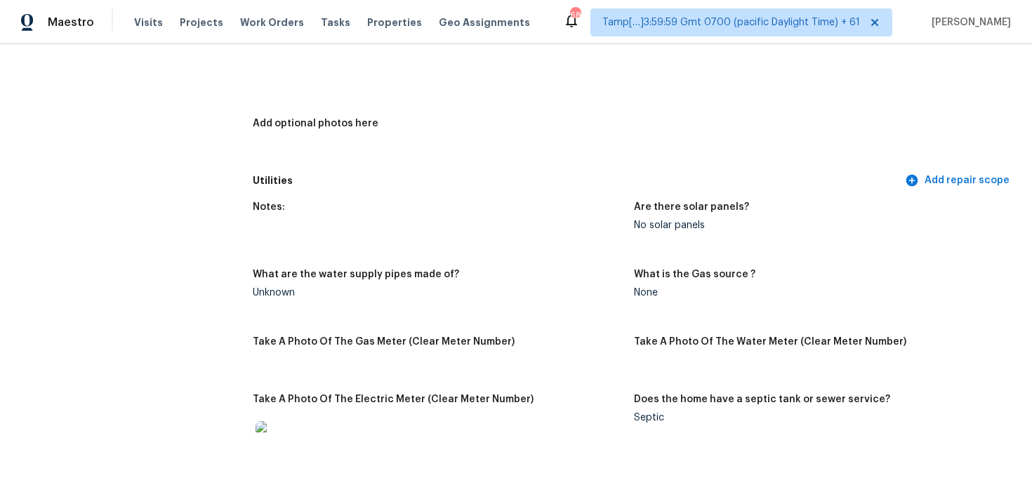
click at [475, 203] on div "Notes:" at bounding box center [438, 211] width 370 height 18
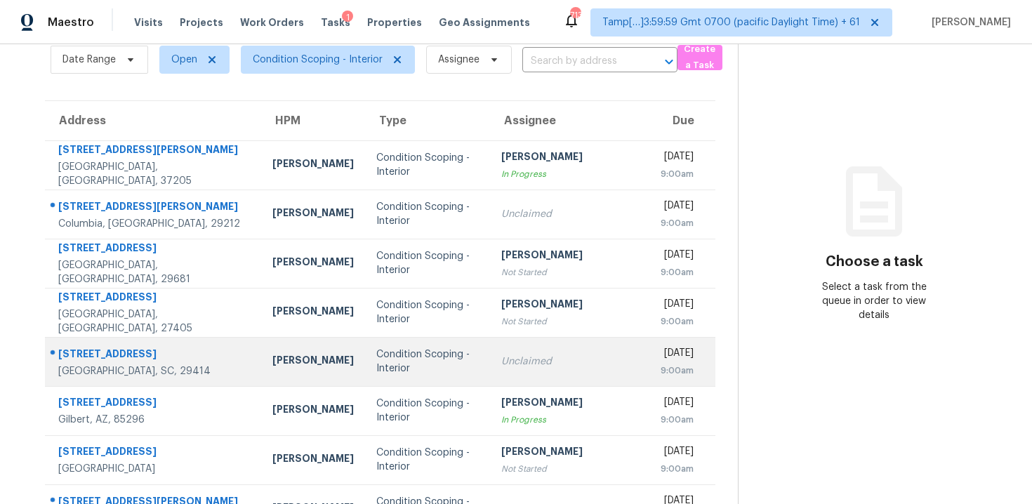
scroll to position [227, 0]
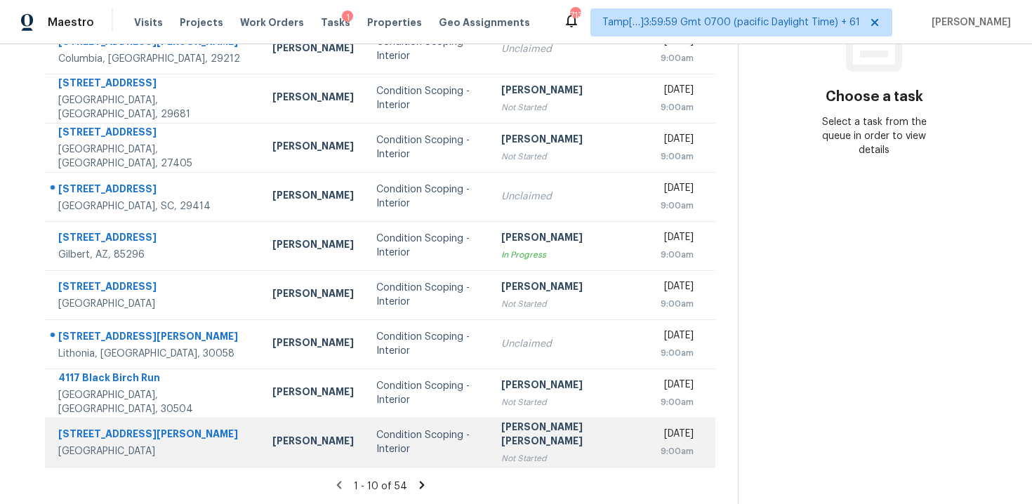
click at [510, 455] on div "Not Started" at bounding box center [570, 458] width 138 height 14
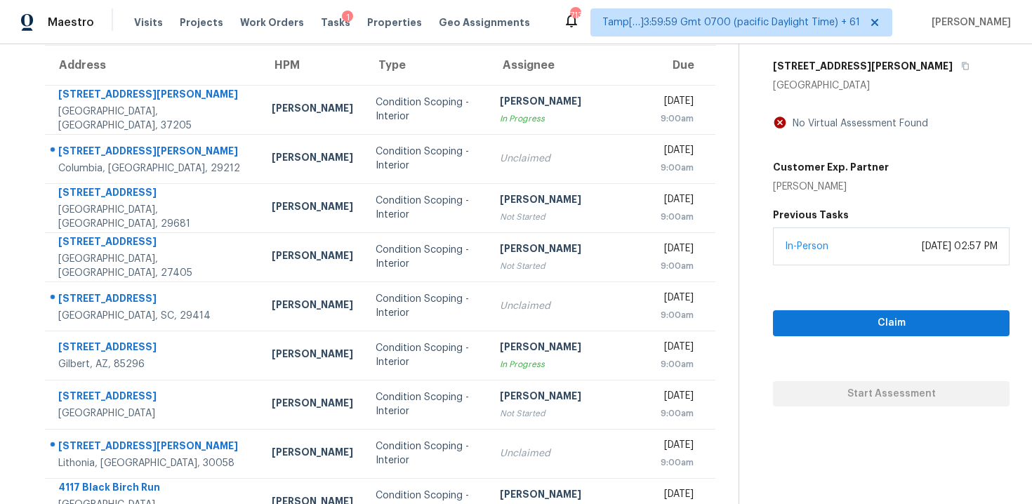
scroll to position [109, 0]
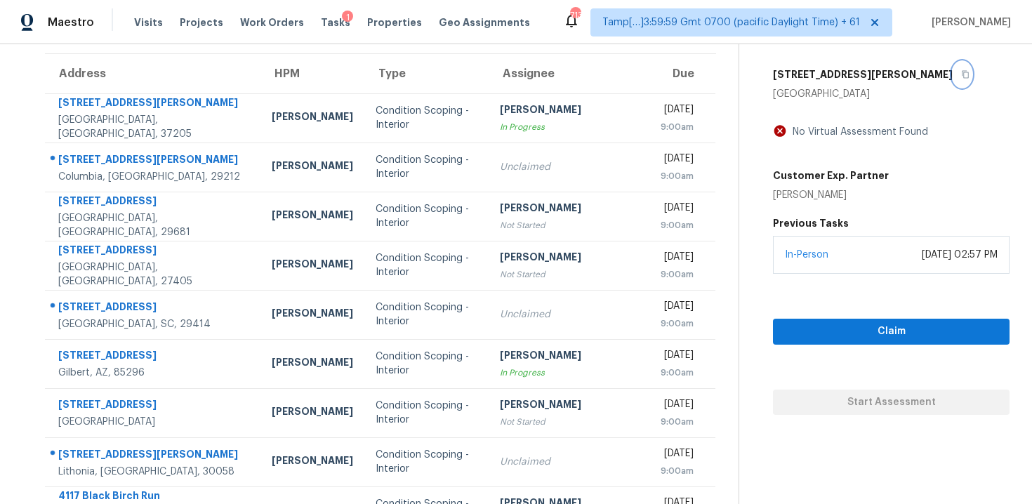
click at [961, 71] on icon "button" at bounding box center [965, 74] width 8 height 8
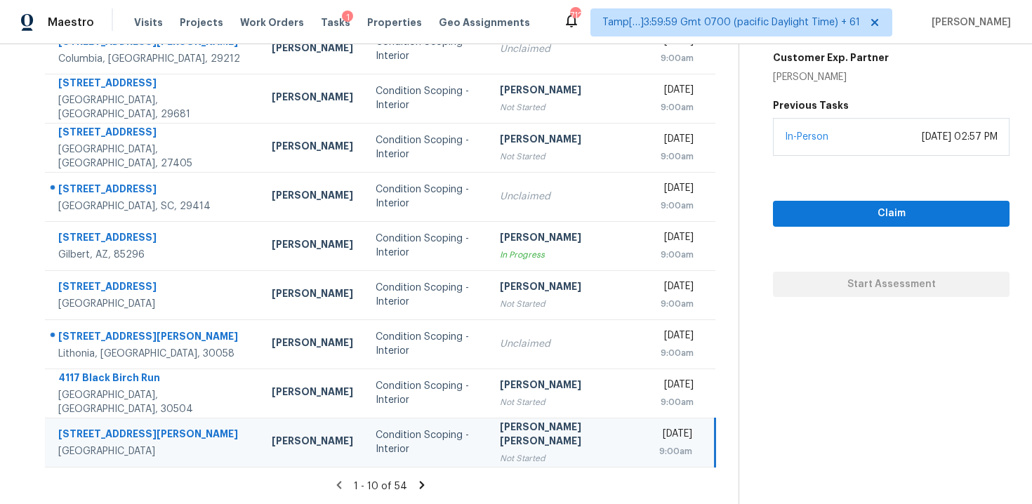
click at [416, 484] on icon at bounding box center [422, 485] width 13 height 13
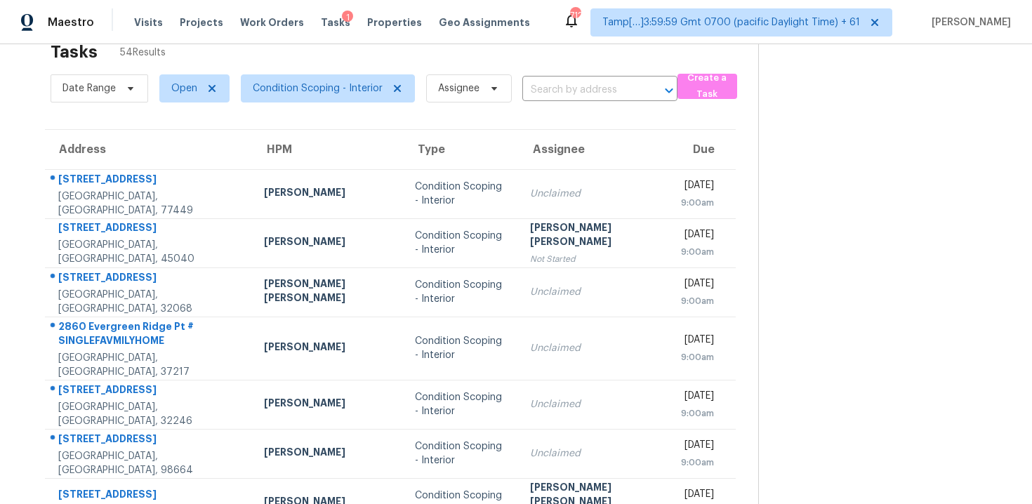
scroll to position [0, 0]
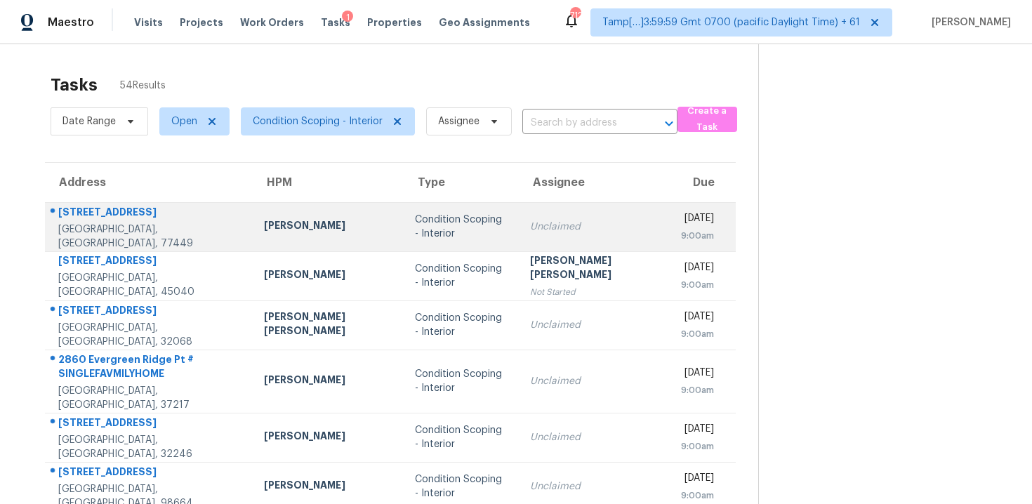
click at [433, 215] on div "Condition Scoping - Interior" at bounding box center [461, 227] width 93 height 28
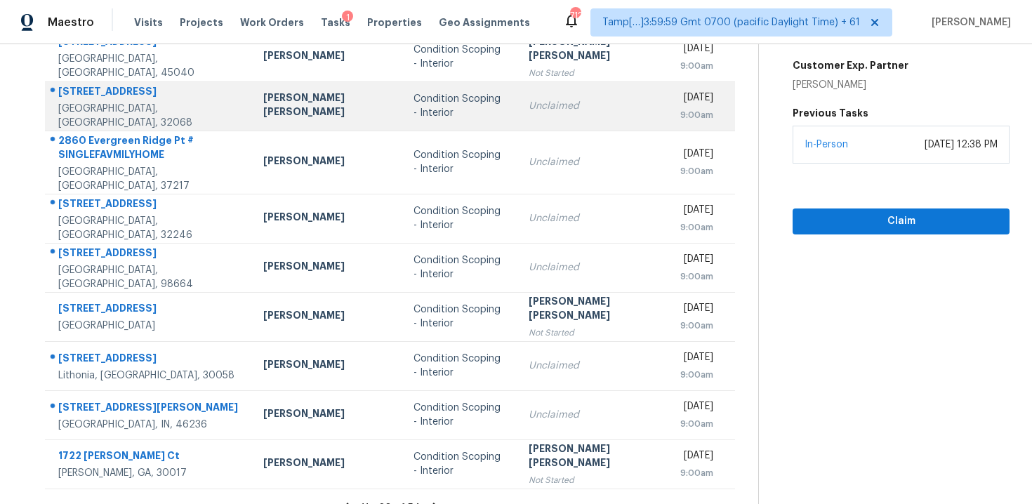
scroll to position [227, 0]
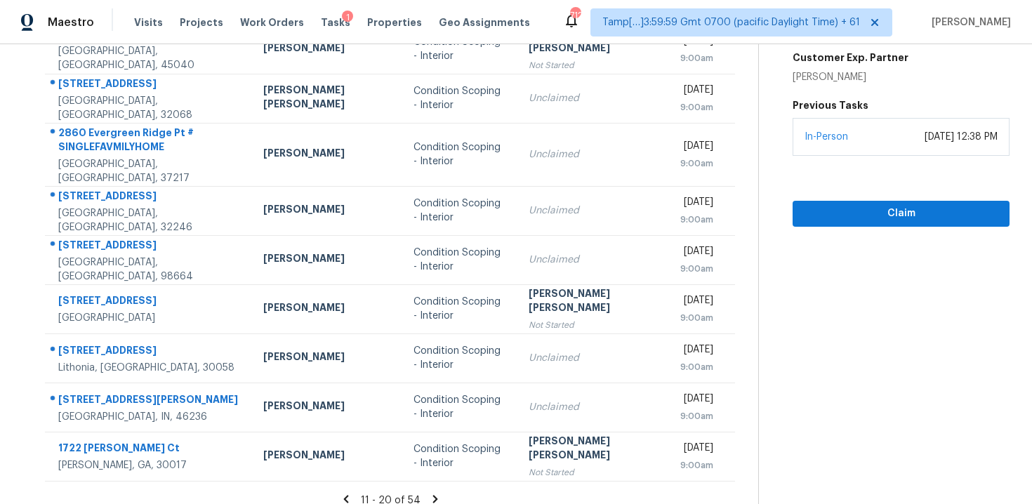
click at [429, 493] on icon at bounding box center [435, 499] width 13 height 13
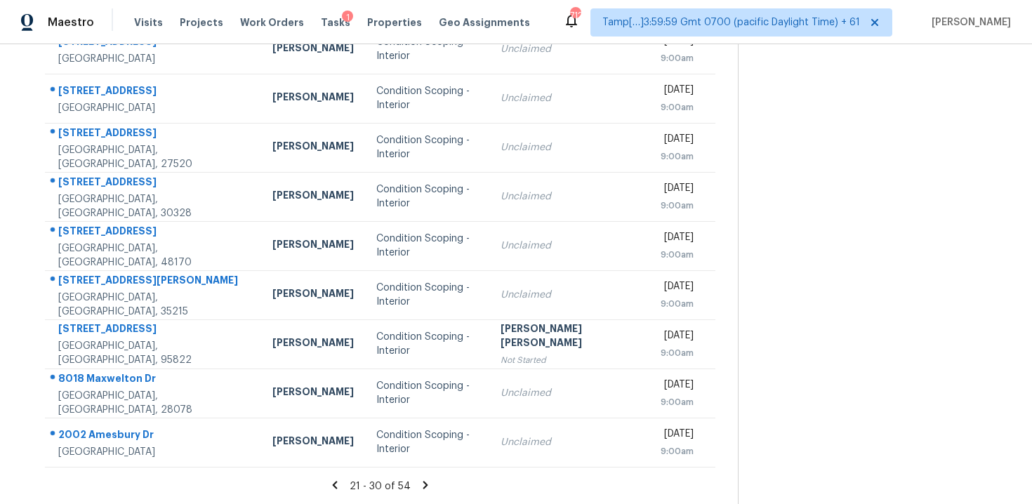
click at [421, 484] on icon at bounding box center [425, 485] width 13 height 13
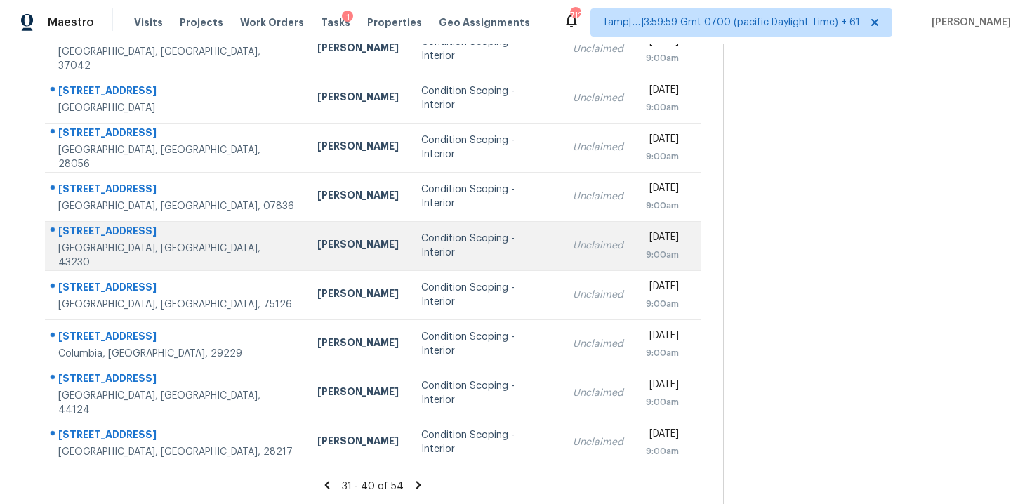
click at [456, 222] on td "Condition Scoping - Interior" at bounding box center [486, 245] width 152 height 49
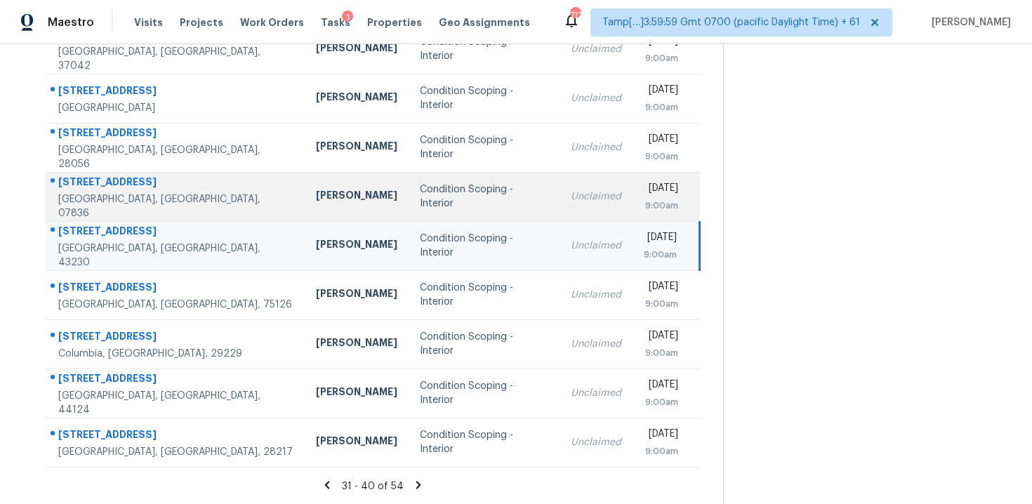
click at [475, 197] on td "Condition Scoping - Interior" at bounding box center [484, 196] width 151 height 49
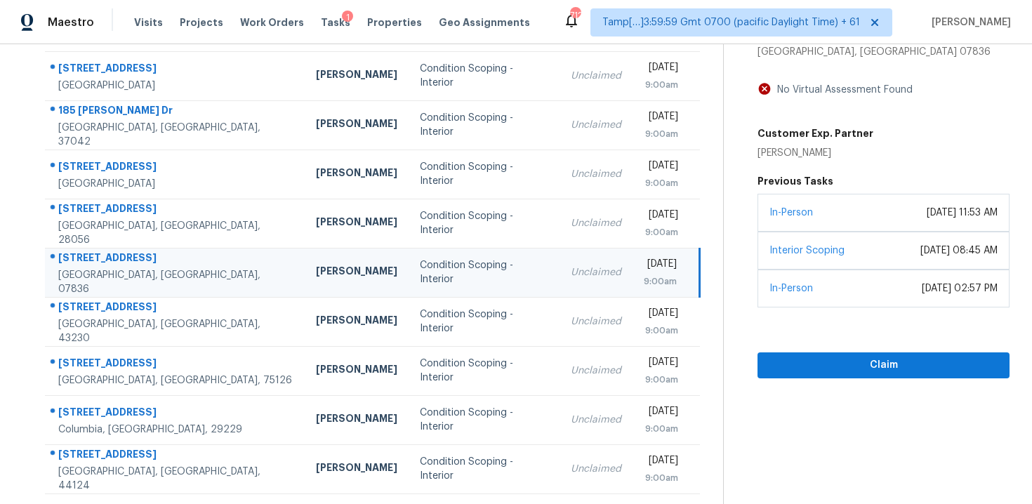
scroll to position [146, 0]
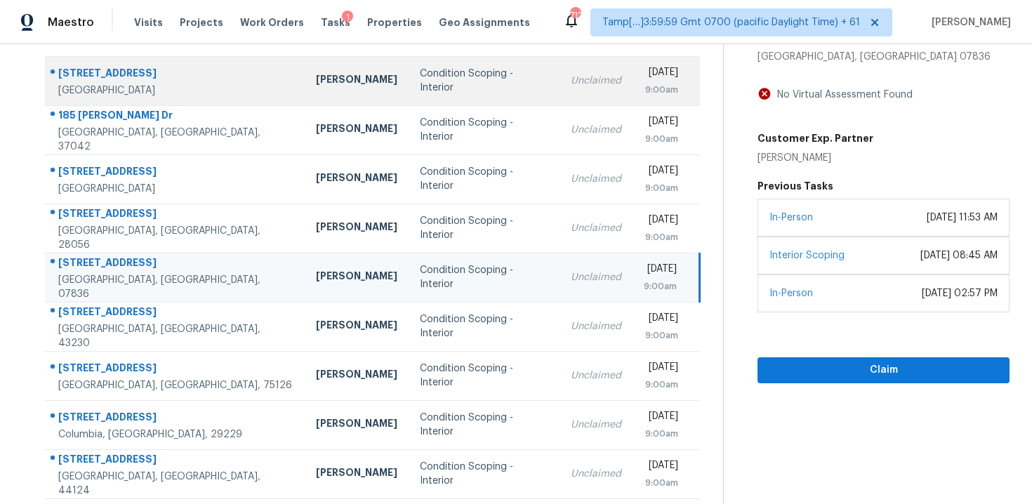
click at [560, 96] on td "Unclaimed" at bounding box center [596, 80] width 73 height 49
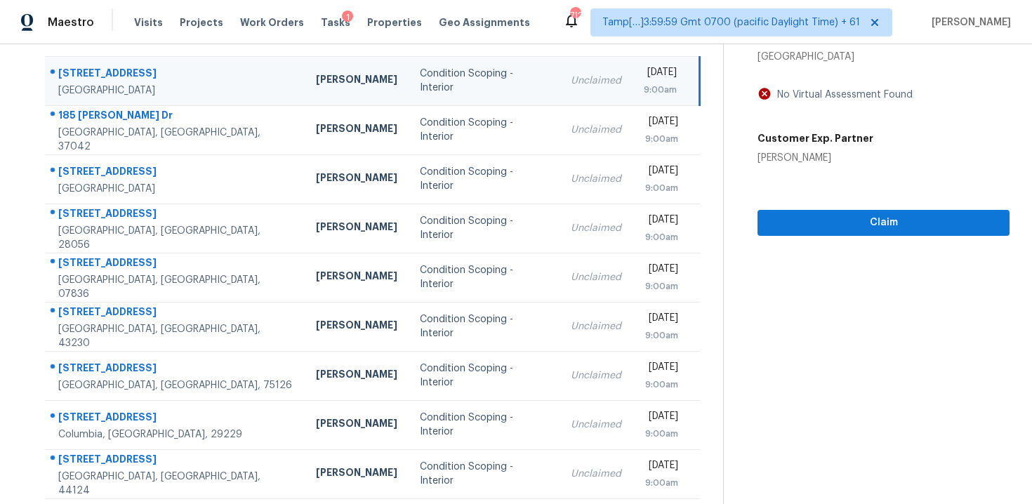
scroll to position [100, 0]
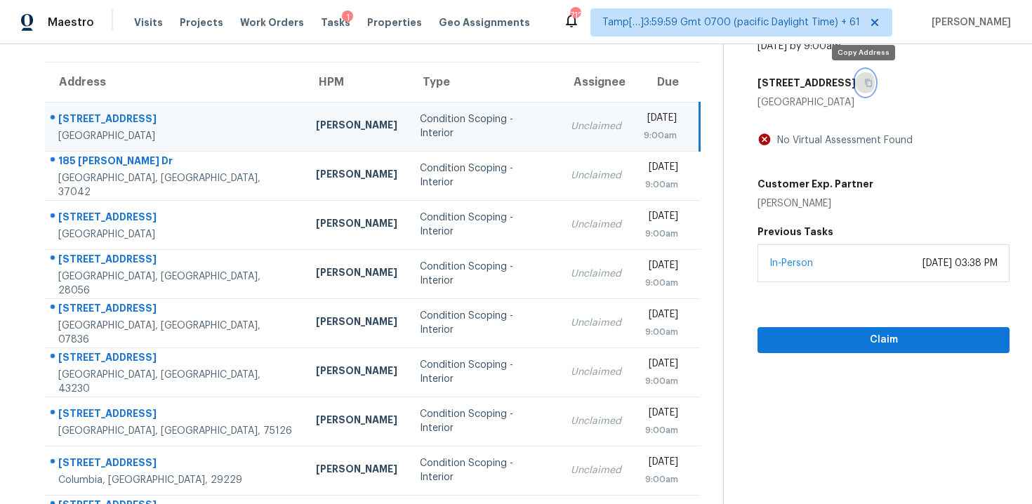
click at [864, 79] on icon "button" at bounding box center [868, 83] width 8 height 8
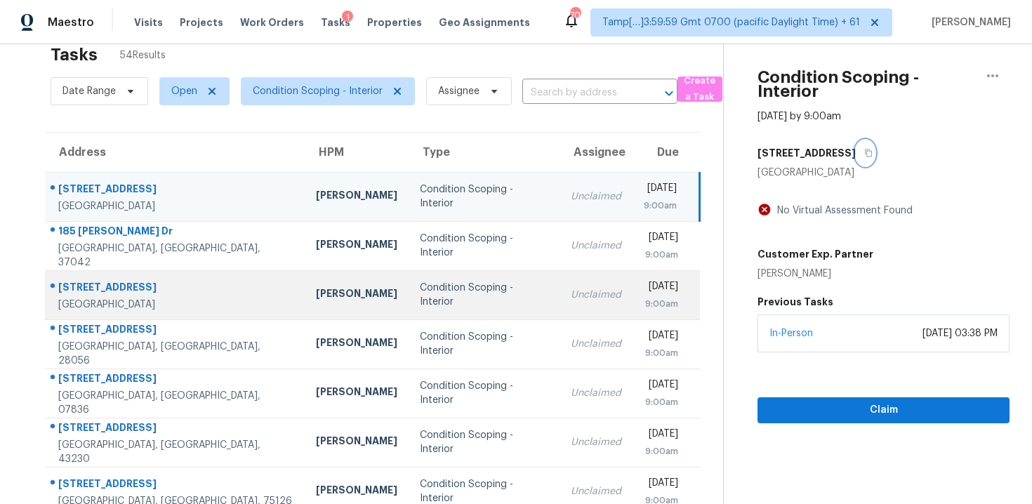
scroll to position [0, 0]
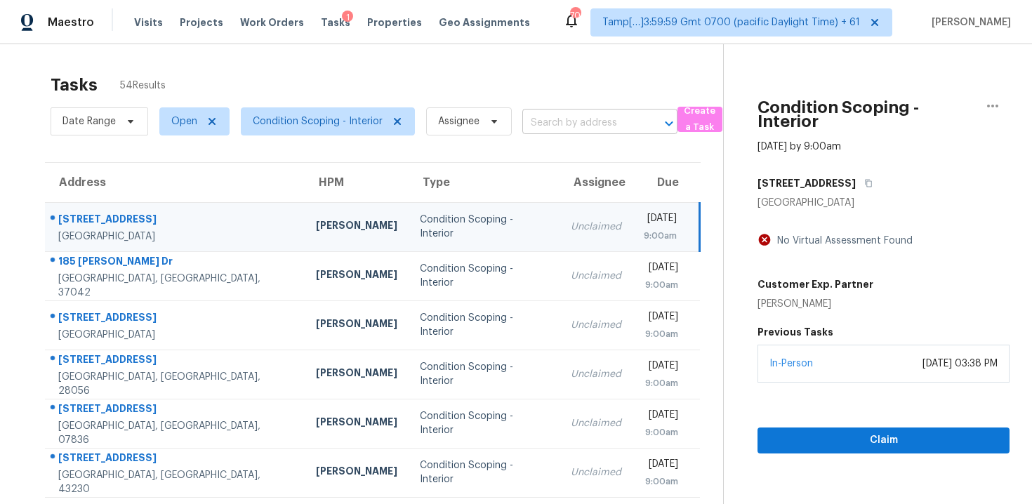
click at [576, 116] on input "text" at bounding box center [580, 123] width 116 height 22
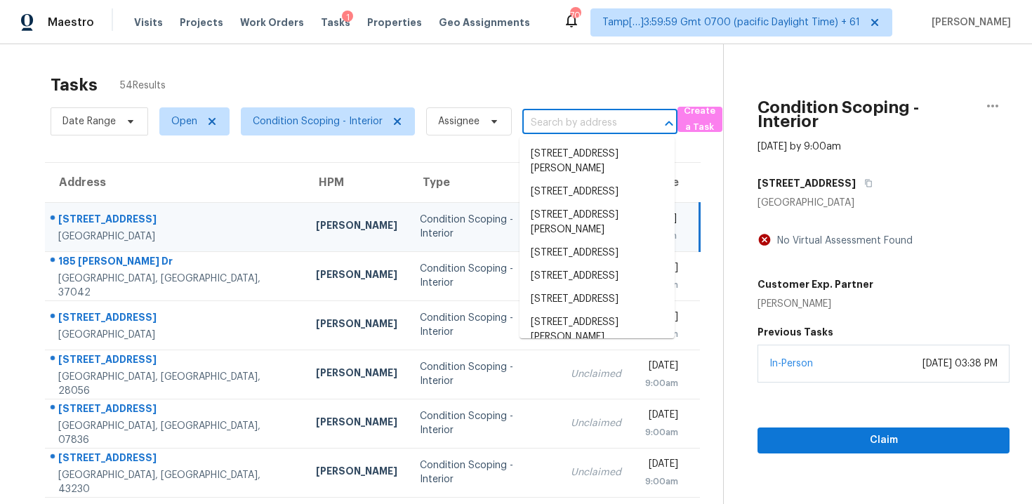
click at [560, 74] on div "Tasks 54 Results" at bounding box center [387, 85] width 673 height 37
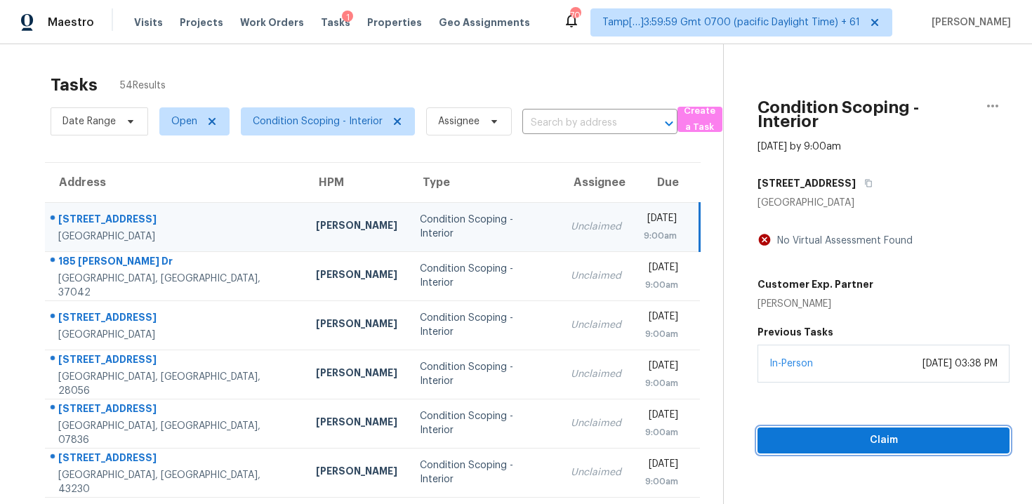
click at [848, 432] on span "Claim" at bounding box center [884, 441] width 230 height 18
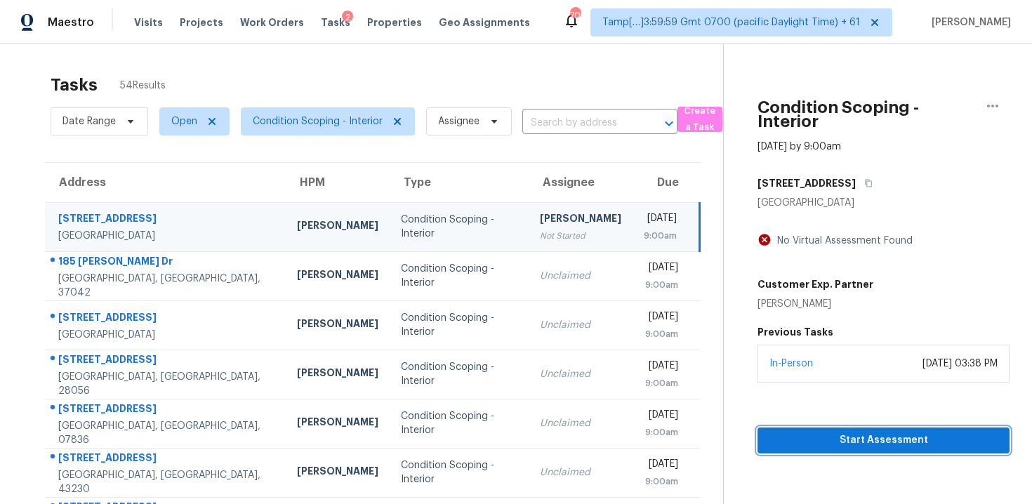
click at [830, 449] on button "Start Assessment" at bounding box center [883, 441] width 252 height 26
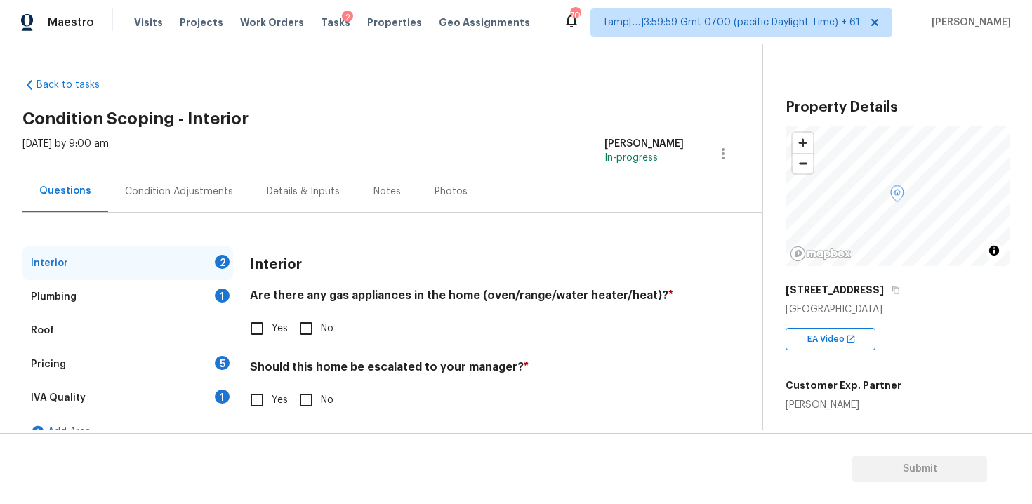
scroll to position [22, 0]
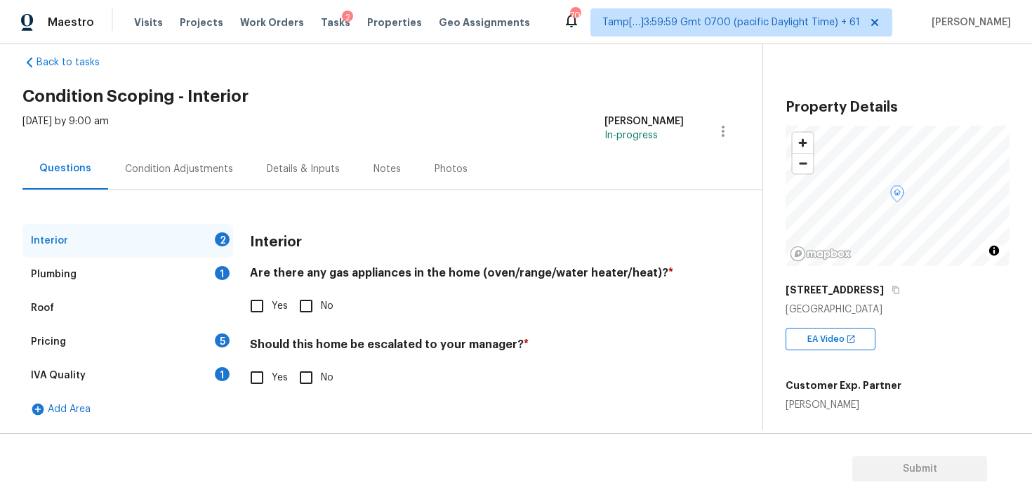
click at [217, 171] on div "Condition Adjustments" at bounding box center [179, 169] width 108 height 14
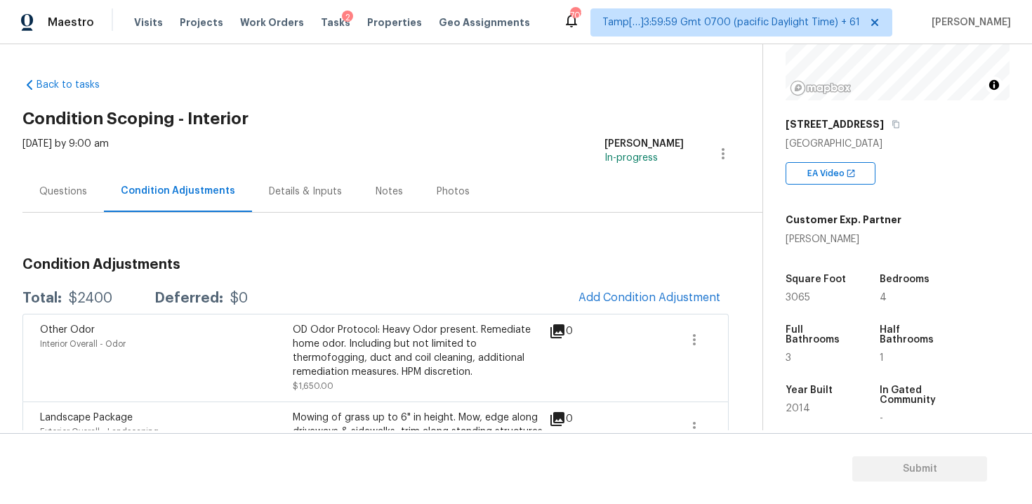
scroll to position [170, 0]
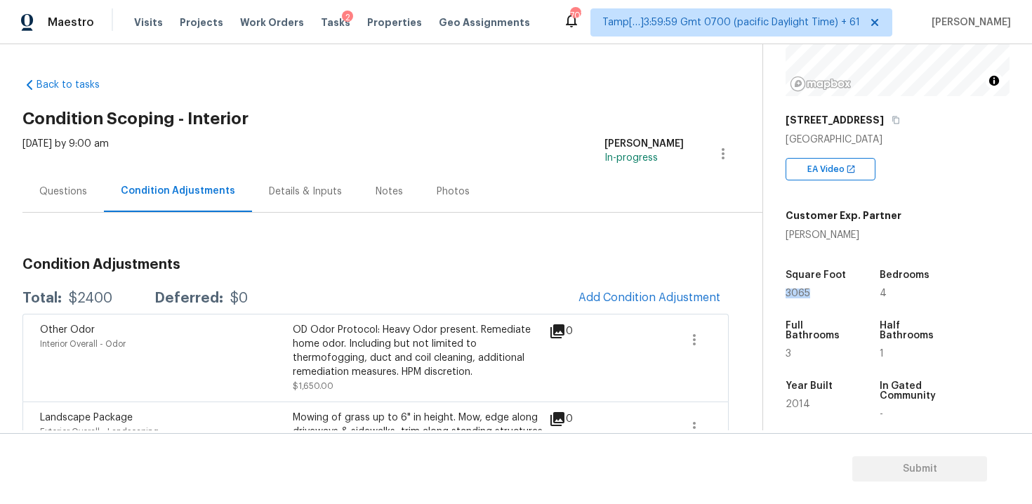
drag, startPoint x: 783, startPoint y: 295, endPoint x: 838, endPoint y: 295, distance: 54.8
click at [838, 295] on div "Property Details © Mapbox © OpenStreetMap Improve this map [STREET_ADDRESS] EA …" at bounding box center [886, 237] width 246 height 727
copy span "3065"
click at [619, 287] on button "Add Condition Adjustment" at bounding box center [649, 297] width 159 height 29
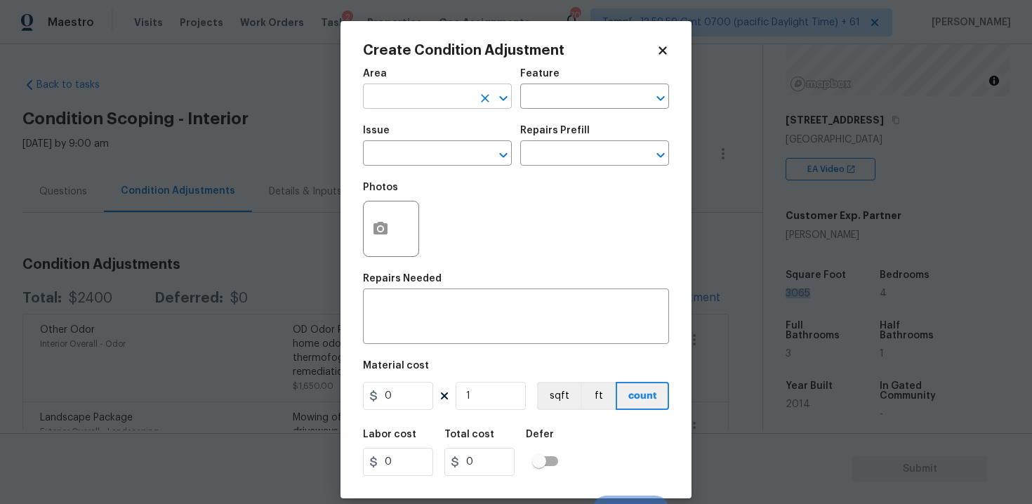
click at [433, 104] on input "text" at bounding box center [418, 98] width 110 height 22
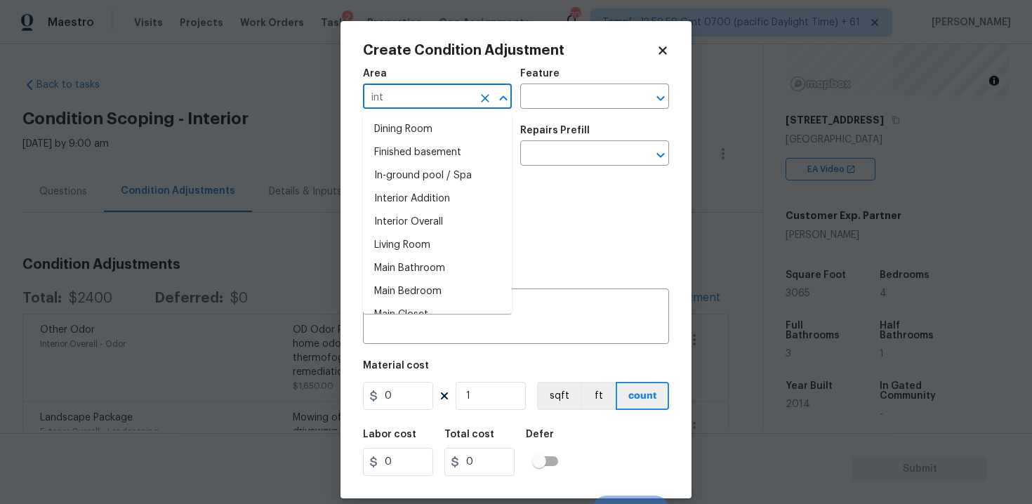
type input "inte"
type input "r"
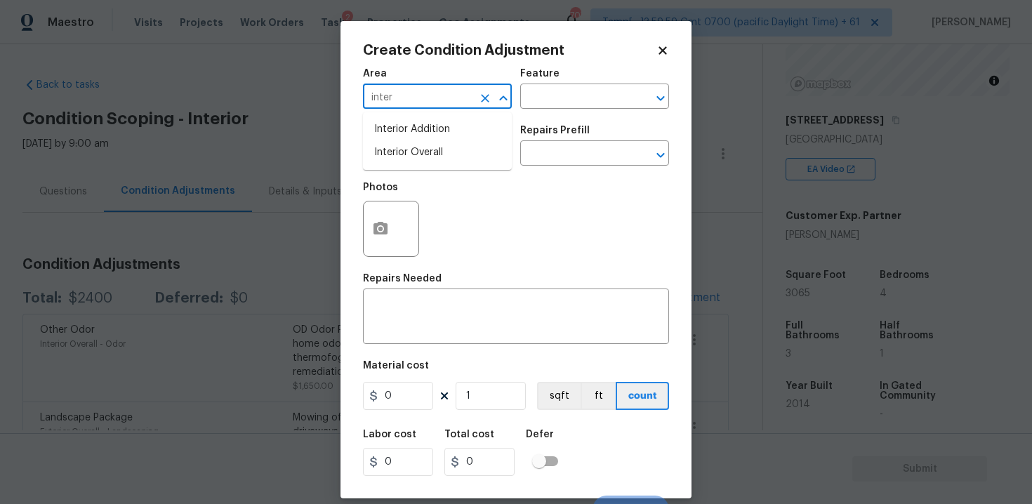
click at [426, 152] on li "Interior Overall" at bounding box center [437, 152] width 149 height 23
type input "Interior Overall"
click at [426, 152] on input "text" at bounding box center [418, 155] width 110 height 22
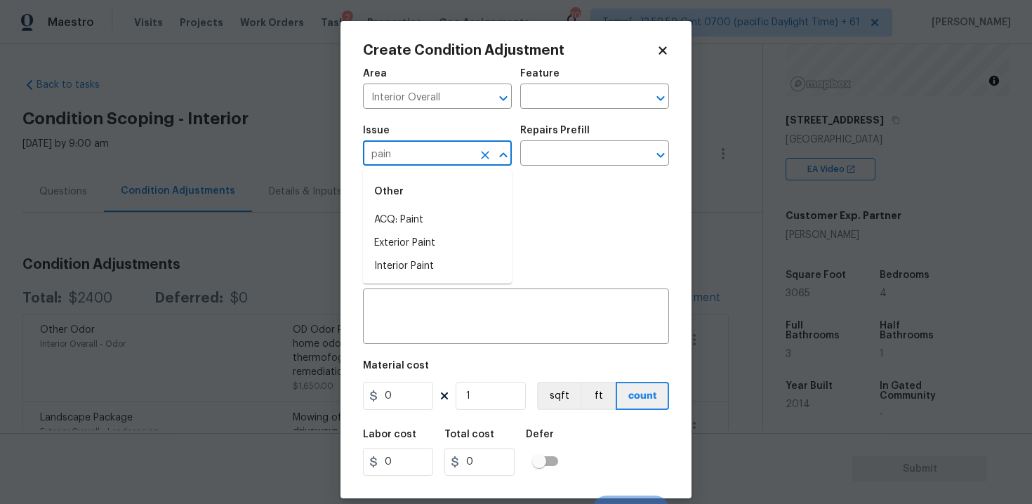
click at [423, 205] on div "Other" at bounding box center [437, 192] width 149 height 34
click at [428, 220] on li "ACQ: Paint" at bounding box center [437, 220] width 149 height 23
type input "ACQ: Paint"
click at [594, 151] on input "text" at bounding box center [575, 155] width 110 height 22
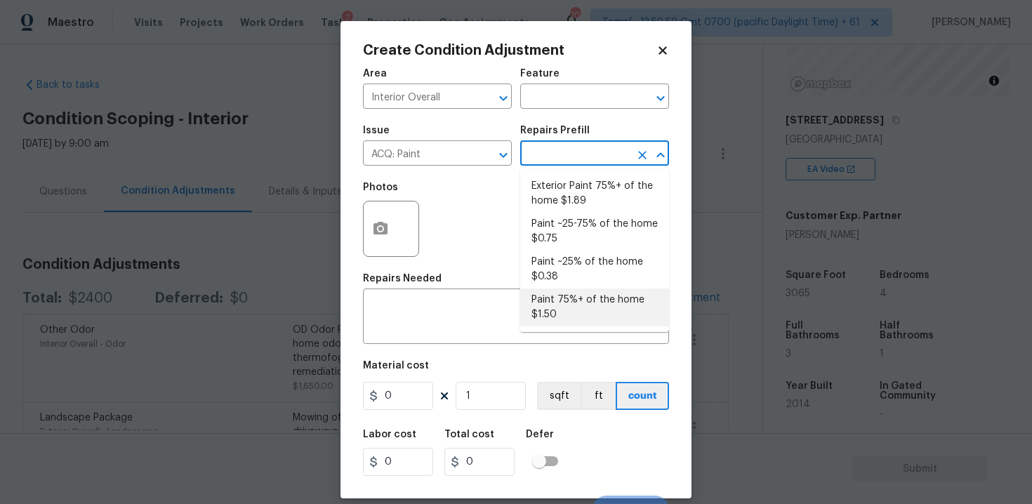
click at [593, 305] on li "Paint 75%+ of the home $1.50" at bounding box center [594, 308] width 149 height 38
type input "Acquisition"
type textarea "Acquisition Scope: 75%+ of the home will likely require interior paint"
type input "1.5"
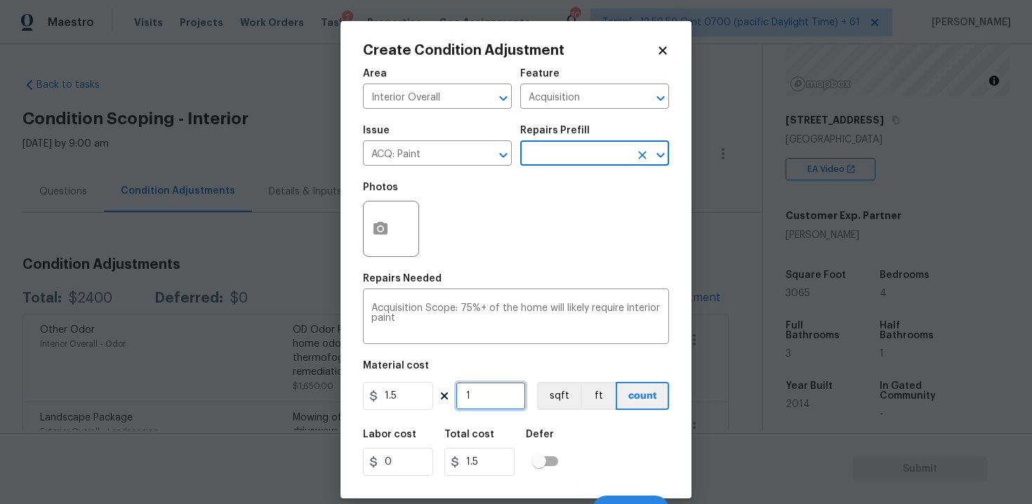
click at [500, 397] on input "1" at bounding box center [491, 396] width 70 height 28
type input "0"
paste input "3065"
type input "3065"
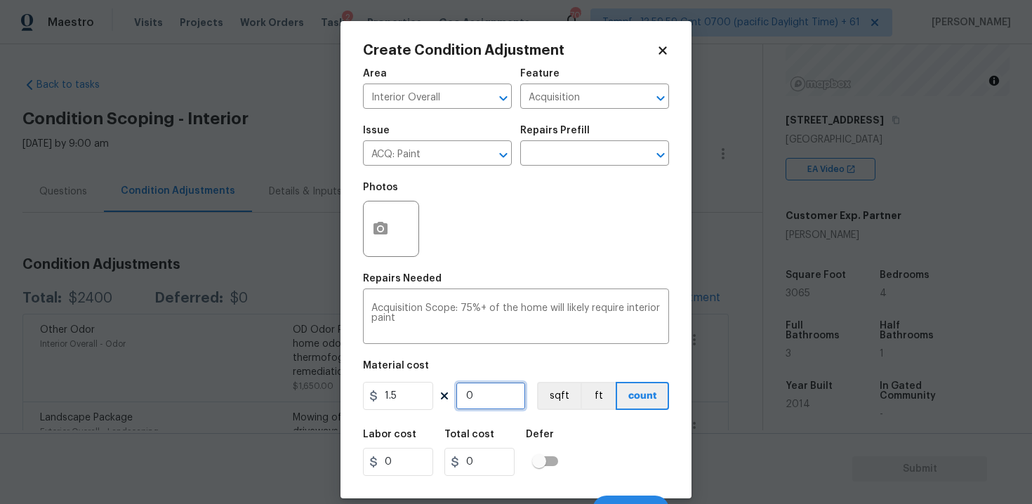
type input "4597.5"
